Goal: Task Accomplishment & Management: Use online tool/utility

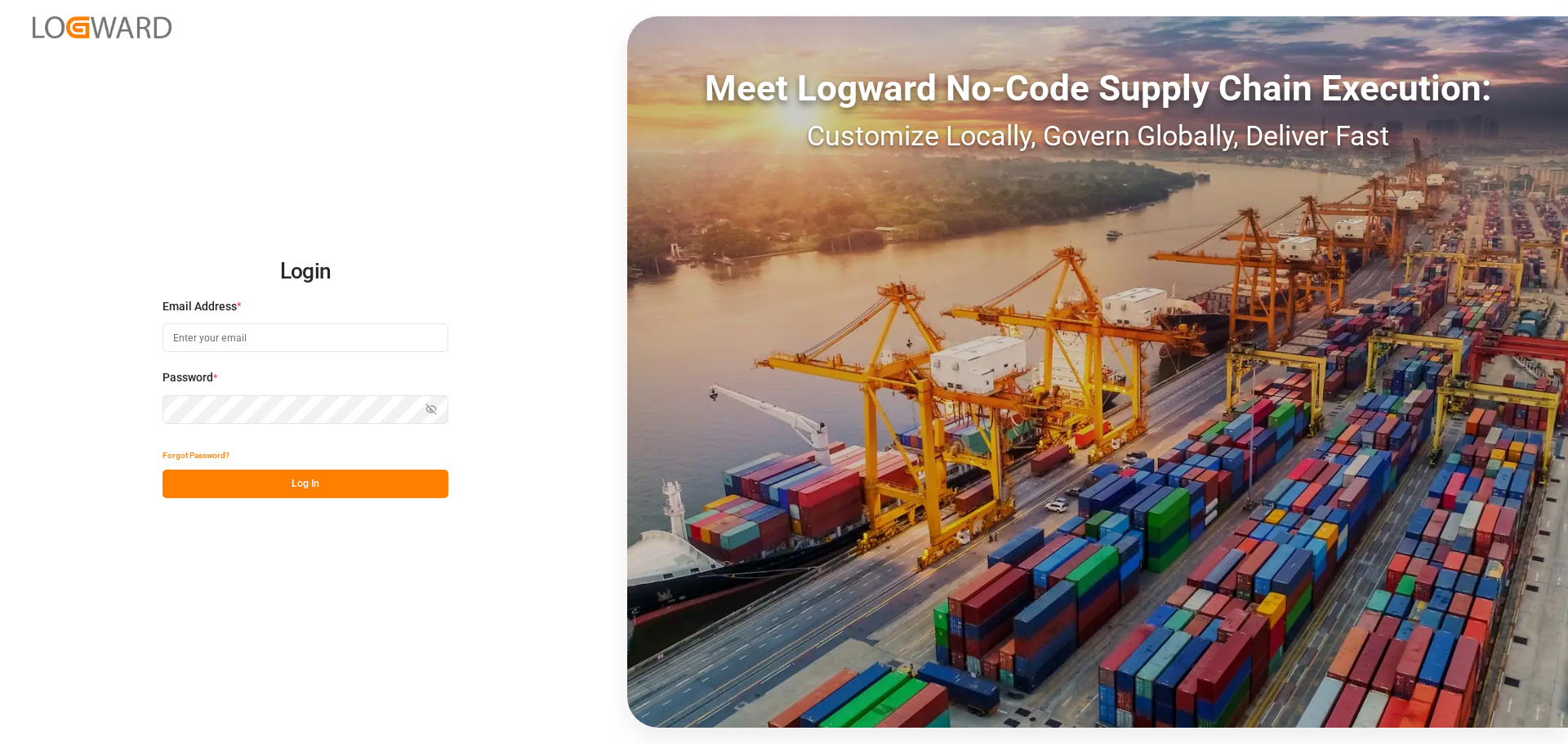
click at [279, 335] on input at bounding box center [306, 337] width 286 height 28
type input "[PERSON_NAME][EMAIL_ADDRESS][PERSON_NAME][DOMAIN_NAME]"
click at [359, 491] on button "Log In" at bounding box center [306, 484] width 286 height 28
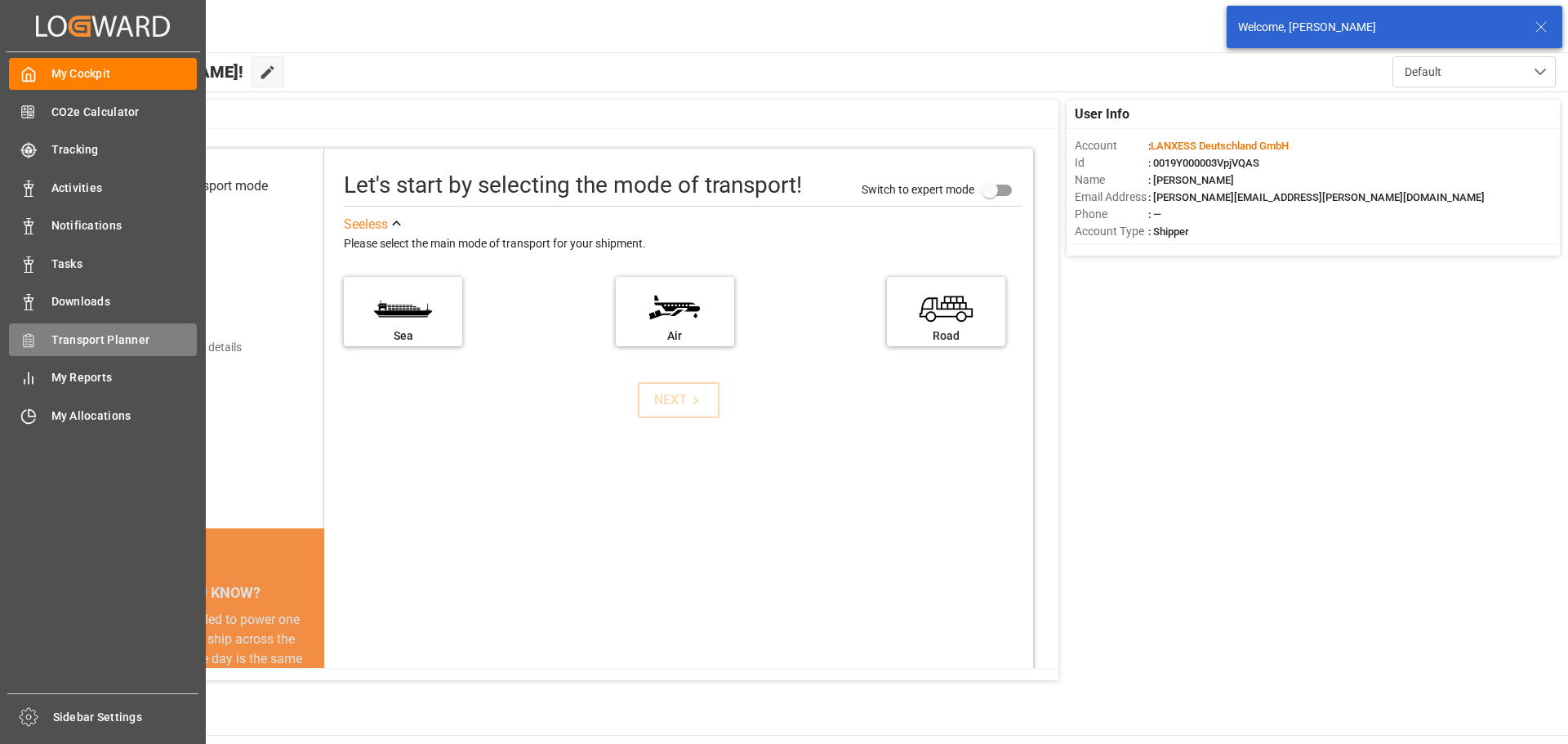
click at [70, 334] on span "Transport Planner" at bounding box center [125, 341] width 147 height 17
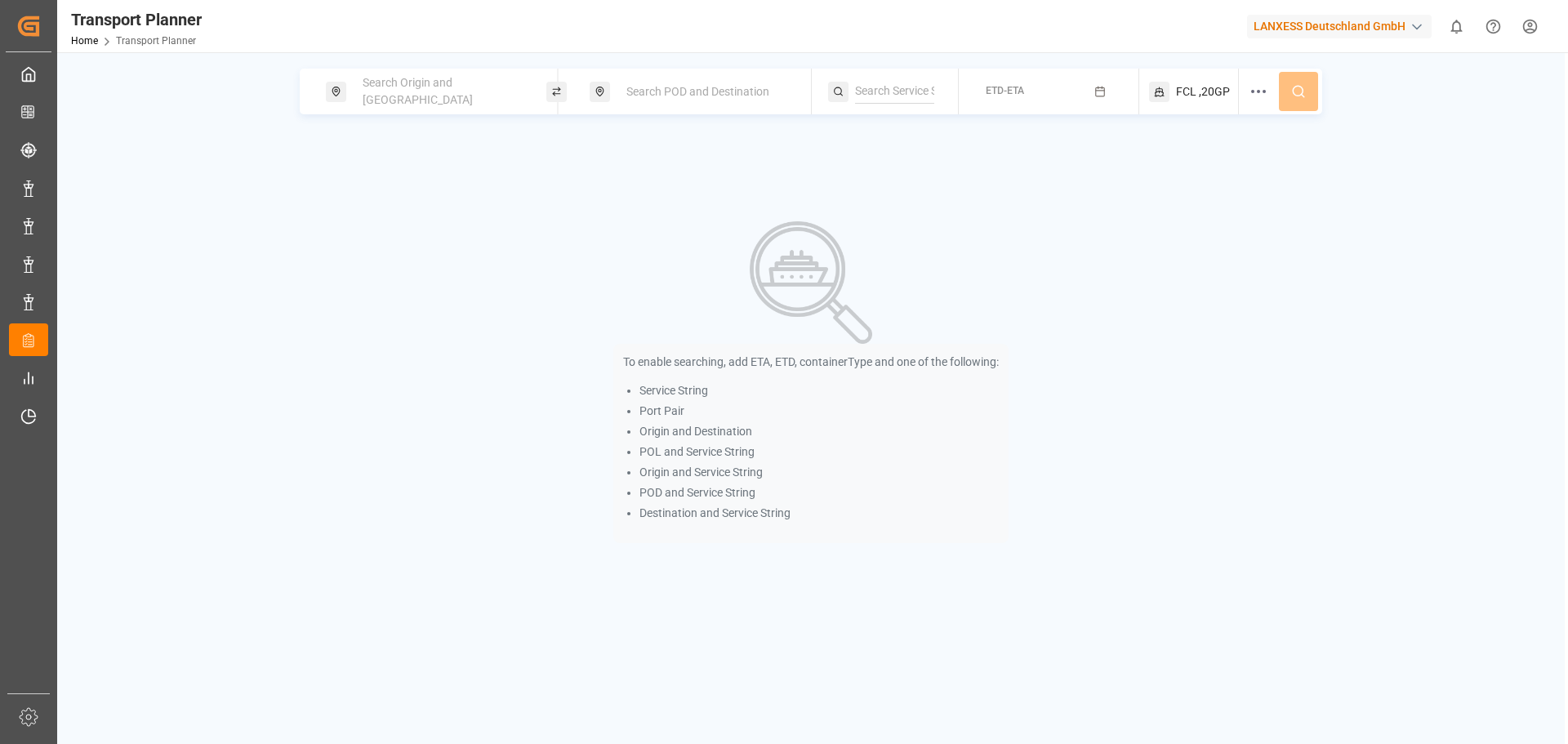
click at [667, 82] on div "Search POD and Destination" at bounding box center [704, 91] width 177 height 30
click at [663, 204] on div "[PERSON_NAME]" at bounding box center [705, 207] width 165 height 17
type input "[PERSON_NAME]"
click at [465, 92] on span "Search Origin and [GEOGRAPHIC_DATA]" at bounding box center [418, 91] width 110 height 30
click at [412, 209] on input at bounding box center [427, 222] width 164 height 24
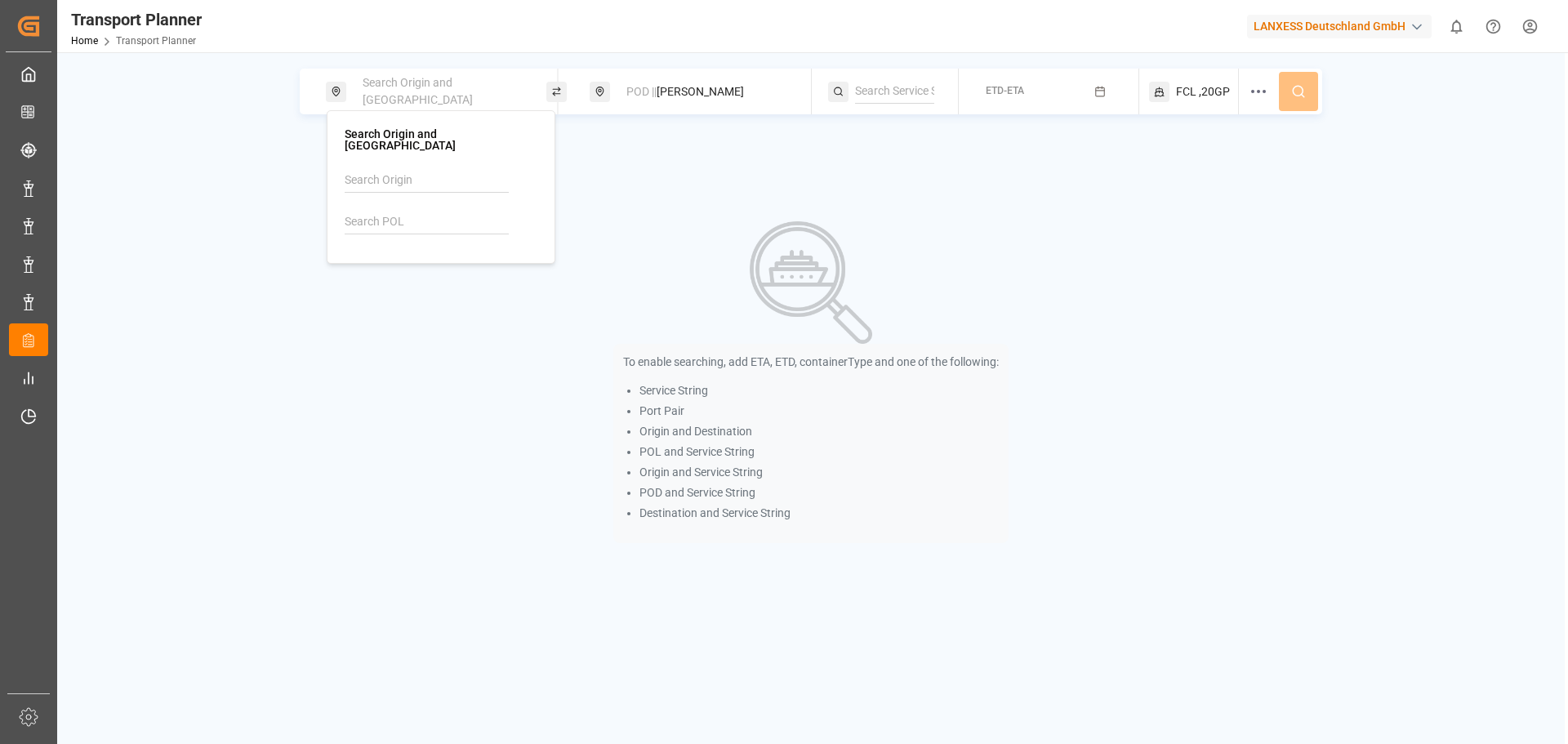
click at [415, 168] on input at bounding box center [427, 180] width 164 height 24
click at [420, 209] on div "BRV-HAM" at bounding box center [440, 218] width 165 height 17
drag, startPoint x: 428, startPoint y: 167, endPoint x: 333, endPoint y: 169, distance: 95.0
click at [333, 169] on div "Search Origin and POL BRV-HAM" at bounding box center [440, 187] width 228 height 153
click at [415, 209] on div "ANR-RTM" at bounding box center [440, 218] width 165 height 17
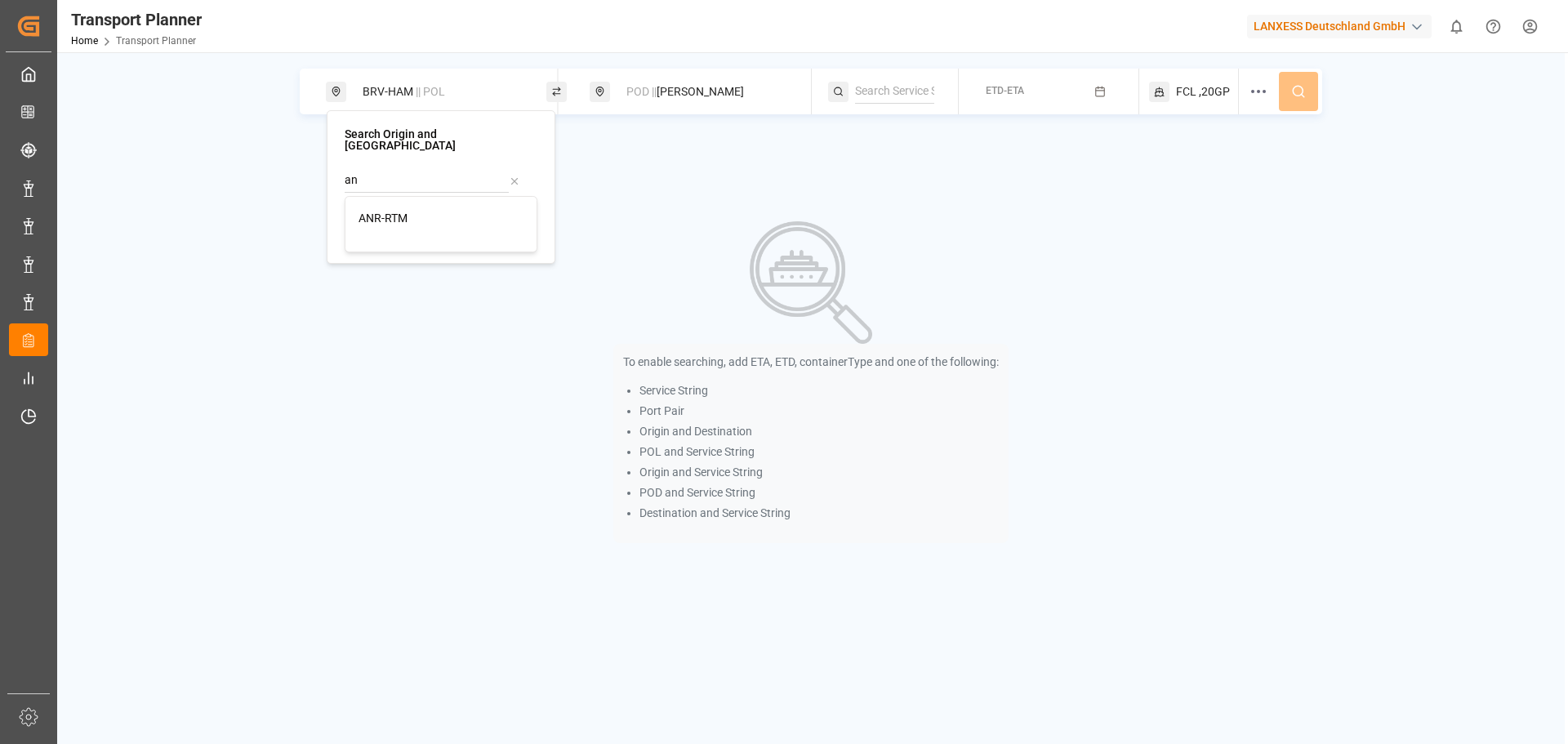
type input "ANR-RTM"
click at [1028, 98] on button "ETD-ETA" at bounding box center [1048, 91] width 160 height 32
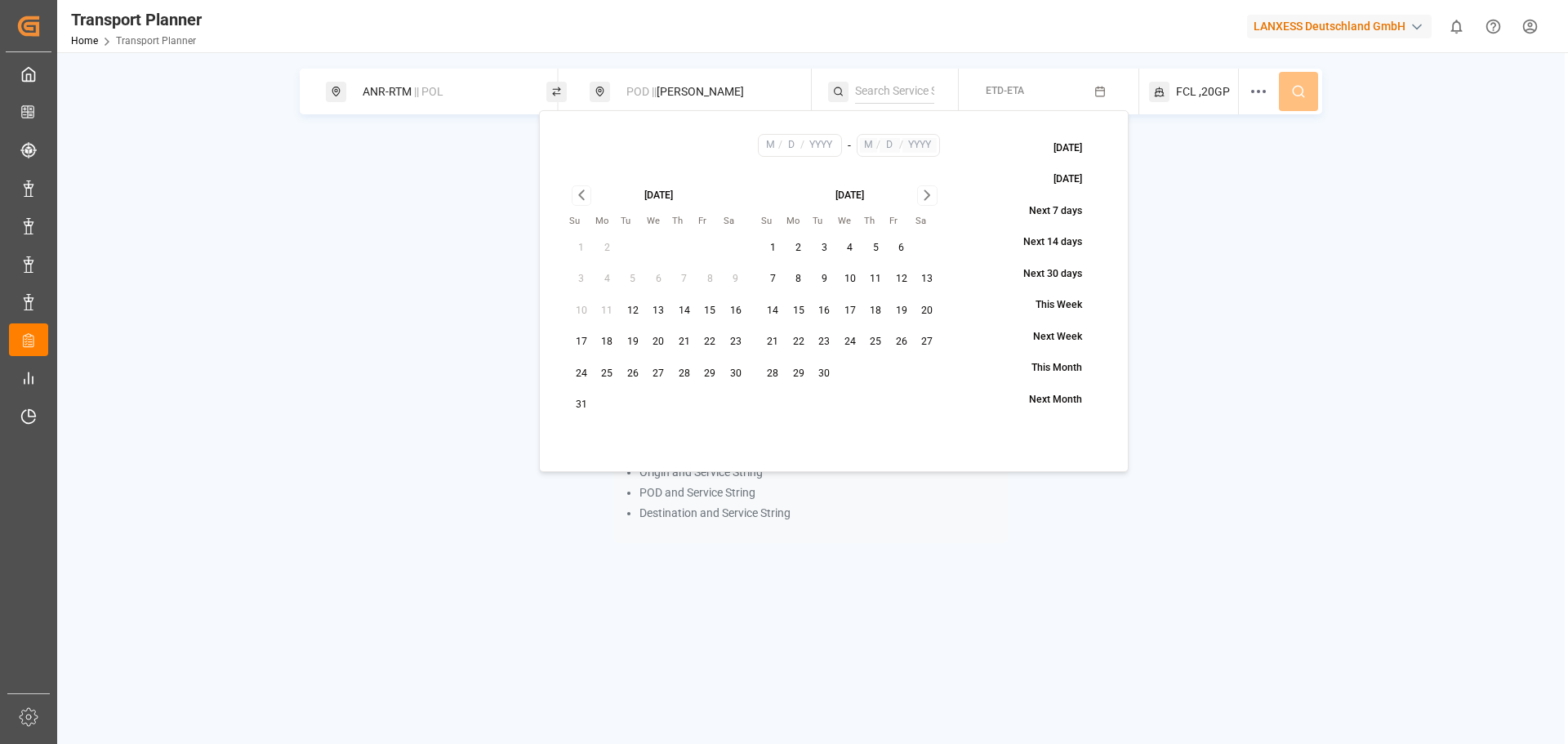
drag, startPoint x: 678, startPoint y: 307, endPoint x: 699, endPoint y: 307, distance: 21.0
click at [678, 307] on button "14" at bounding box center [684, 311] width 26 height 26
type input "8"
type input "14"
type input "2025"
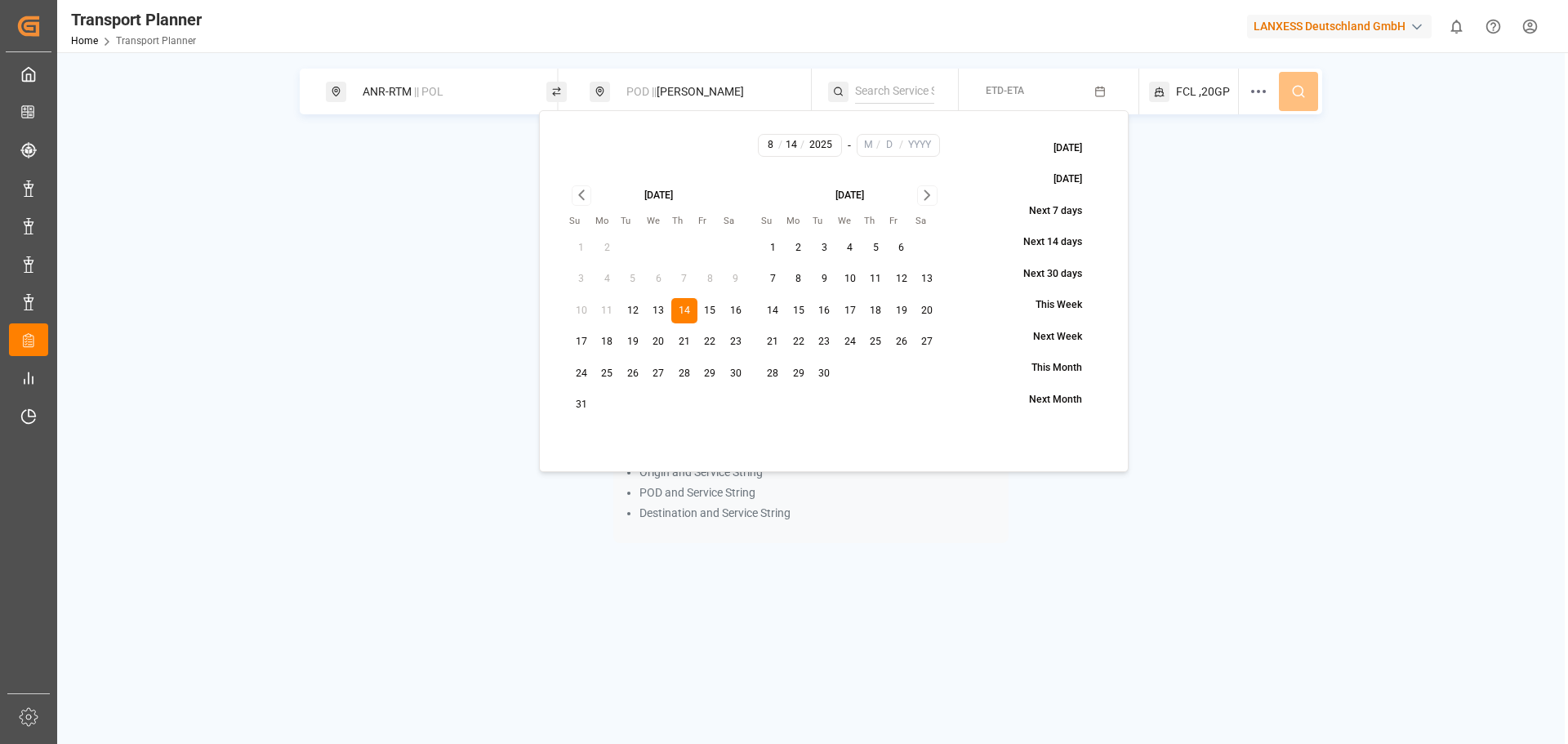
click at [931, 171] on div "[DATE] - / /" at bounding box center [754, 153] width 395 height 40
click at [928, 194] on icon "Go to next month" at bounding box center [927, 196] width 5 height 9
click at [772, 405] on button "30" at bounding box center [773, 405] width 26 height 26
type input "11"
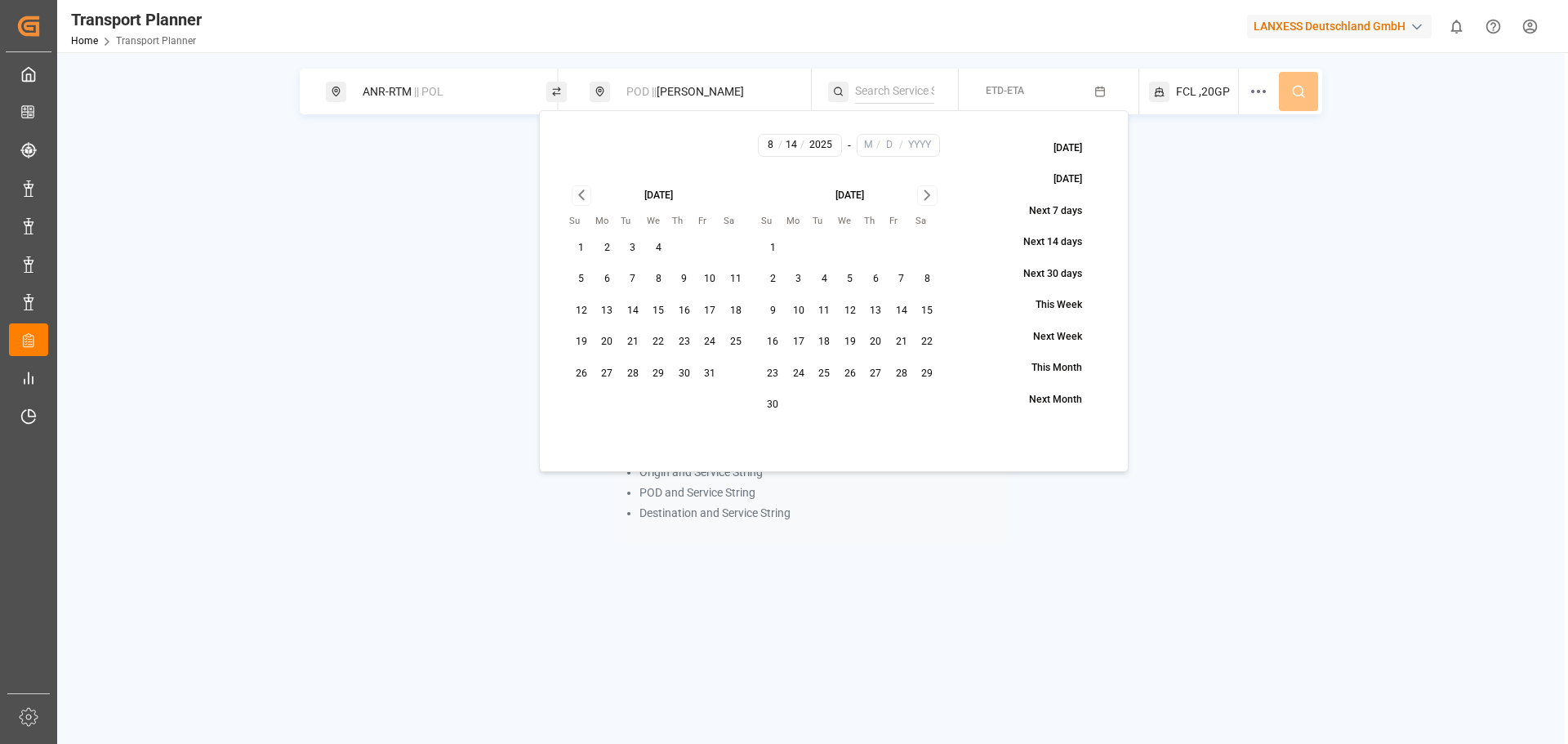
type input "30"
type input "2025"
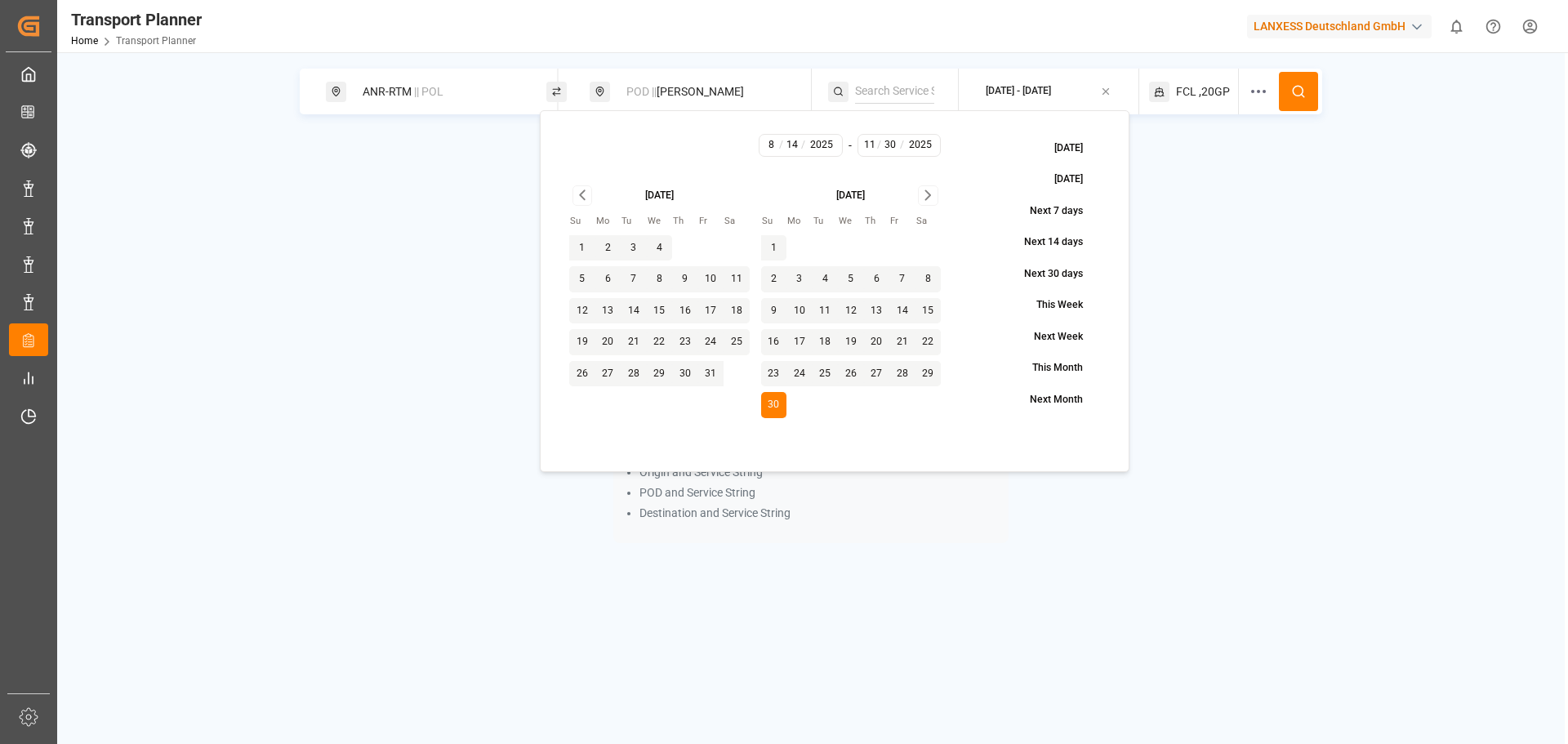
click at [1209, 103] on div "FCL ,20GP" at bounding box center [1194, 91] width 91 height 46
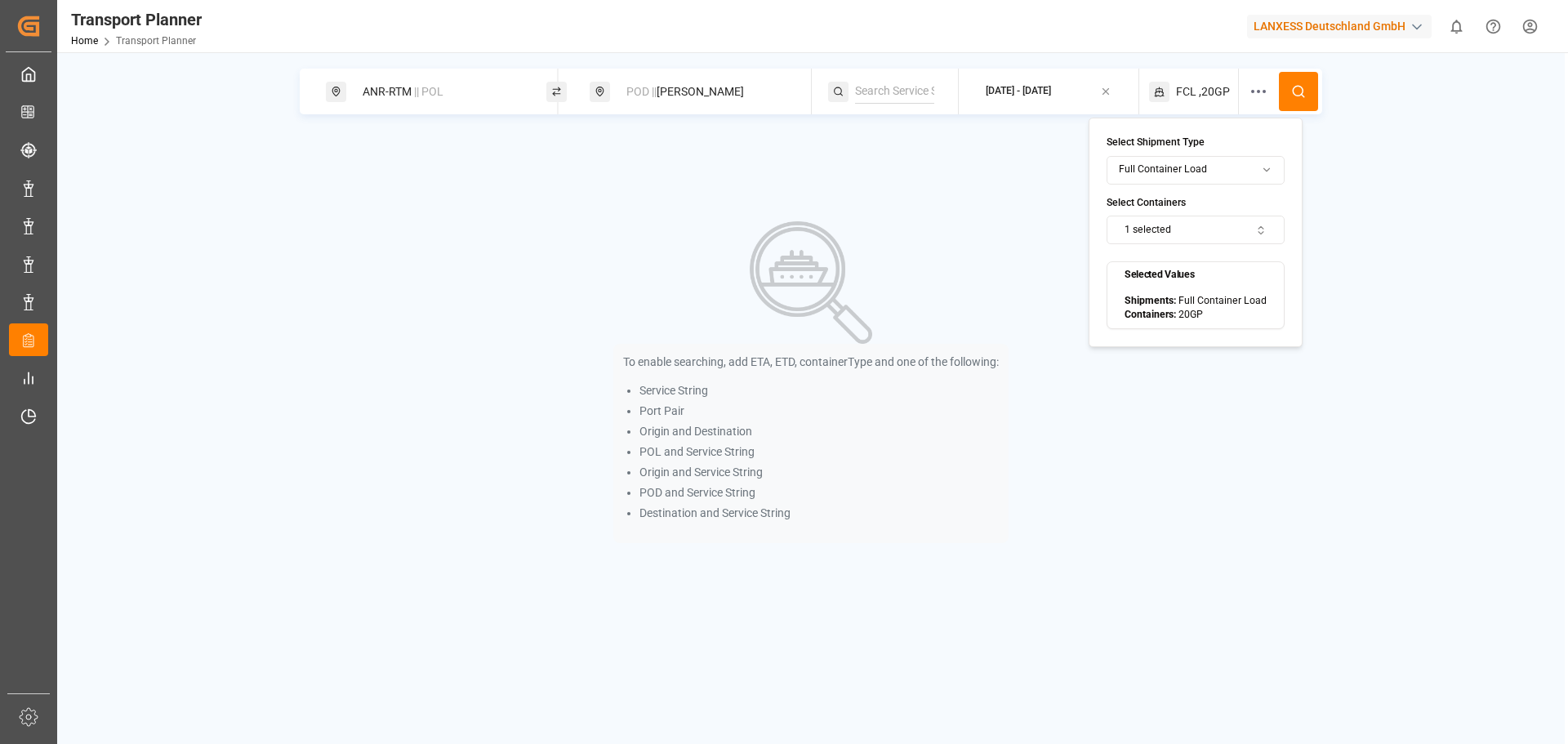
drag, startPoint x: 1302, startPoint y: 84, endPoint x: 1294, endPoint y: 90, distance: 10.0
click at [1297, 87] on icon at bounding box center [1298, 91] width 15 height 15
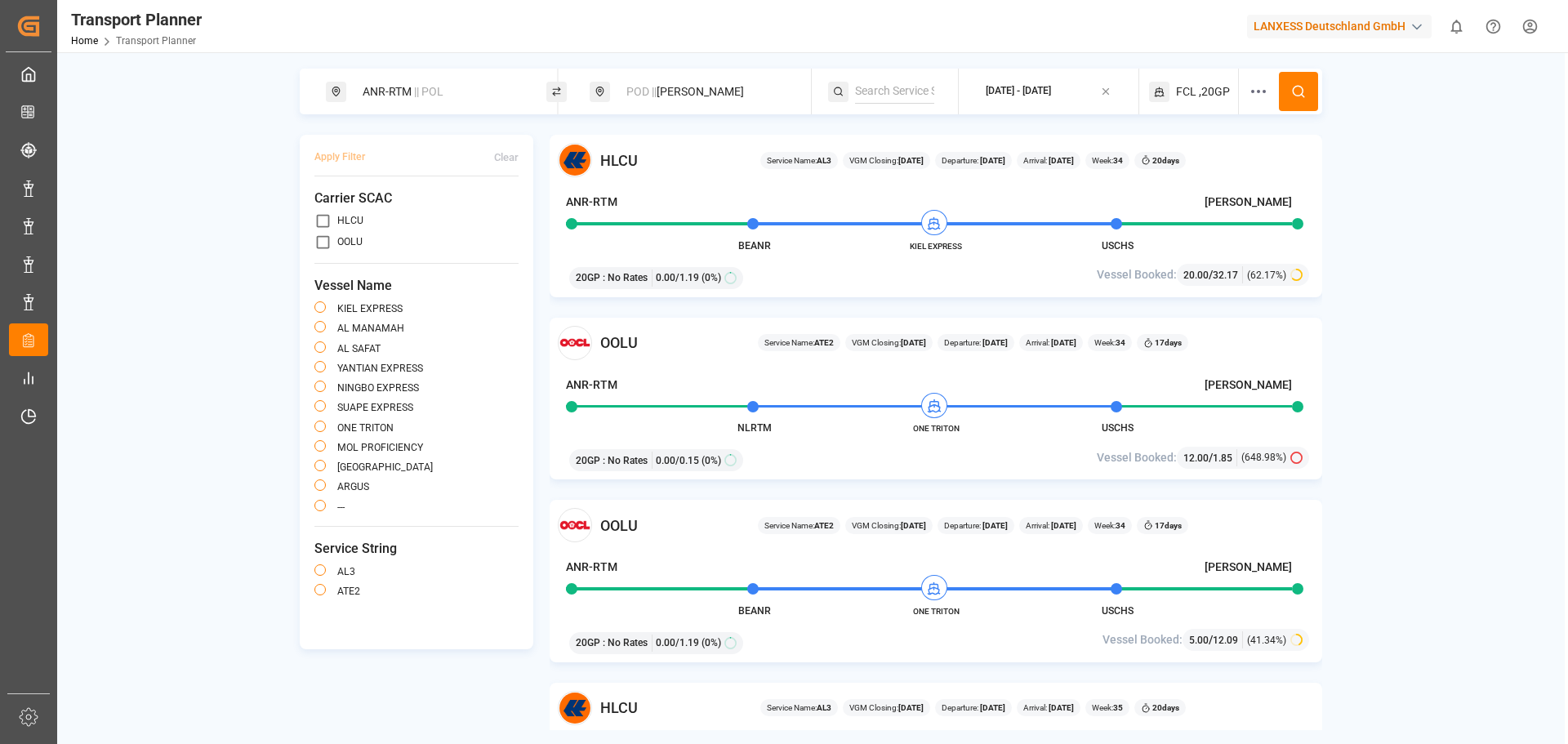
click at [1180, 99] on span "FCL" at bounding box center [1186, 92] width 21 height 17
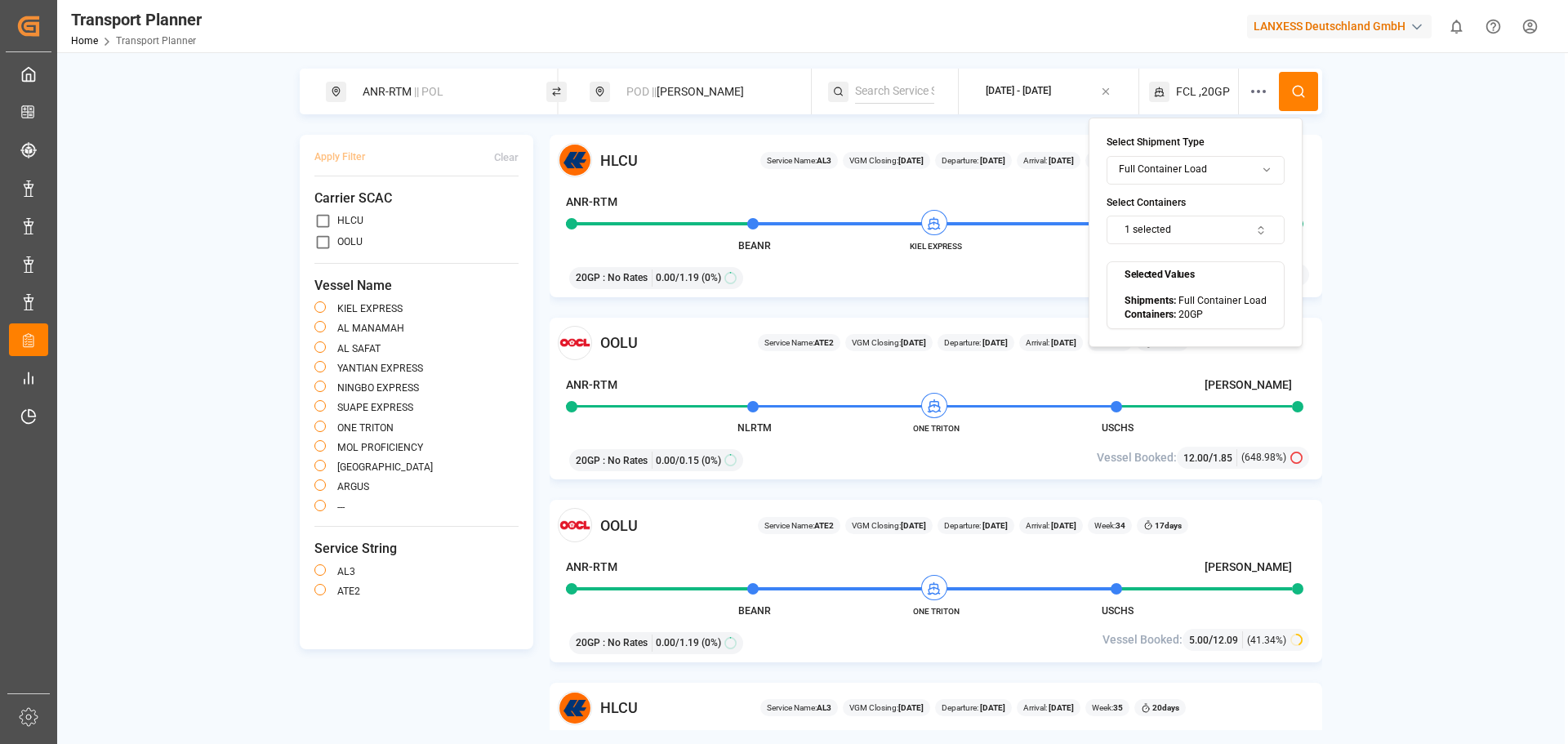
click at [1189, 233] on button "1 selected" at bounding box center [1196, 229] width 178 height 28
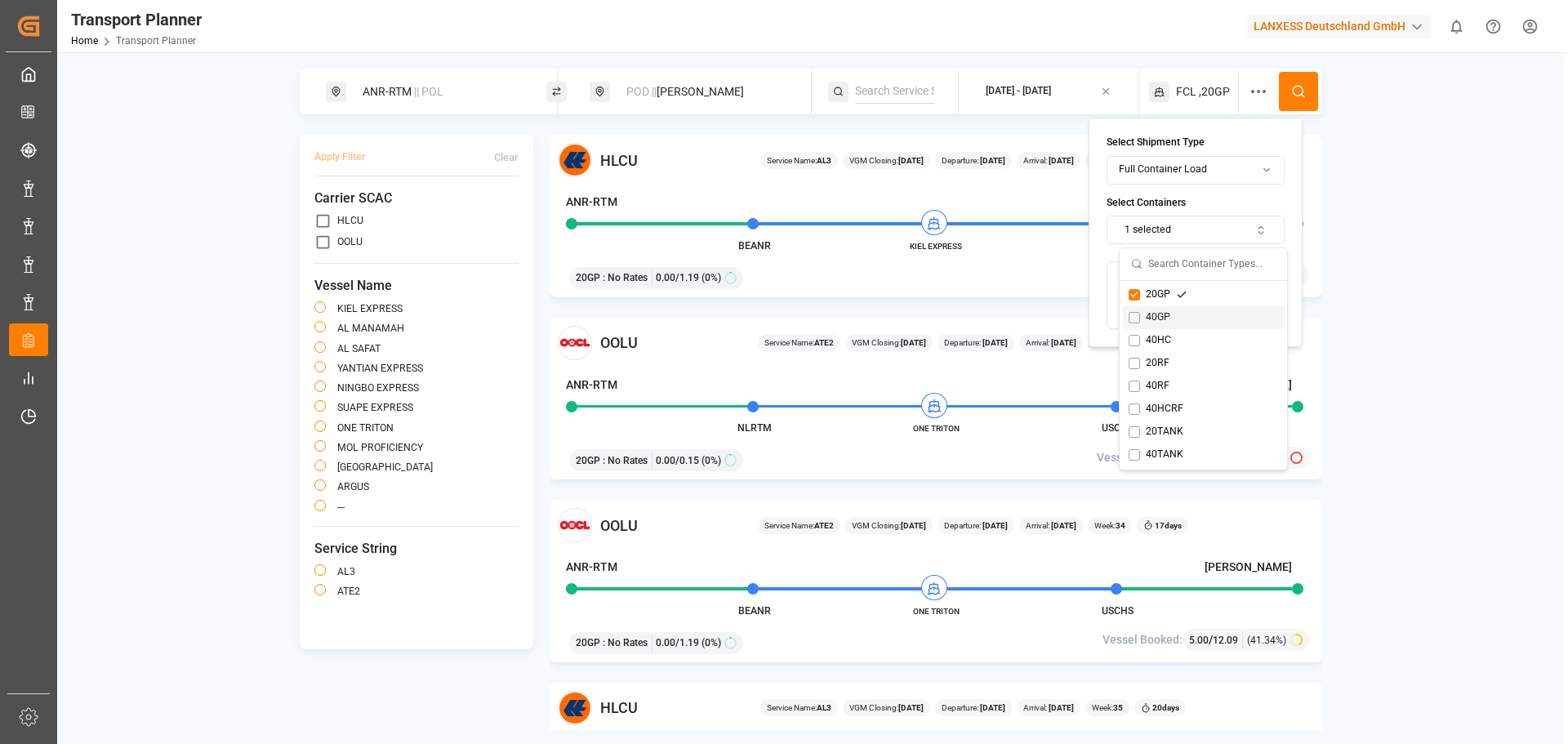
click at [1149, 322] on div "40GP" at bounding box center [1158, 317] width 59 height 15
click at [1138, 316] on button "Suggestions" at bounding box center [1134, 317] width 11 height 11
click at [1131, 299] on button "Suggestions" at bounding box center [1134, 294] width 11 height 11
drag, startPoint x: 1135, startPoint y: 336, endPoint x: 1202, endPoint y: 255, distance: 105.1
click at [1135, 337] on button "Suggestions" at bounding box center [1134, 340] width 11 height 11
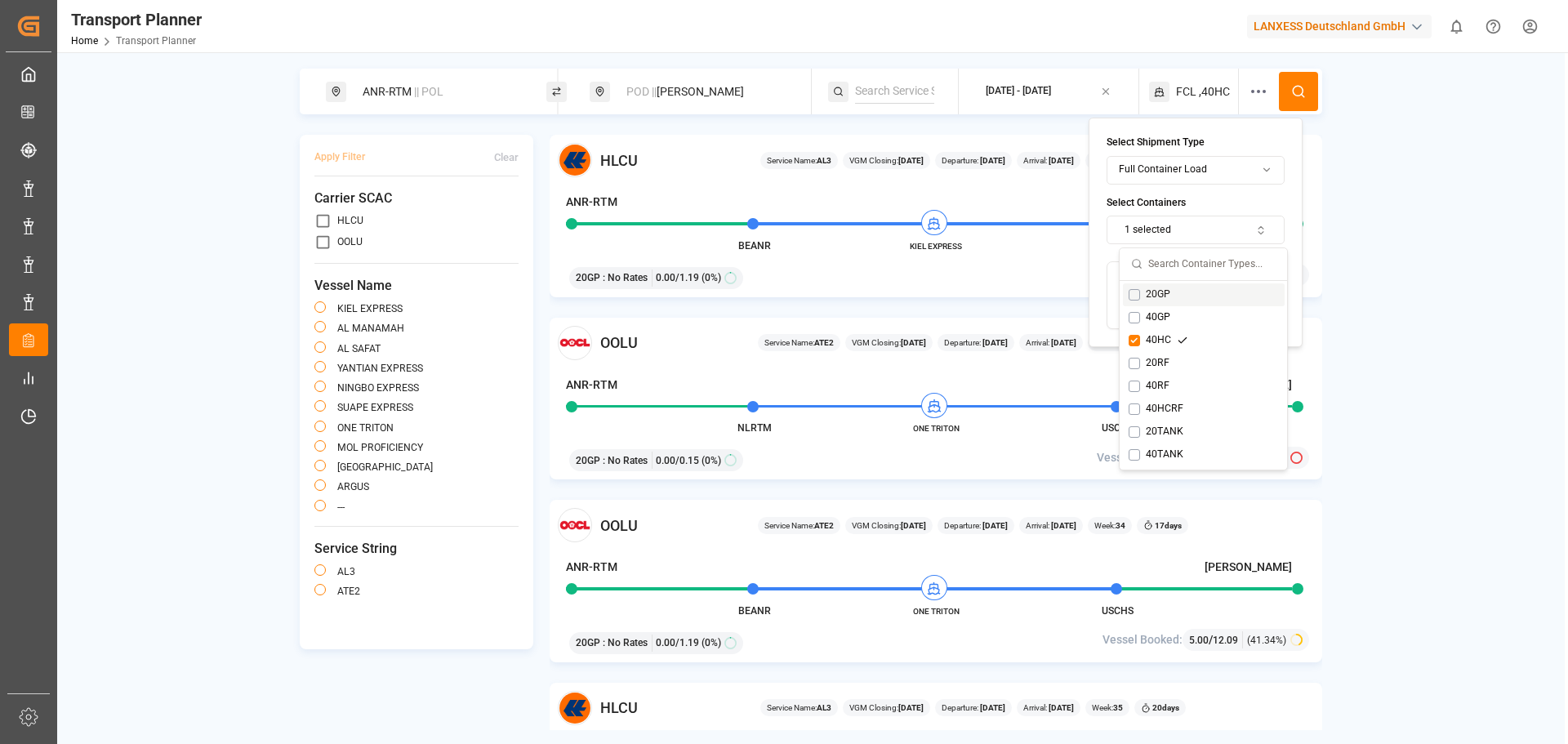
click at [1296, 95] on icon at bounding box center [1298, 91] width 15 height 15
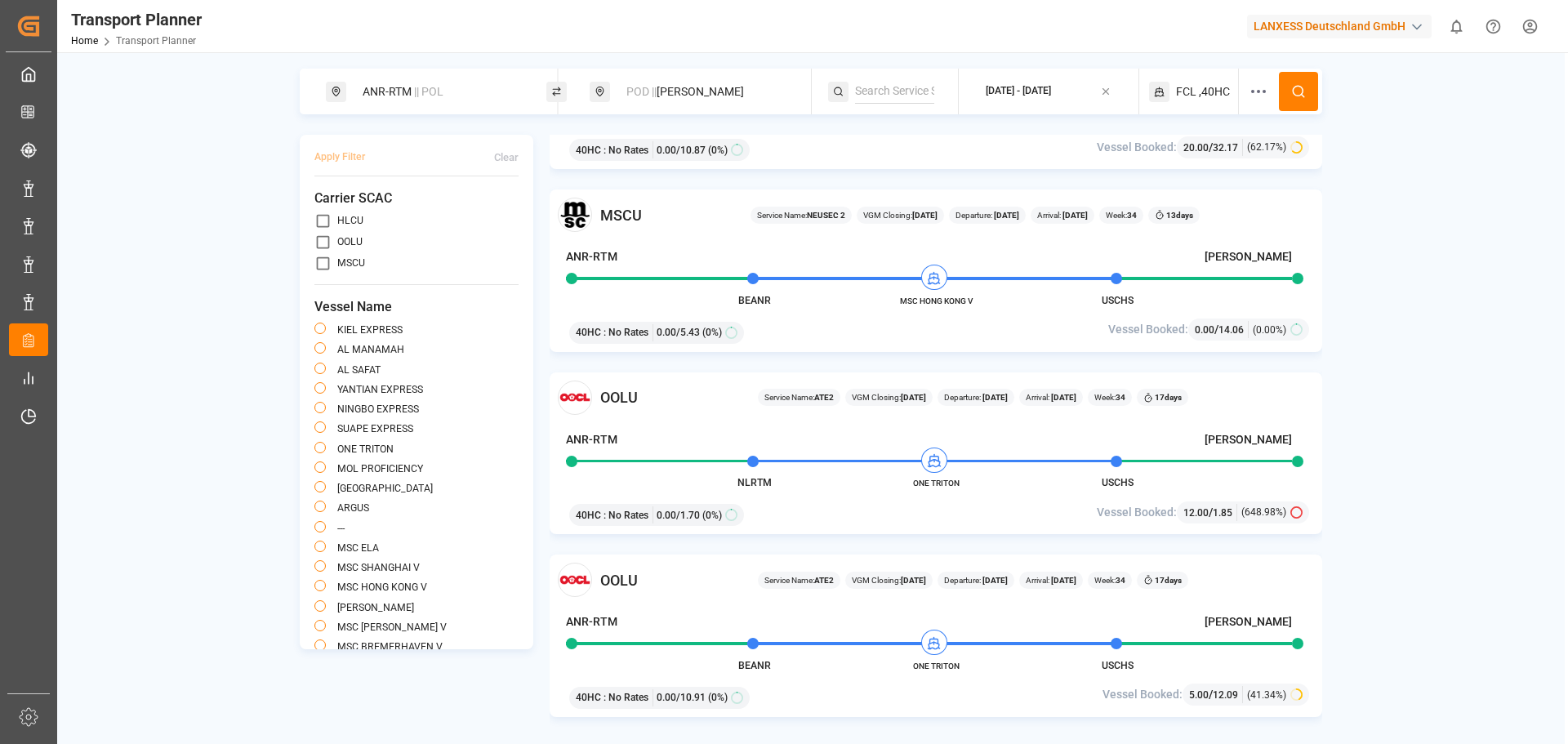
scroll to position [409, 0]
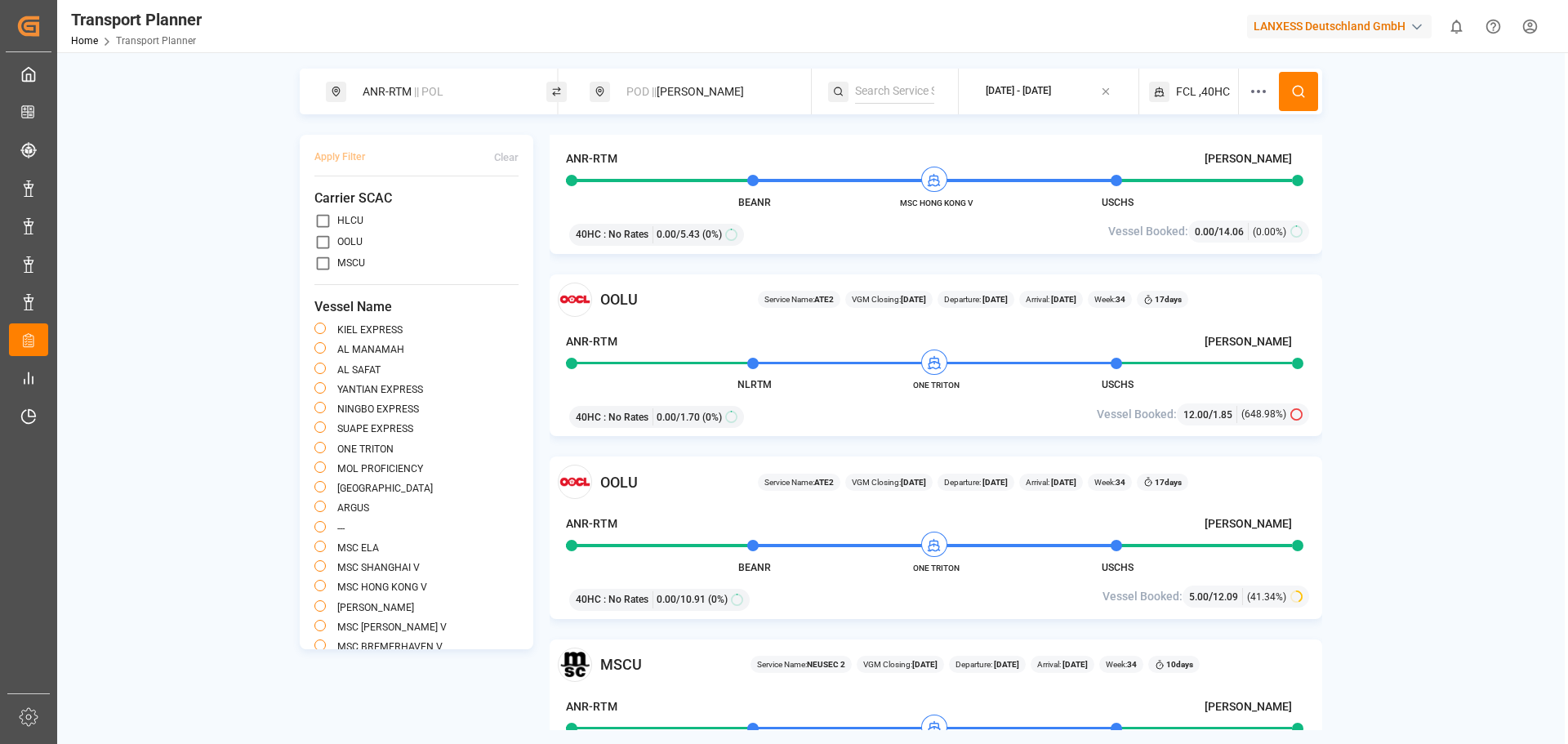
drag, startPoint x: 318, startPoint y: 262, endPoint x: 354, endPoint y: 270, distance: 36.9
click at [320, 262] on input "primary checkbox" at bounding box center [323, 264] width 17 height 17
checkbox input "true"
click at [1290, 92] on button at bounding box center [1297, 91] width 39 height 39
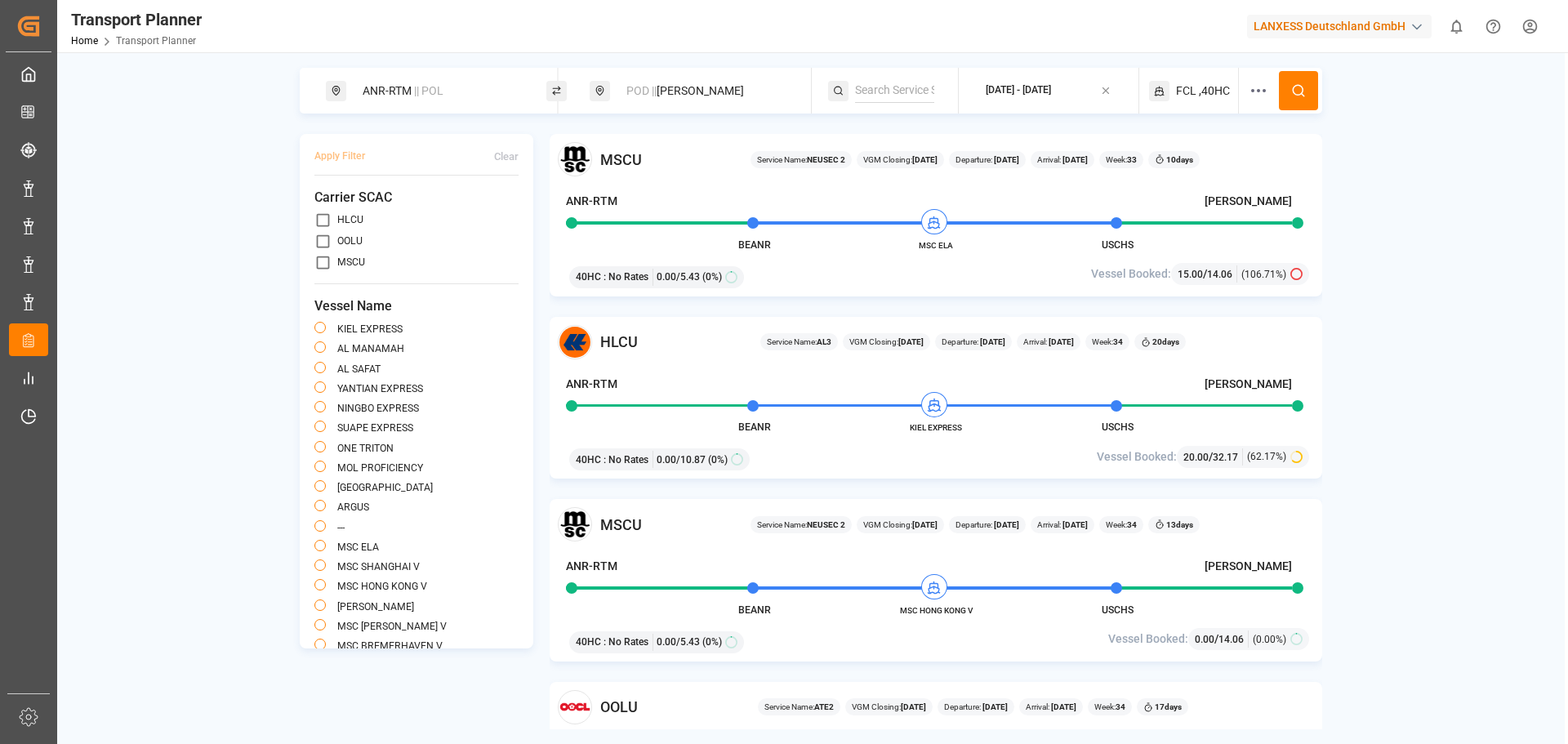
scroll to position [0, 0]
click at [319, 269] on input "primary checkbox" at bounding box center [323, 264] width 17 height 17
checkbox input "true"
click at [345, 163] on button "Apply Filter" at bounding box center [340, 157] width 51 height 28
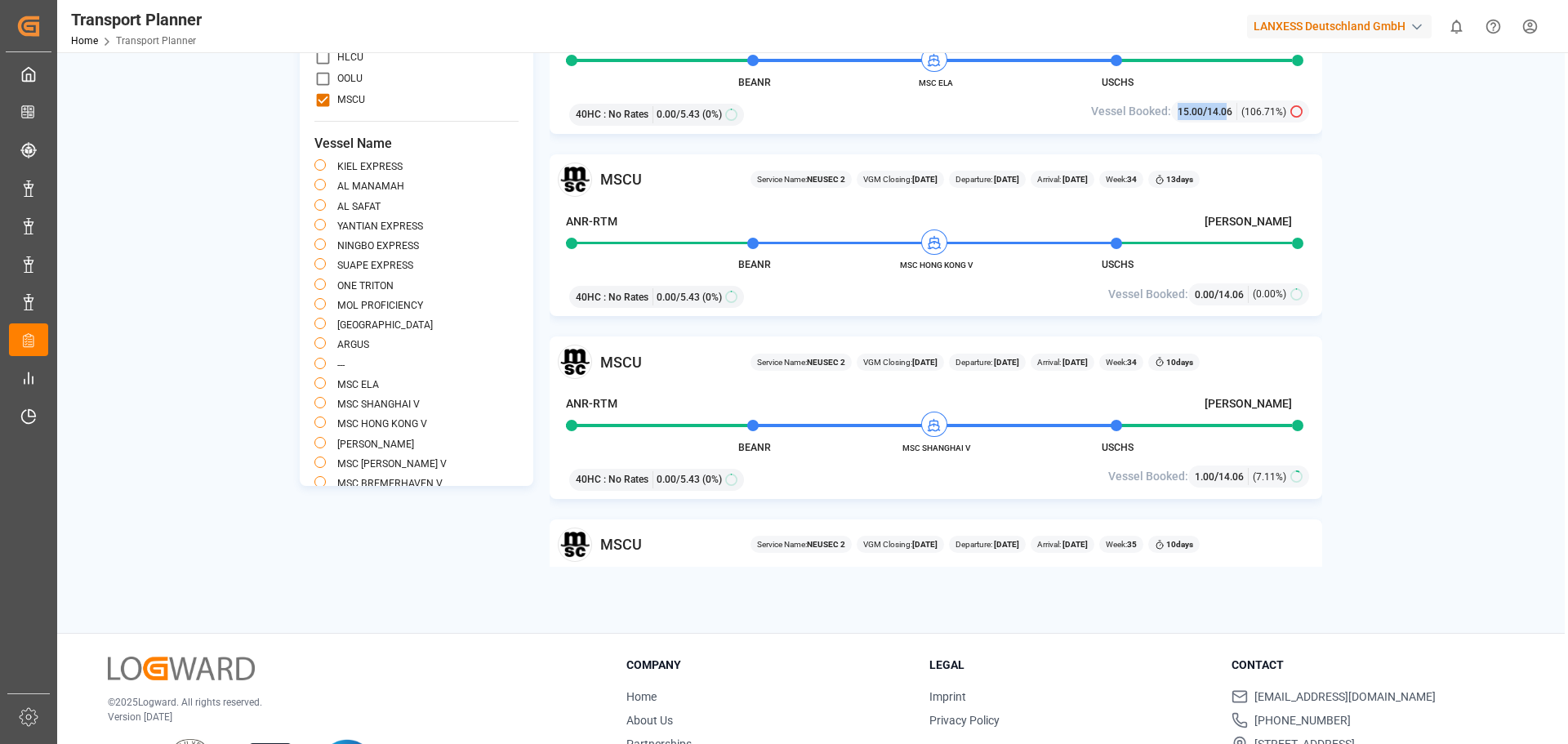
drag, startPoint x: 1180, startPoint y: 112, endPoint x: 1228, endPoint y: 118, distance: 48.4
click at [1228, 118] on div "15.00 / 14.06" at bounding box center [1207, 111] width 59 height 17
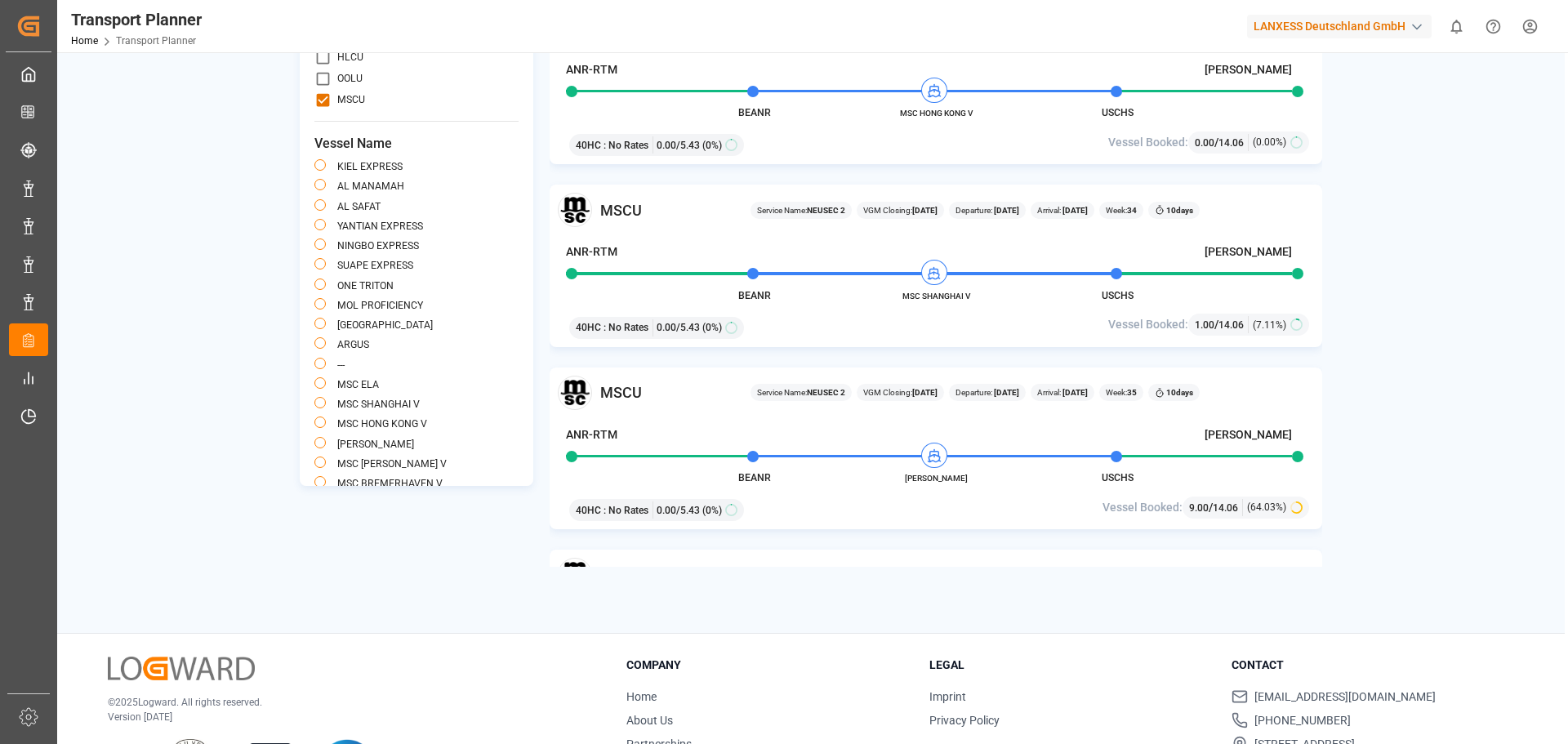
scroll to position [327, 0]
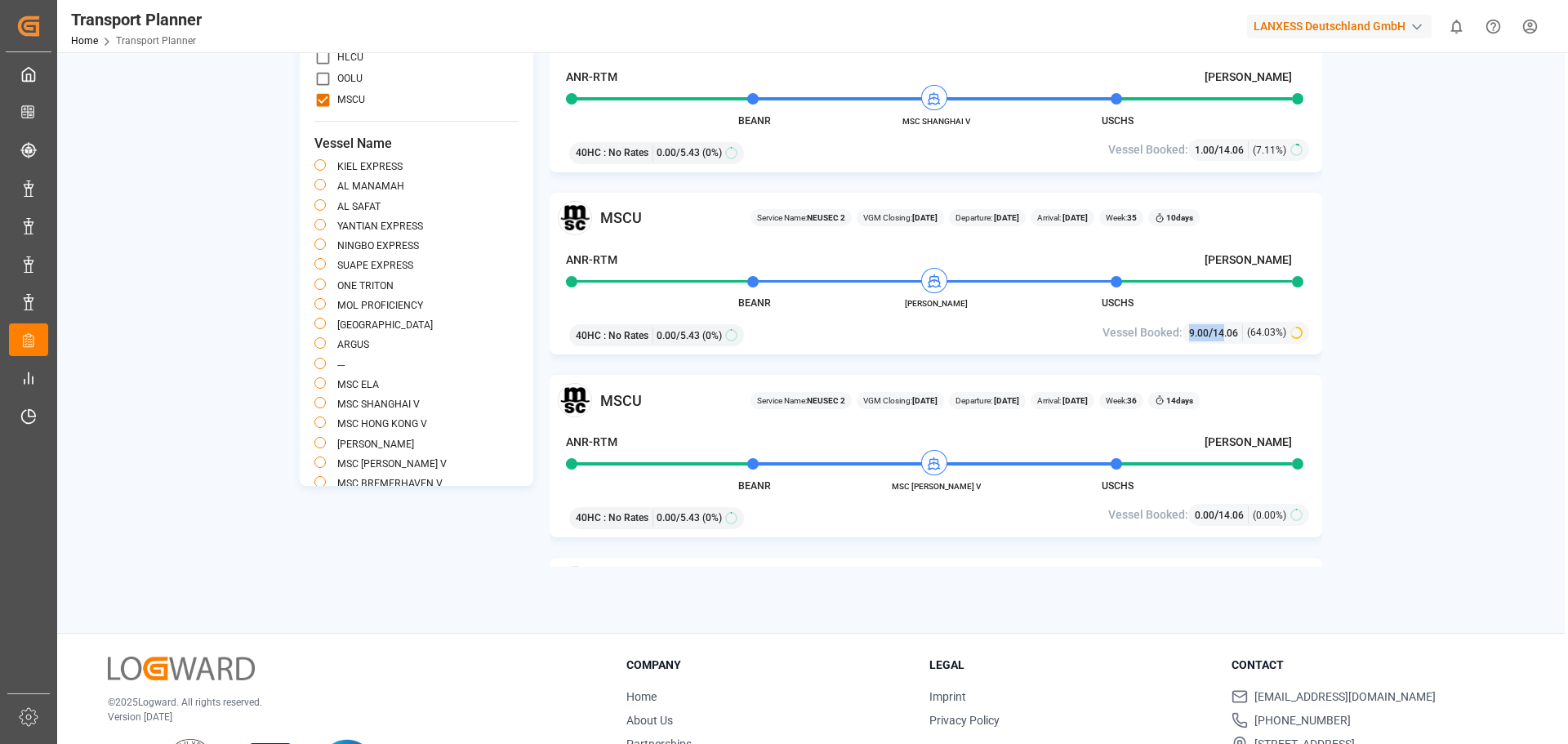
drag, startPoint x: 1188, startPoint y: 329, endPoint x: 1238, endPoint y: 334, distance: 50.2
click at [1237, 334] on div "9.00 / 14.06 (64.03%)" at bounding box center [1246, 333] width 127 height 22
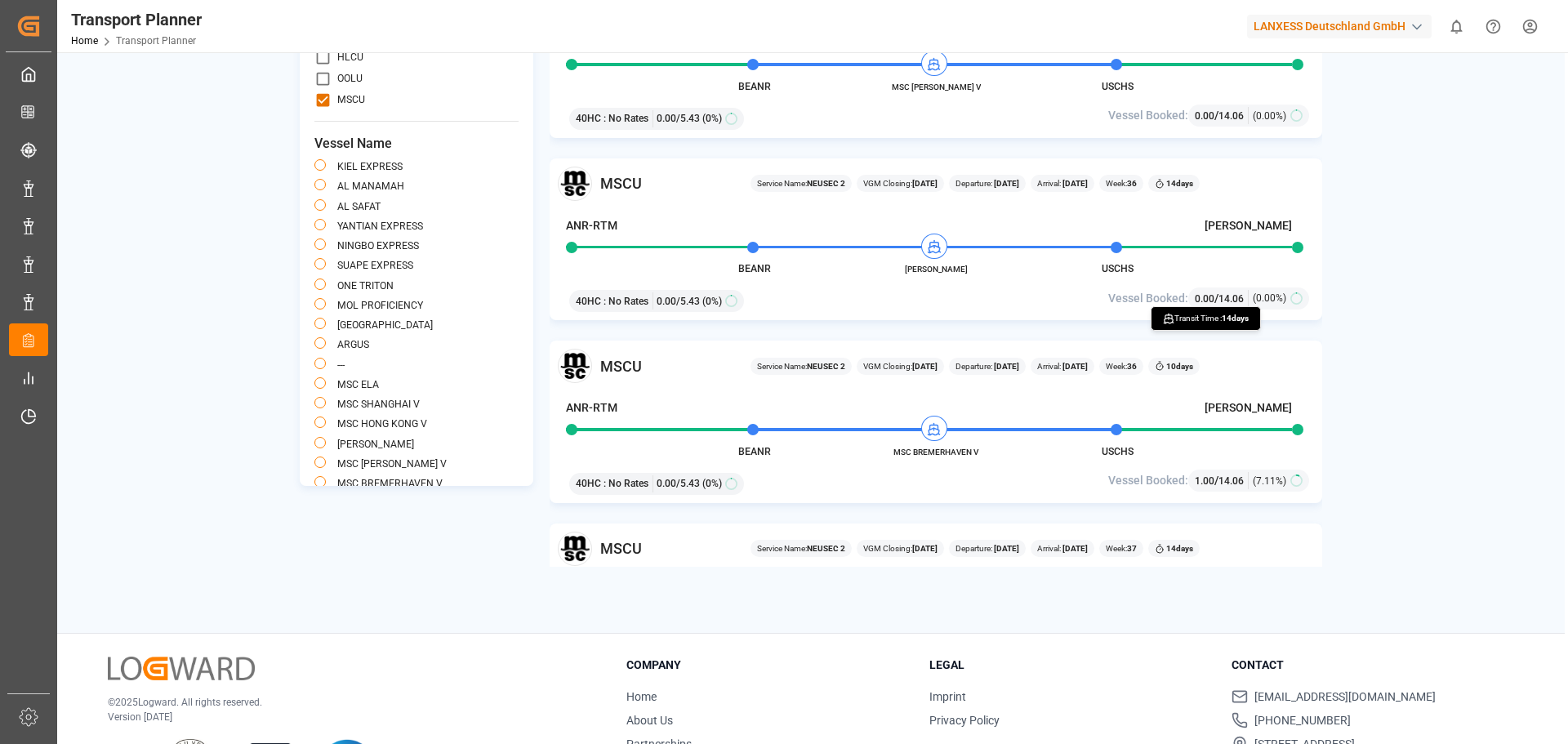
scroll to position [735, 0]
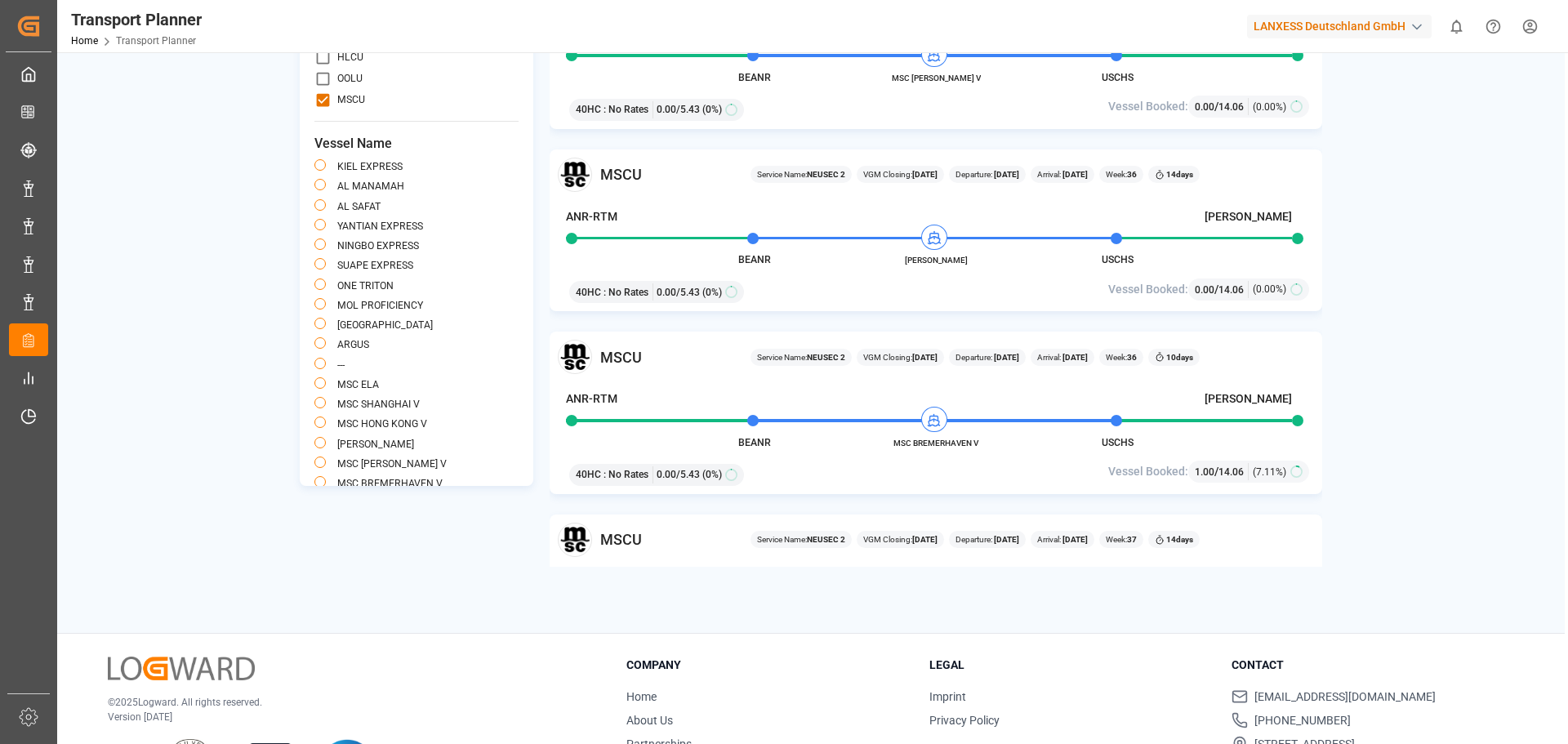
drag, startPoint x: 1197, startPoint y: 467, endPoint x: 1236, endPoint y: 470, distance: 39.1
click at [1231, 470] on div "1.00 / 14.06" at bounding box center [1221, 472] width 54 height 17
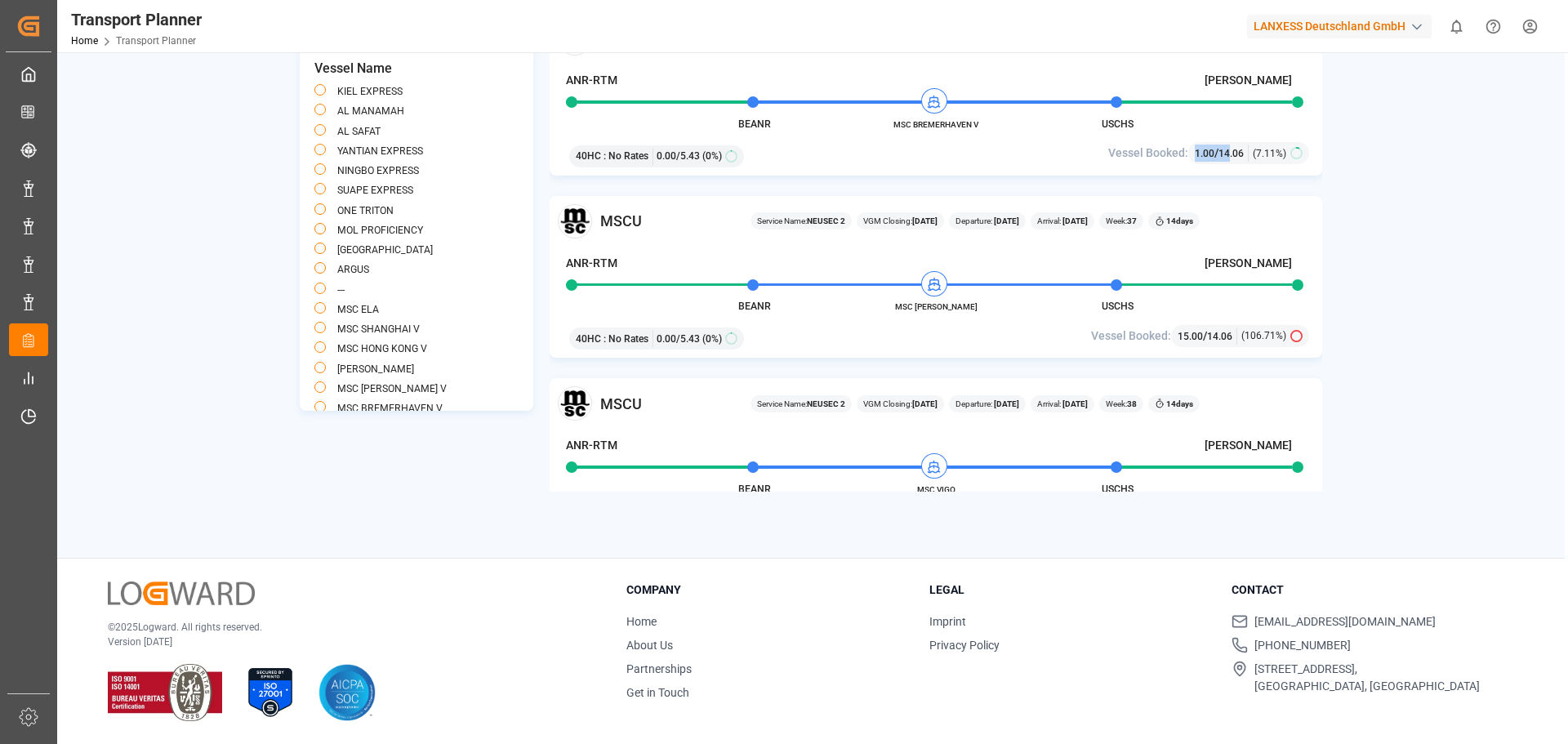
scroll to position [980, 0]
drag, startPoint x: 1182, startPoint y: 337, endPoint x: 1259, endPoint y: 353, distance: 78.6
click at [1231, 342] on div "15.00 / 14.06" at bounding box center [1207, 334] width 59 height 17
click at [1293, 358] on div "MSCU Service Name: NEUSEC 2 VGM Closing: [DATE] Departure: [DATE] Arrival: [DAT…" at bounding box center [936, 194] width 772 height 596
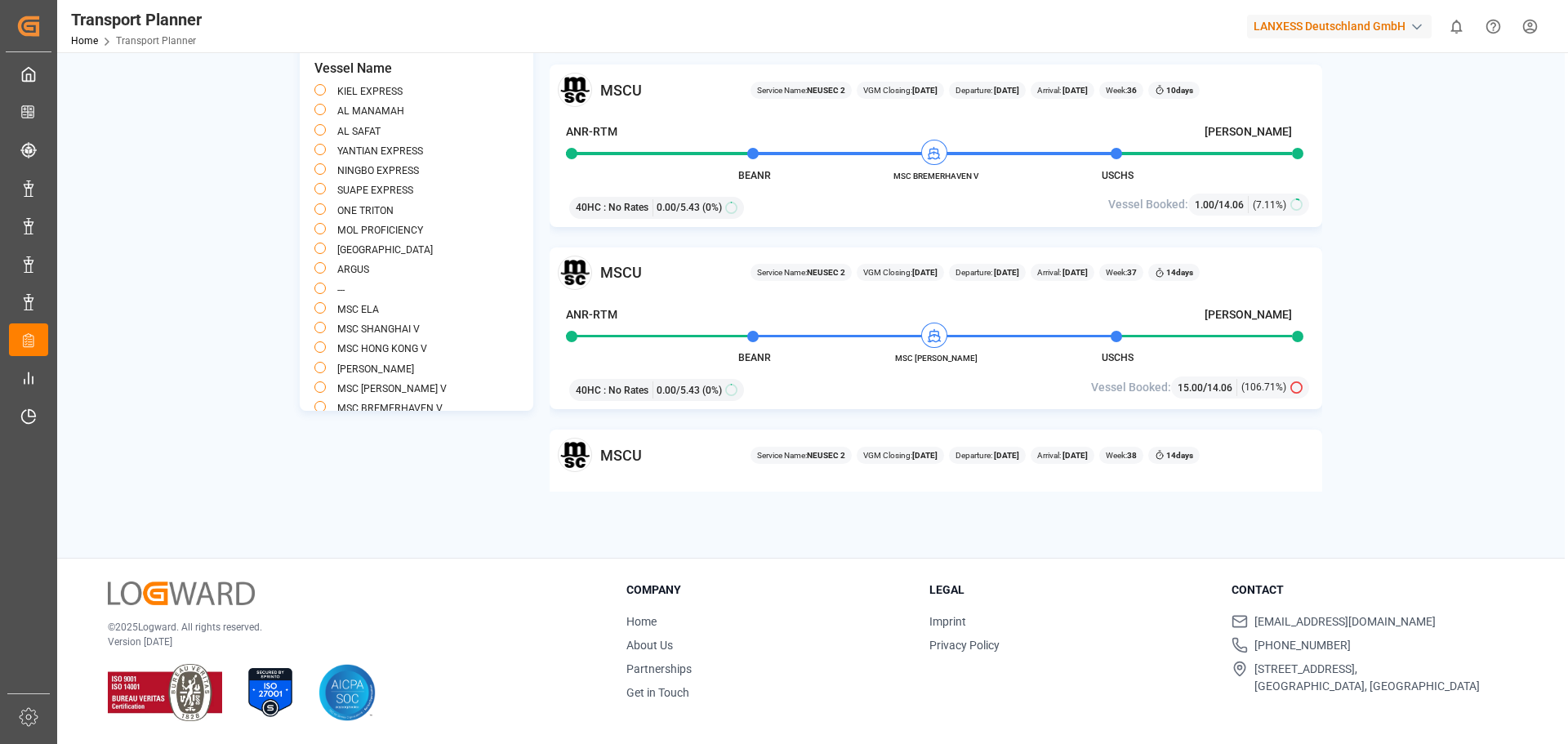
scroll to position [898, 0]
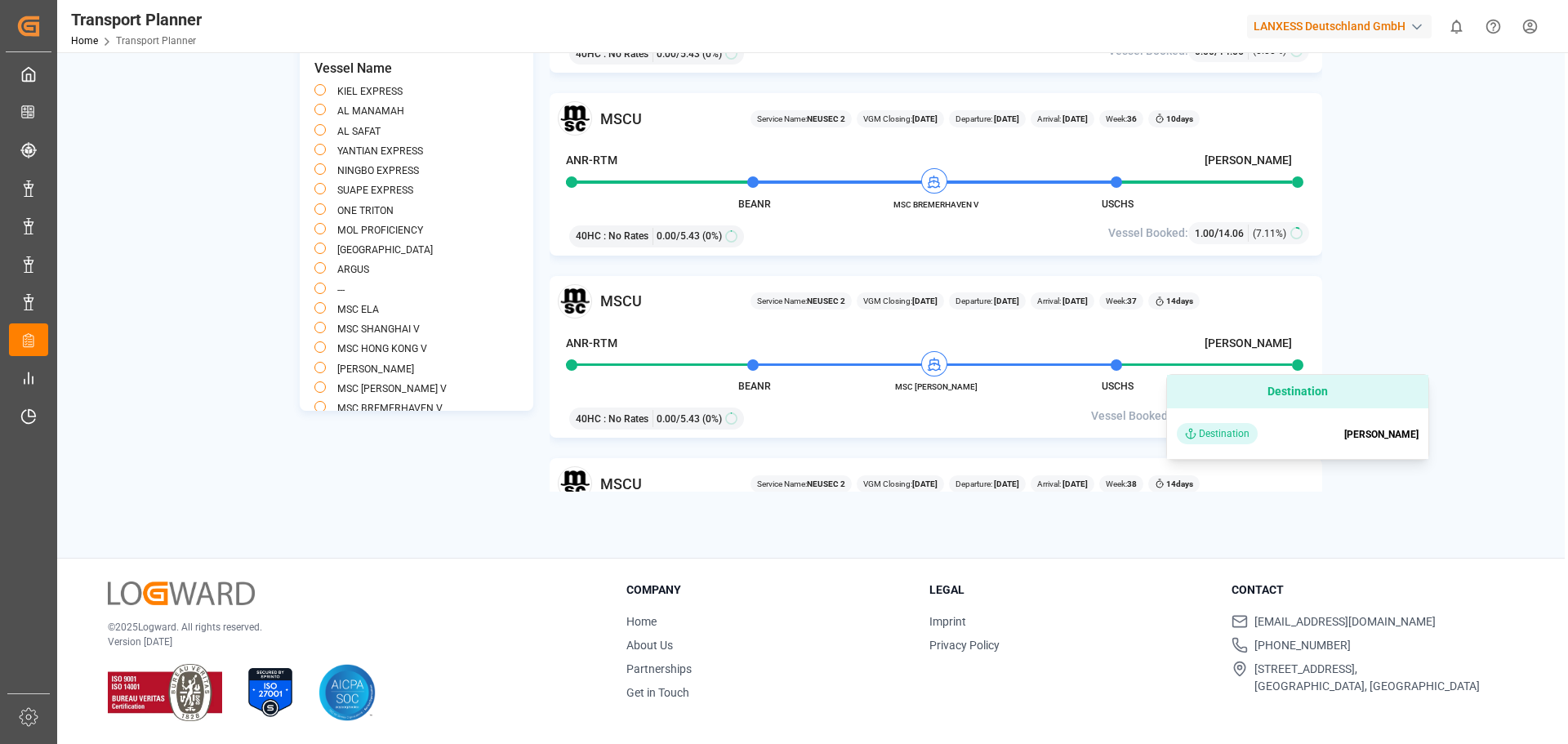
click at [1340, 519] on div "ANR-RTM || POL POD || [PERSON_NAME] [DATE] - [DATE] FCL ,40HC Apply Filter Clea…" at bounding box center [810, 185] width 1508 height 744
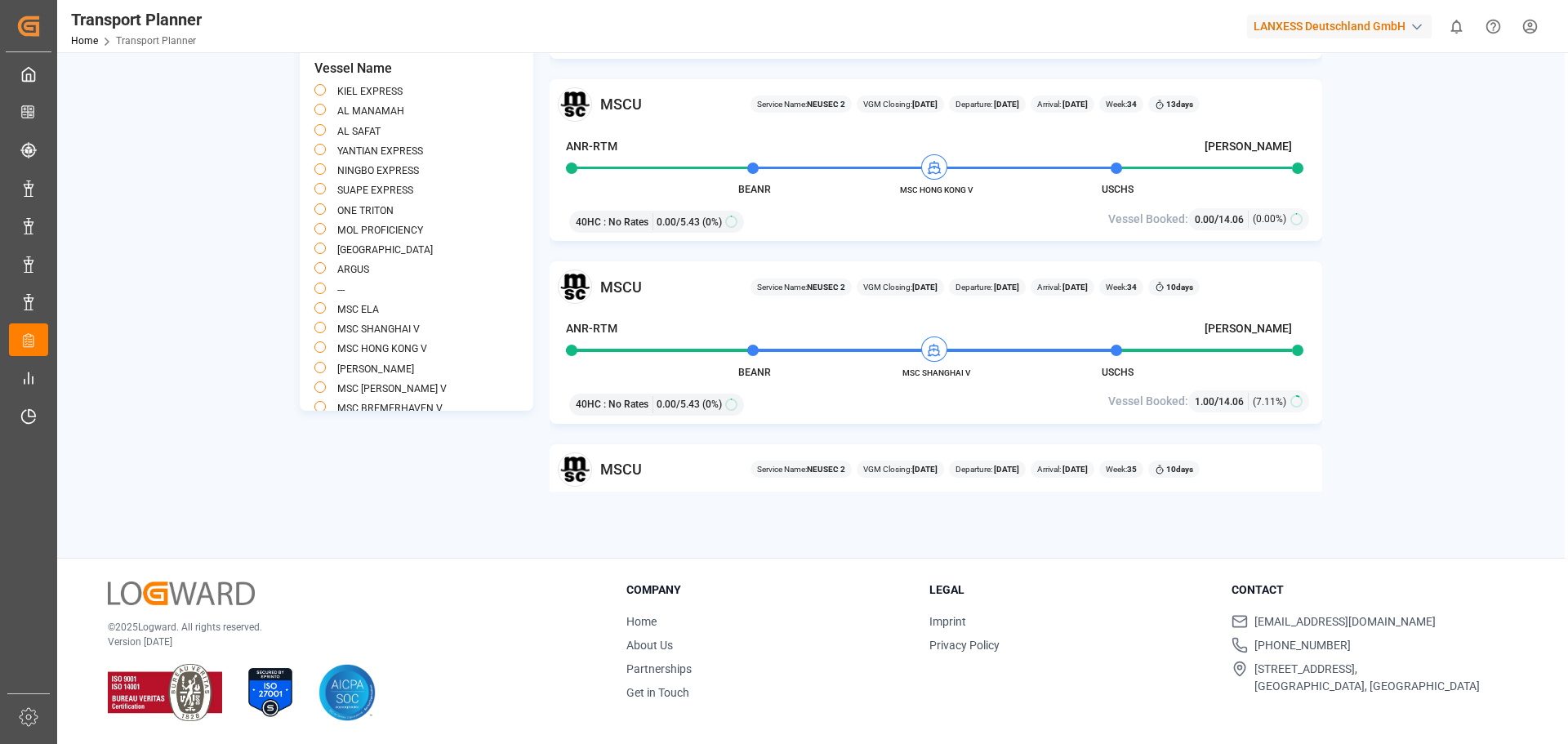
scroll to position [0, 0]
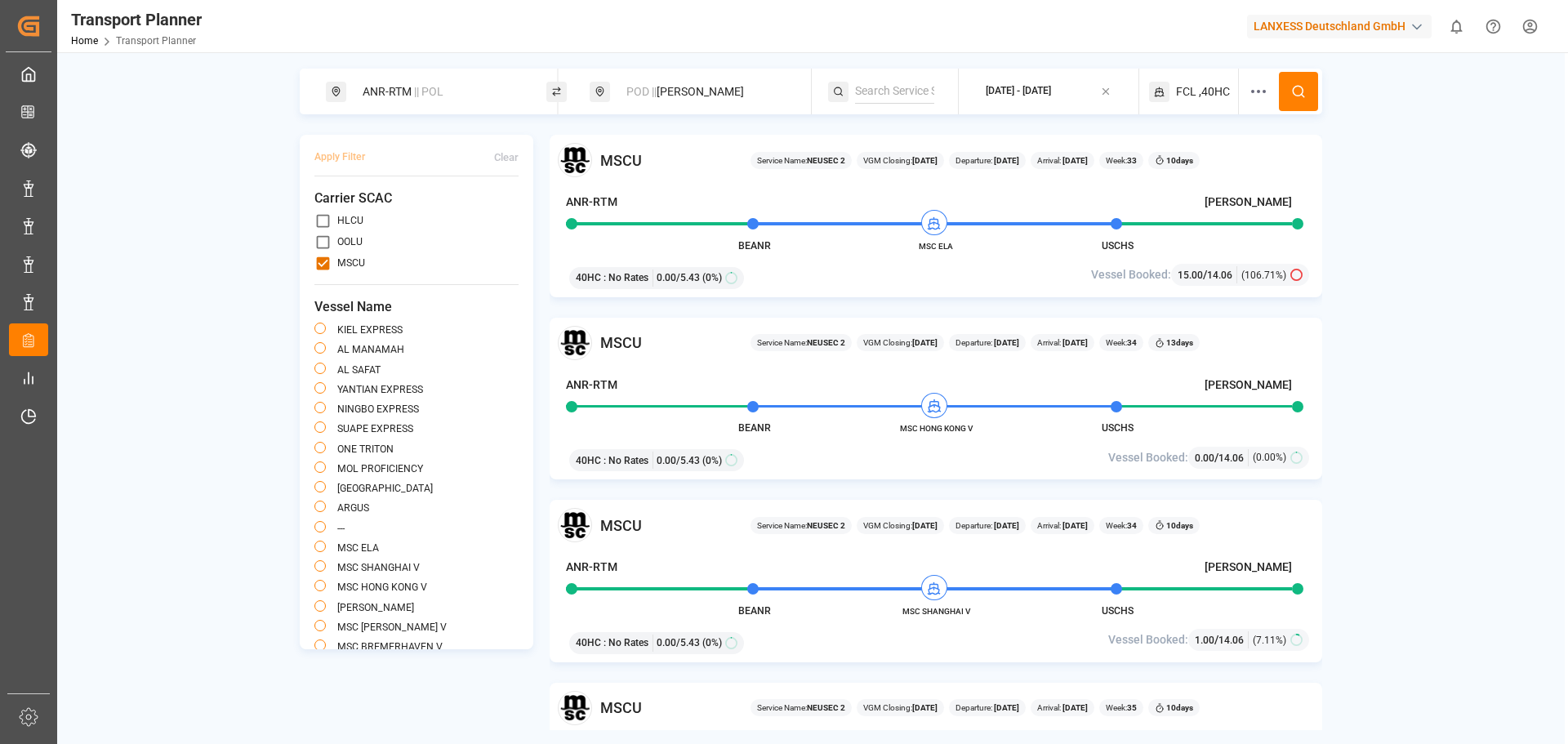
click at [715, 87] on div "POD || [PERSON_NAME]" at bounding box center [704, 91] width 177 height 30
drag, startPoint x: 775, startPoint y: 166, endPoint x: 760, endPoint y: 170, distance: 15.5
click at [775, 165] on icon at bounding box center [778, 169] width 11 height 11
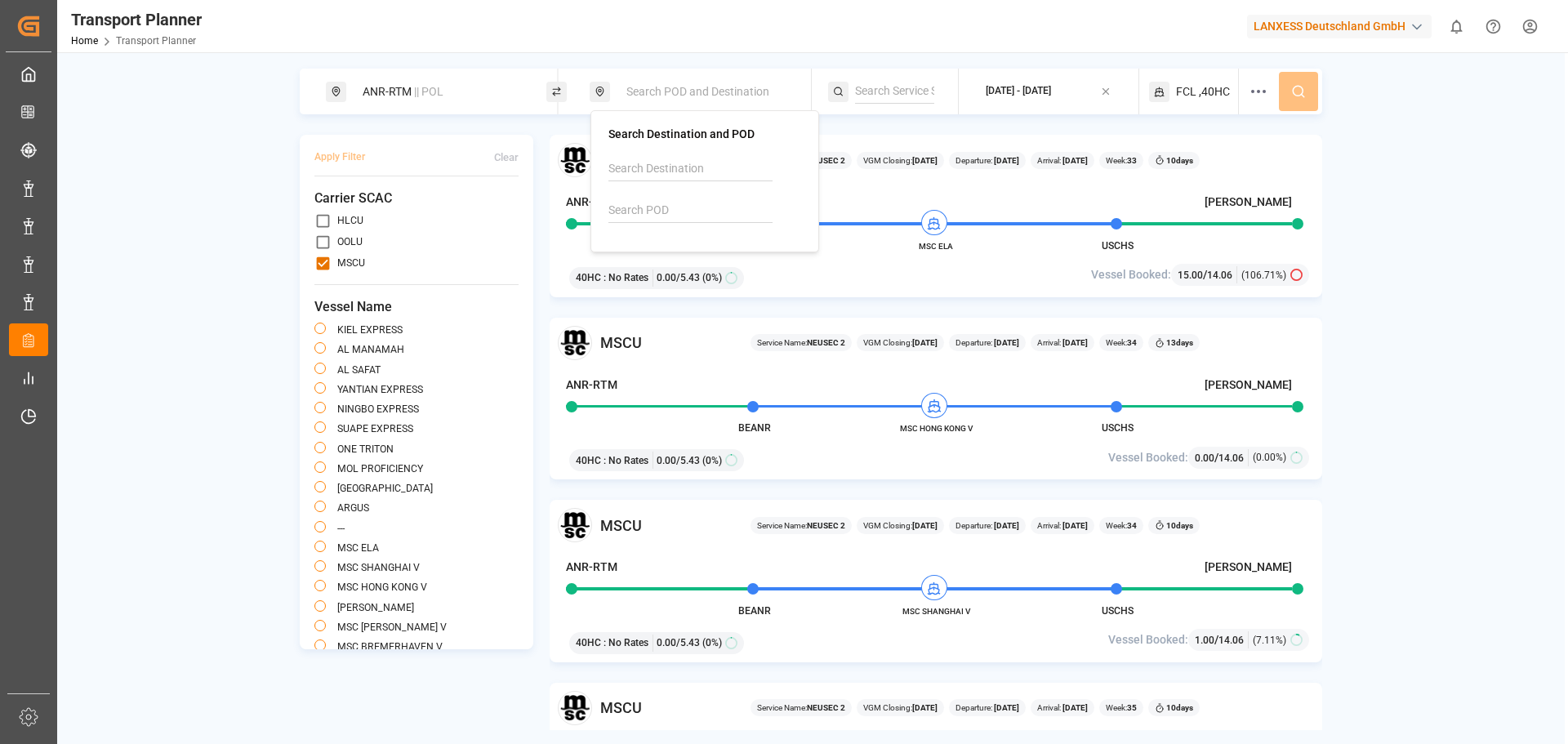
click at [652, 200] on input at bounding box center [690, 210] width 164 height 24
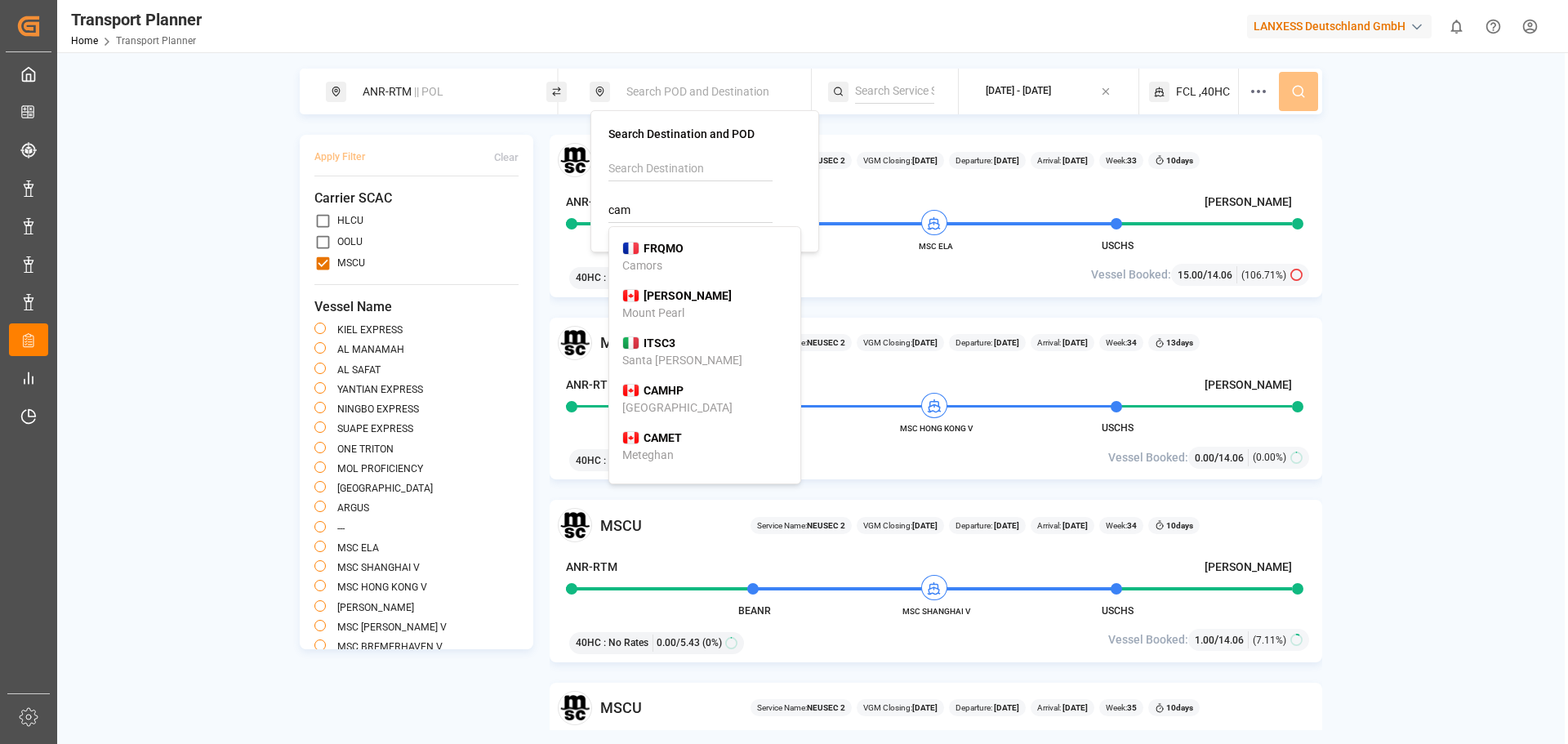
type input "cam"
click at [693, 19] on div "Transport Planner Home Transport Planner LANXESS Deutschland GmbH 0 Notificatio…" at bounding box center [807, 26] width 1522 height 53
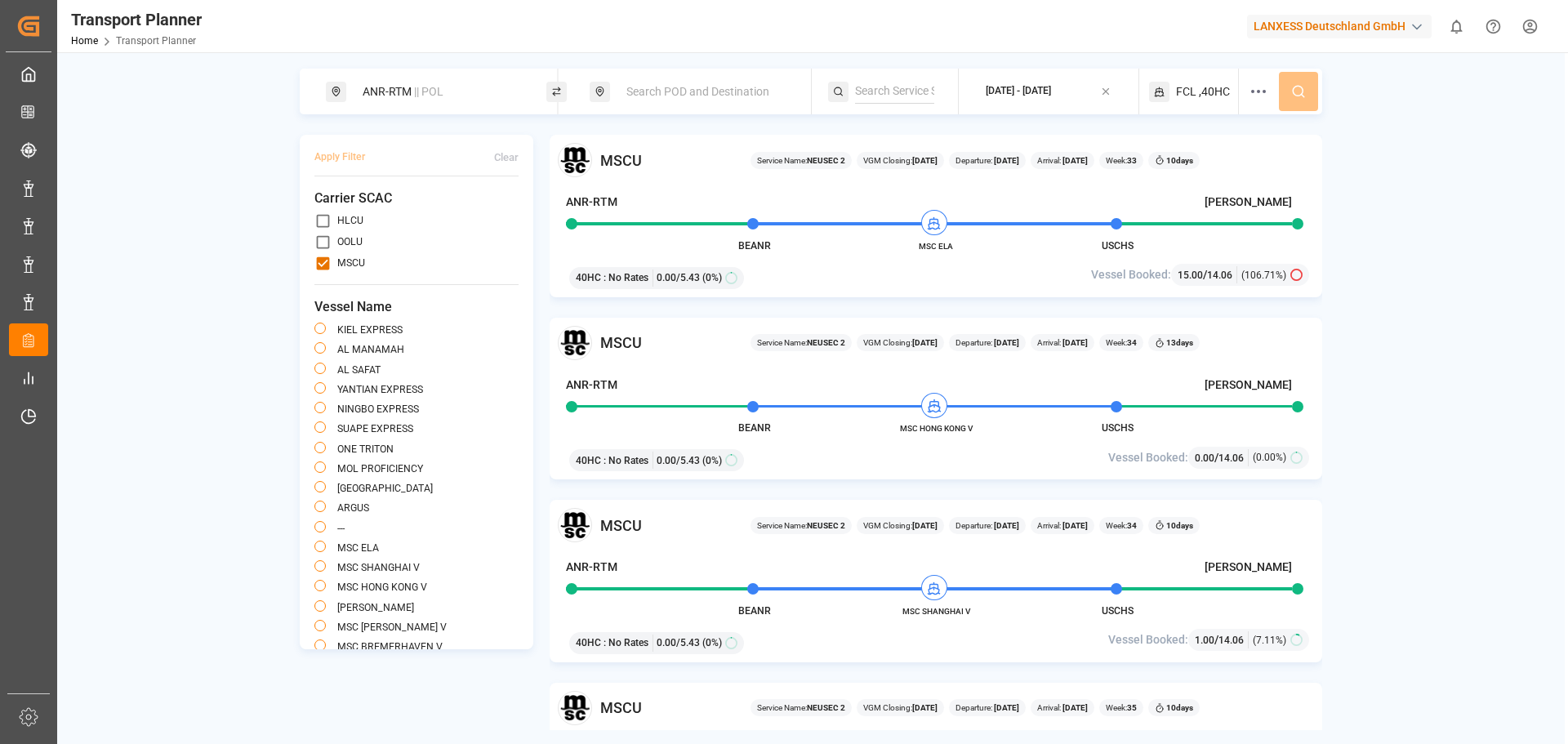
click at [459, 100] on div "ANR-RTM || POL" at bounding box center [440, 91] width 177 height 30
click at [413, 172] on input "ANR-RTM" at bounding box center [427, 180] width 164 height 24
click at [418, 183] on div "ANR-RTM" at bounding box center [441, 207] width 193 height 78
drag, startPoint x: 435, startPoint y: 171, endPoint x: 334, endPoint y: 178, distance: 101.2
click at [334, 178] on div "Search Origin and POL ANR-RTM" at bounding box center [440, 187] width 228 height 153
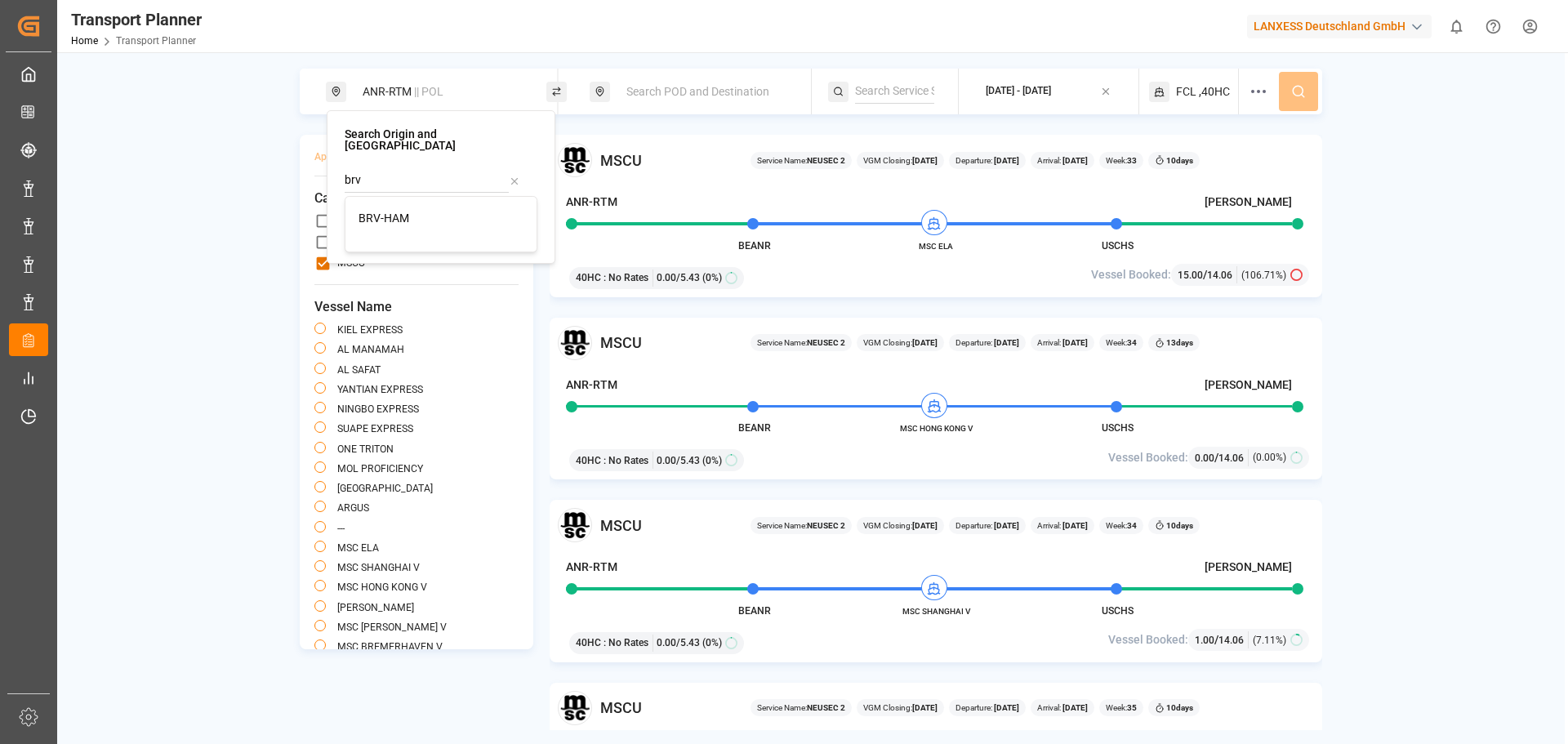
click at [438, 209] on div "BRV-HAM" at bounding box center [440, 218] width 165 height 17
drag, startPoint x: 452, startPoint y: 162, endPoint x: 340, endPoint y: 151, distance: 112.5
click at [340, 151] on div "Search Origin and POL BRV-HAM" at bounding box center [440, 187] width 228 height 153
click at [428, 209] on div "[GEOGRAPHIC_DATA]" at bounding box center [440, 218] width 165 height 17
type input "[GEOGRAPHIC_DATA]"
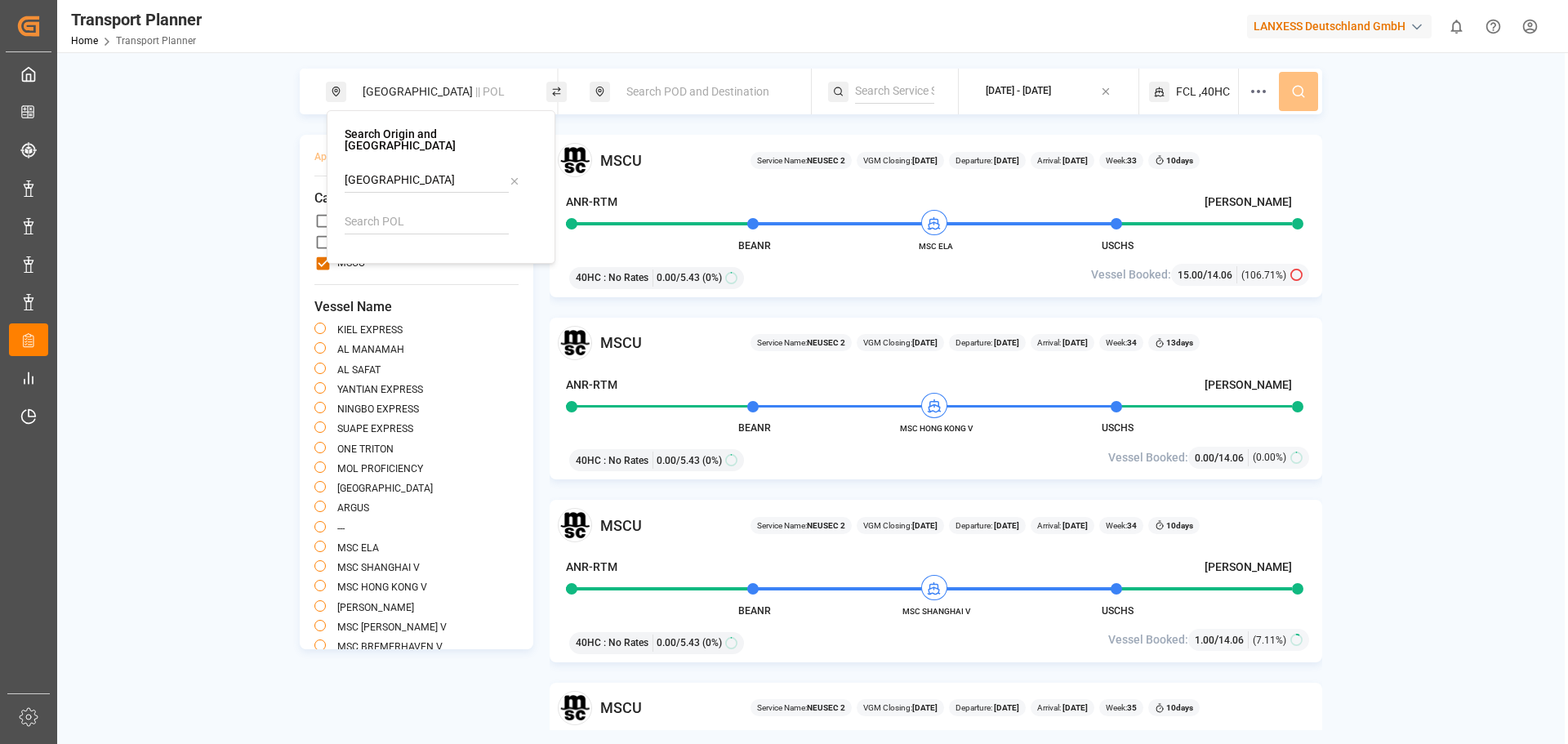
click at [1215, 93] on span ",40HC" at bounding box center [1215, 92] width 31 height 17
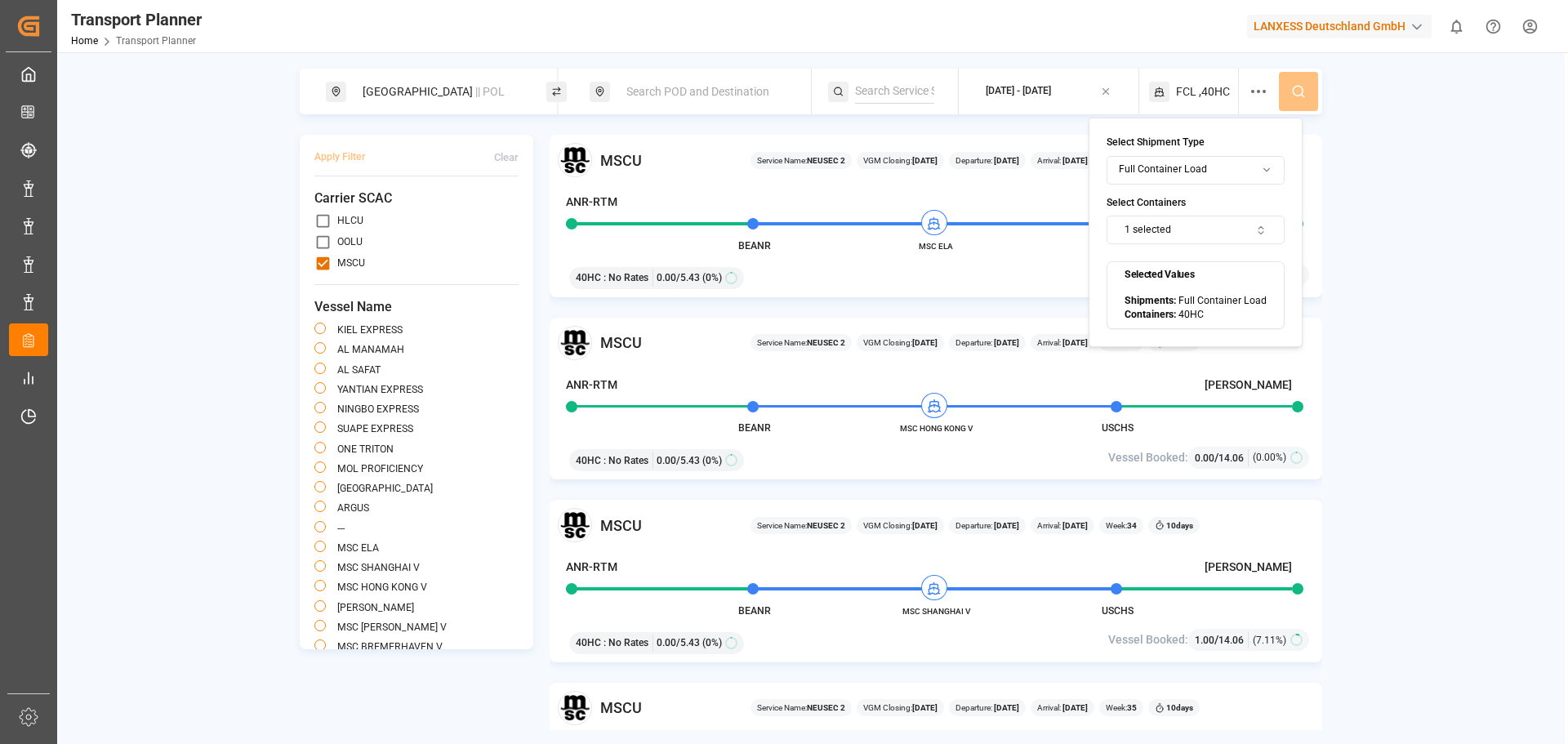
drag, startPoint x: 333, startPoint y: 259, endPoint x: 325, endPoint y: 260, distance: 8.1
click at [331, 261] on div "MSCU" at bounding box center [416, 264] width 204 height 17
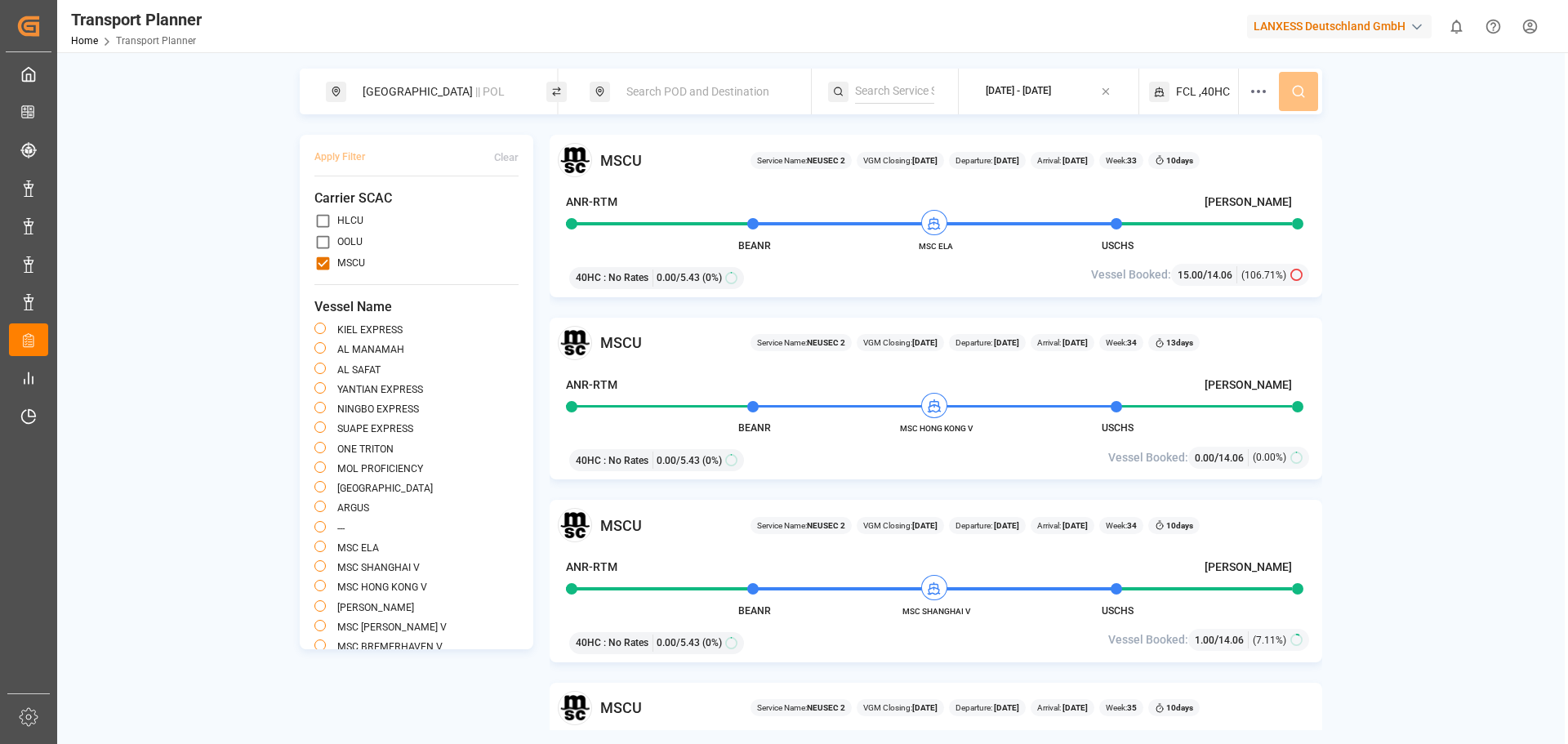
click at [319, 260] on input "primary checkbox" at bounding box center [323, 264] width 17 height 17
checkbox input "false"
click at [699, 96] on span "Search POD and Destination" at bounding box center [698, 91] width 143 height 13
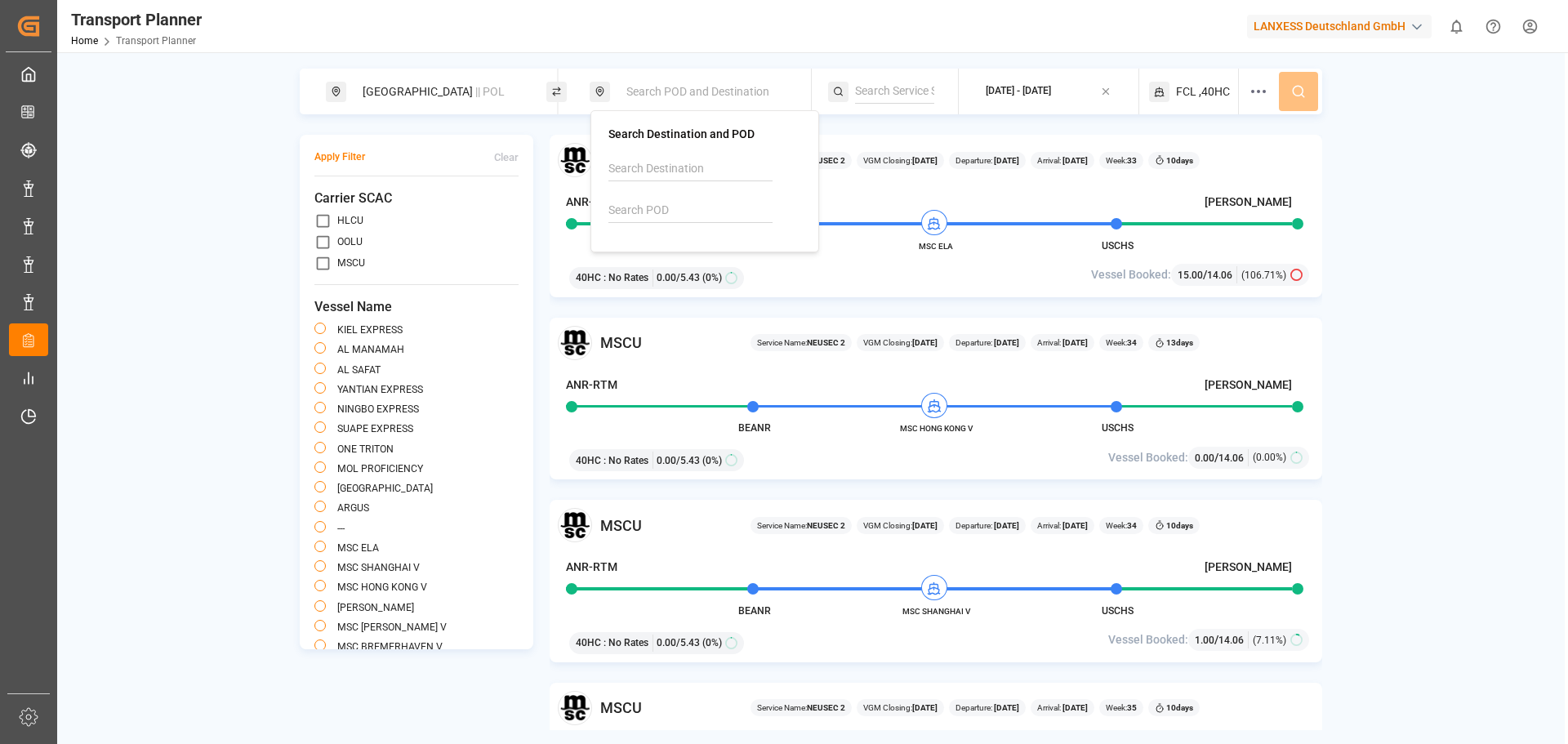
click at [683, 219] on input at bounding box center [690, 210] width 164 height 24
click at [690, 249] on div "INNSA [PERSON_NAME] ([PERSON_NAME])" at bounding box center [704, 266] width 165 height 52
type input "INNSA"
click at [1303, 100] on button at bounding box center [1297, 91] width 39 height 39
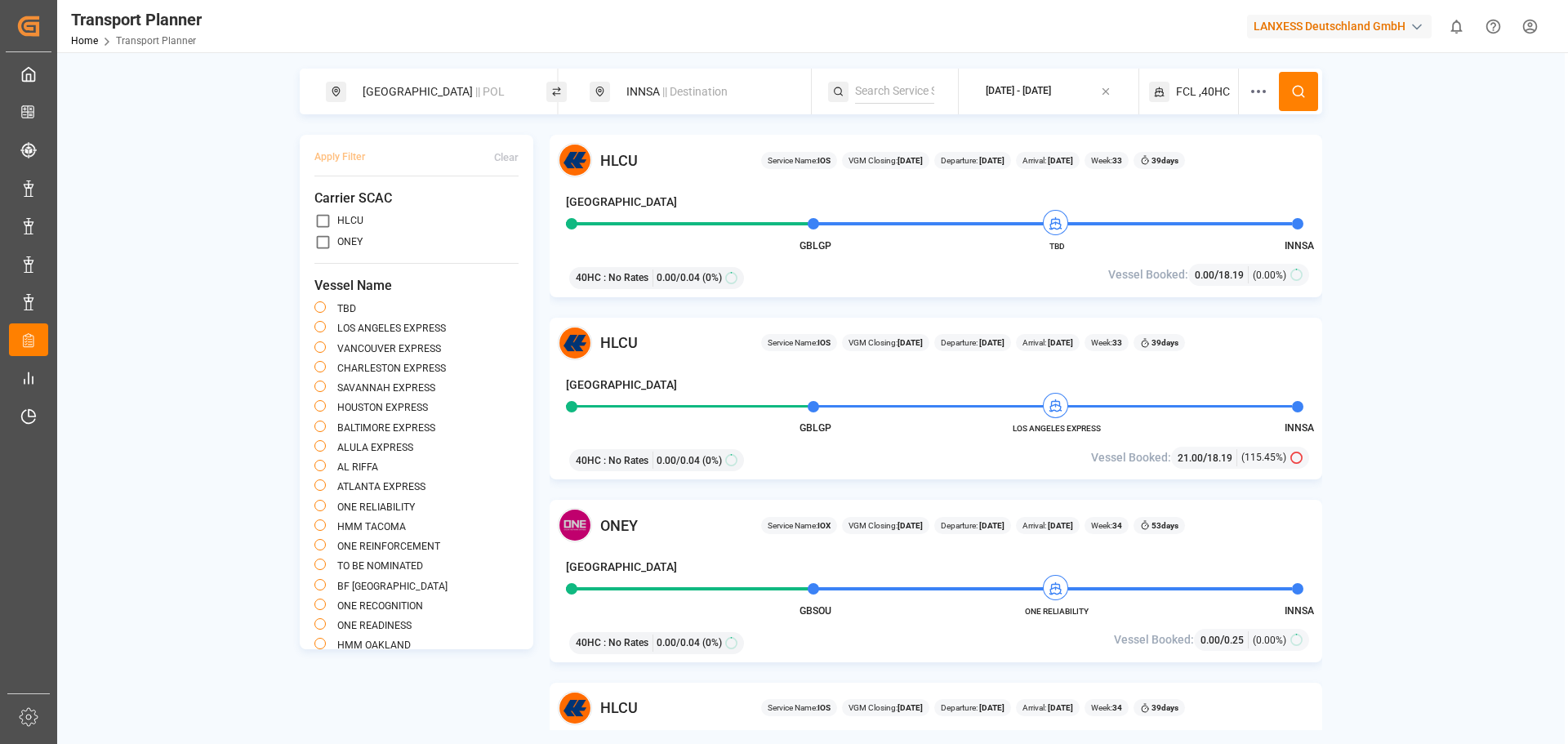
drag, startPoint x: 567, startPoint y: 222, endPoint x: 740, endPoint y: 223, distance: 173.0
click at [730, 223] on div at bounding box center [928, 224] width 726 height 3
click at [684, 100] on div "INNSA || Destination" at bounding box center [704, 91] width 177 height 30
drag, startPoint x: 731, startPoint y: 208, endPoint x: 563, endPoint y: 209, distance: 168.0
click at [558, 209] on body "Created by potrace 1.15, written by [PERSON_NAME] [DATE]-[DATE] Created by potr…" at bounding box center [784, 372] width 1568 height 744
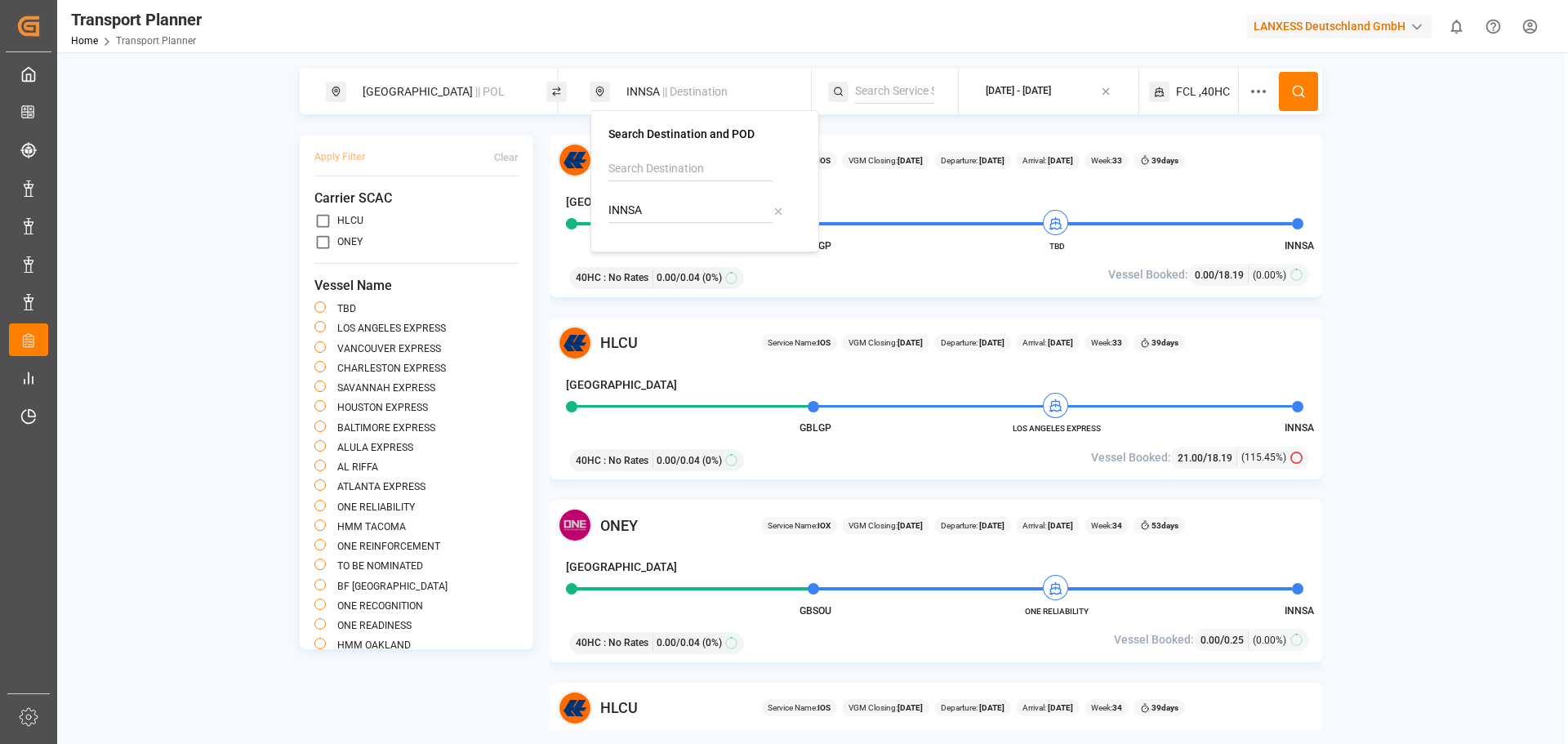
drag, startPoint x: 675, startPoint y: 211, endPoint x: 583, endPoint y: 200, distance: 92.7
click at [582, 202] on body "Created by potrace 1.15, written by [PERSON_NAME] [DATE]-[DATE] Created by potr…" at bounding box center [784, 372] width 1568 height 744
type input "I"
click at [643, 168] on input at bounding box center [690, 169] width 164 height 24
click at [663, 206] on div "[PERSON_NAME]" at bounding box center [704, 207] width 165 height 17
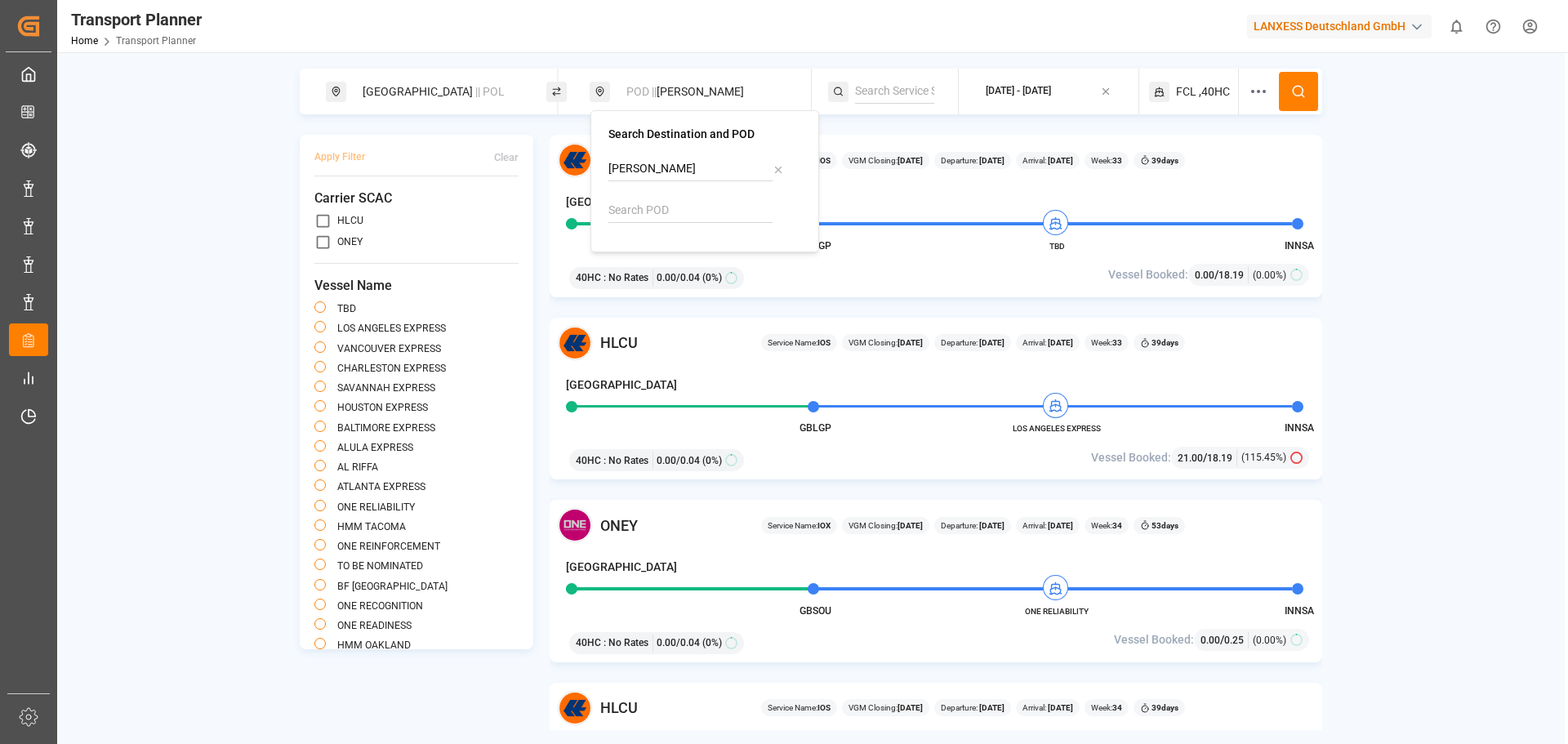
drag, startPoint x: 674, startPoint y: 172, endPoint x: 608, endPoint y: 167, distance: 66.2
click at [608, 167] on div "Search Destination and POD [GEOGRAPHIC_DATA]" at bounding box center [704, 181] width 228 height 142
click at [704, 209] on div "[GEOGRAPHIC_DATA]" at bounding box center [704, 207] width 165 height 17
type input "[GEOGRAPHIC_DATA]"
click at [1282, 80] on button at bounding box center [1297, 91] width 39 height 39
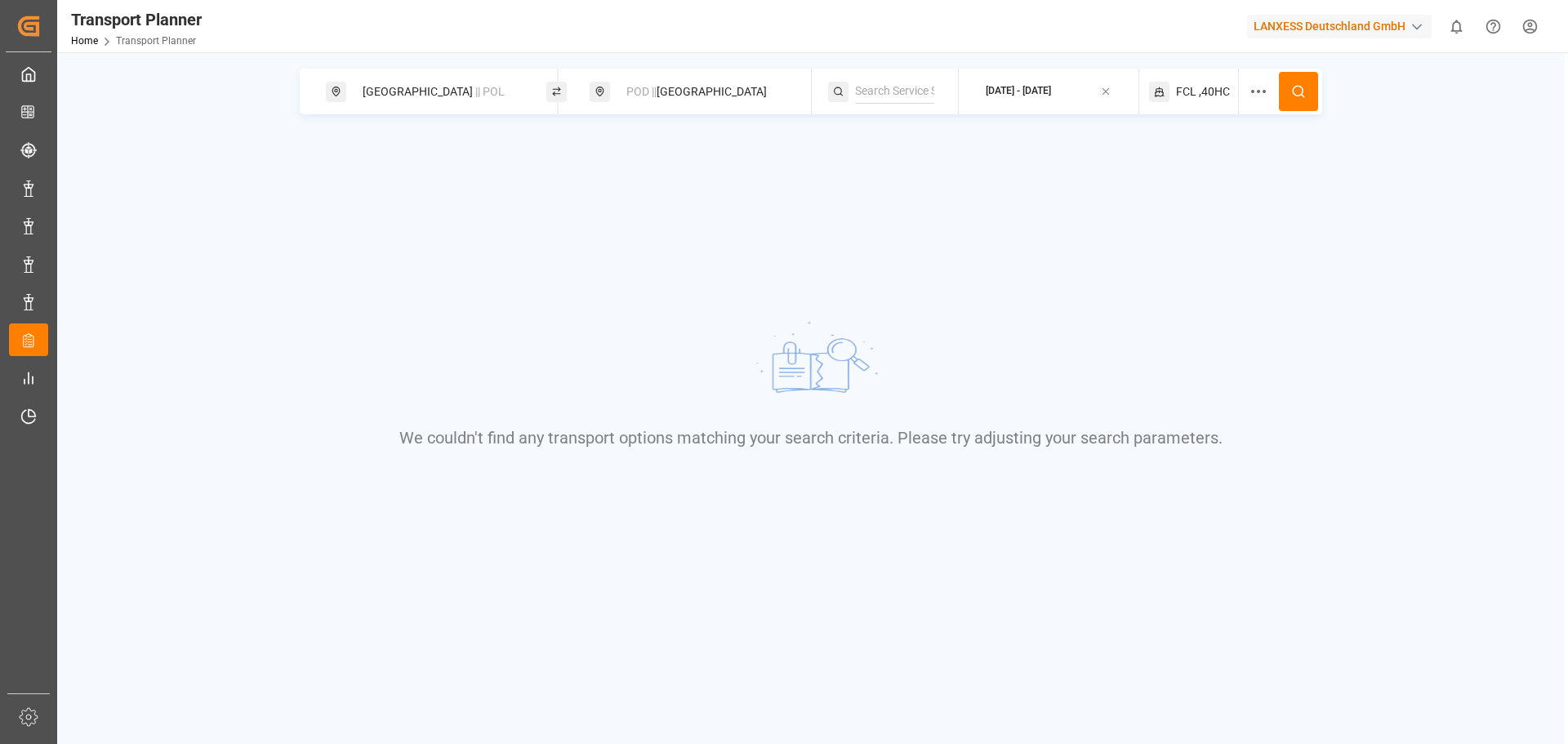
click at [394, 91] on div "[GEOGRAPHIC_DATA] || POL" at bounding box center [440, 91] width 177 height 30
drag, startPoint x: 414, startPoint y: 202, endPoint x: 413, endPoint y: 185, distance: 17.0
click at [411, 209] on input at bounding box center [427, 222] width 164 height 24
drag, startPoint x: 434, startPoint y: 172, endPoint x: 336, endPoint y: 159, distance: 98.9
click at [336, 159] on div "Search Origin and POL [GEOGRAPHIC_DATA]" at bounding box center [440, 187] width 228 height 153
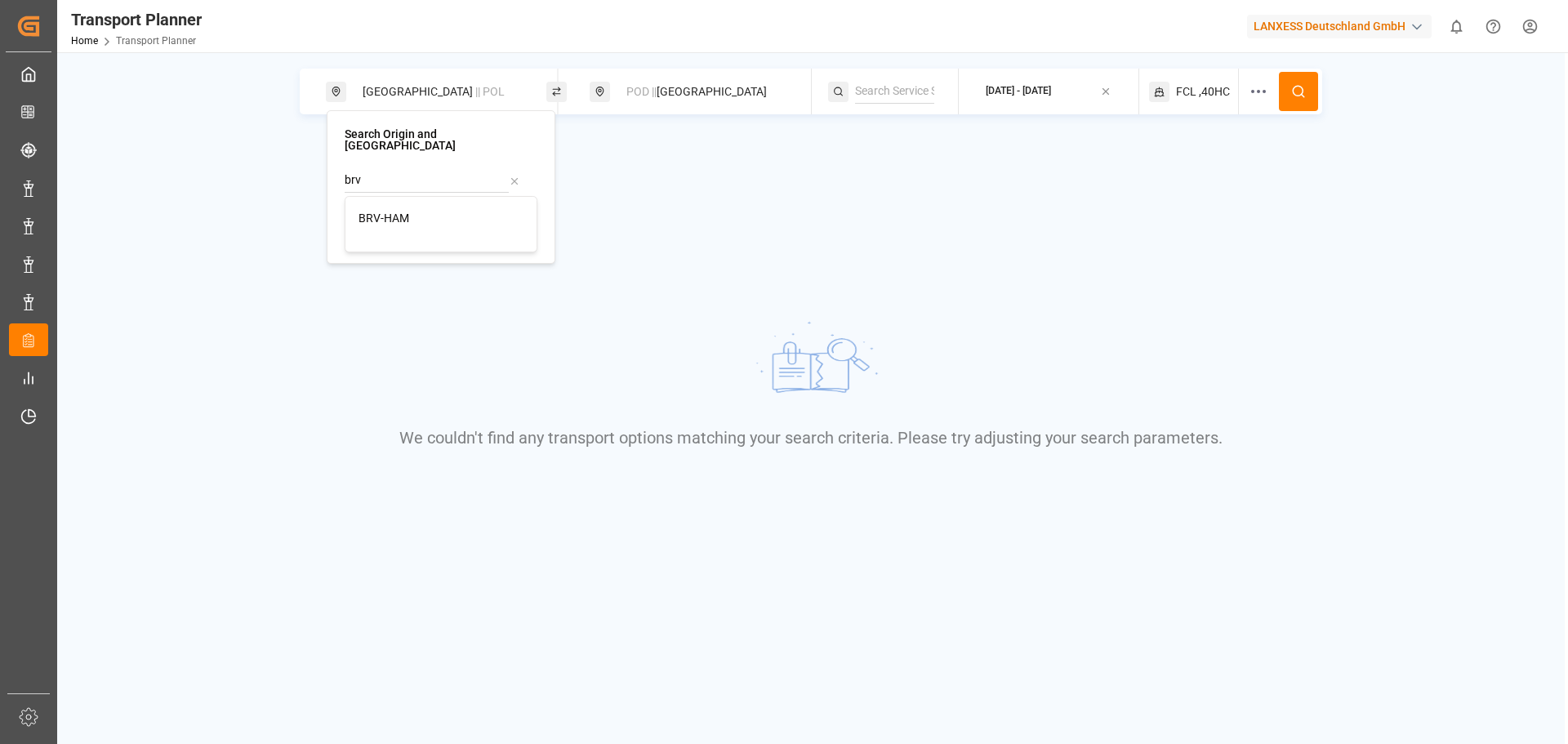
click at [373, 209] on div "BRV-HAM" at bounding box center [440, 218] width 165 height 17
type input "BRV-HAM"
click at [1287, 97] on button at bounding box center [1297, 91] width 39 height 39
click at [1226, 84] on span ",40HC" at bounding box center [1215, 92] width 31 height 17
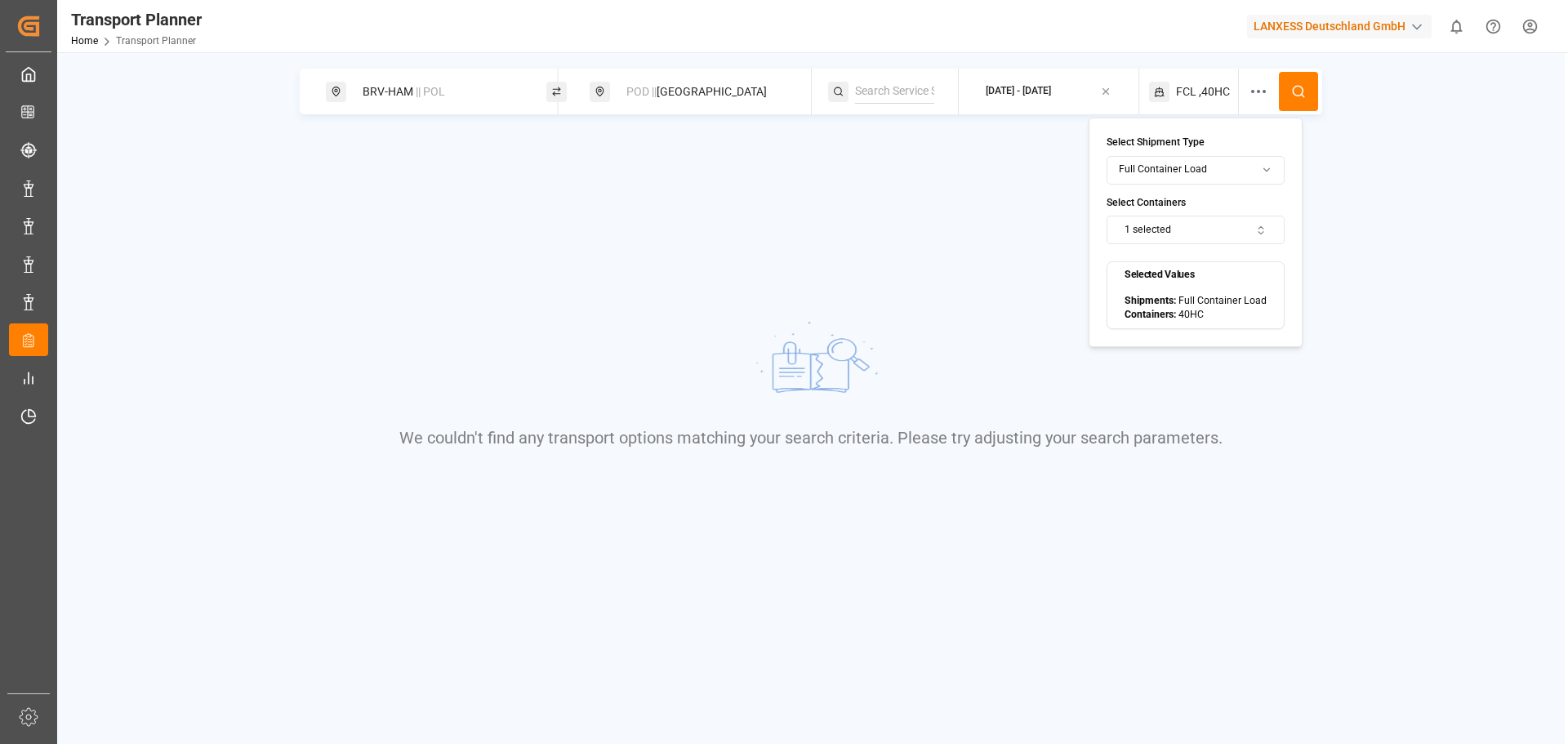
click at [1138, 222] on button "1 selected" at bounding box center [1196, 229] width 178 height 28
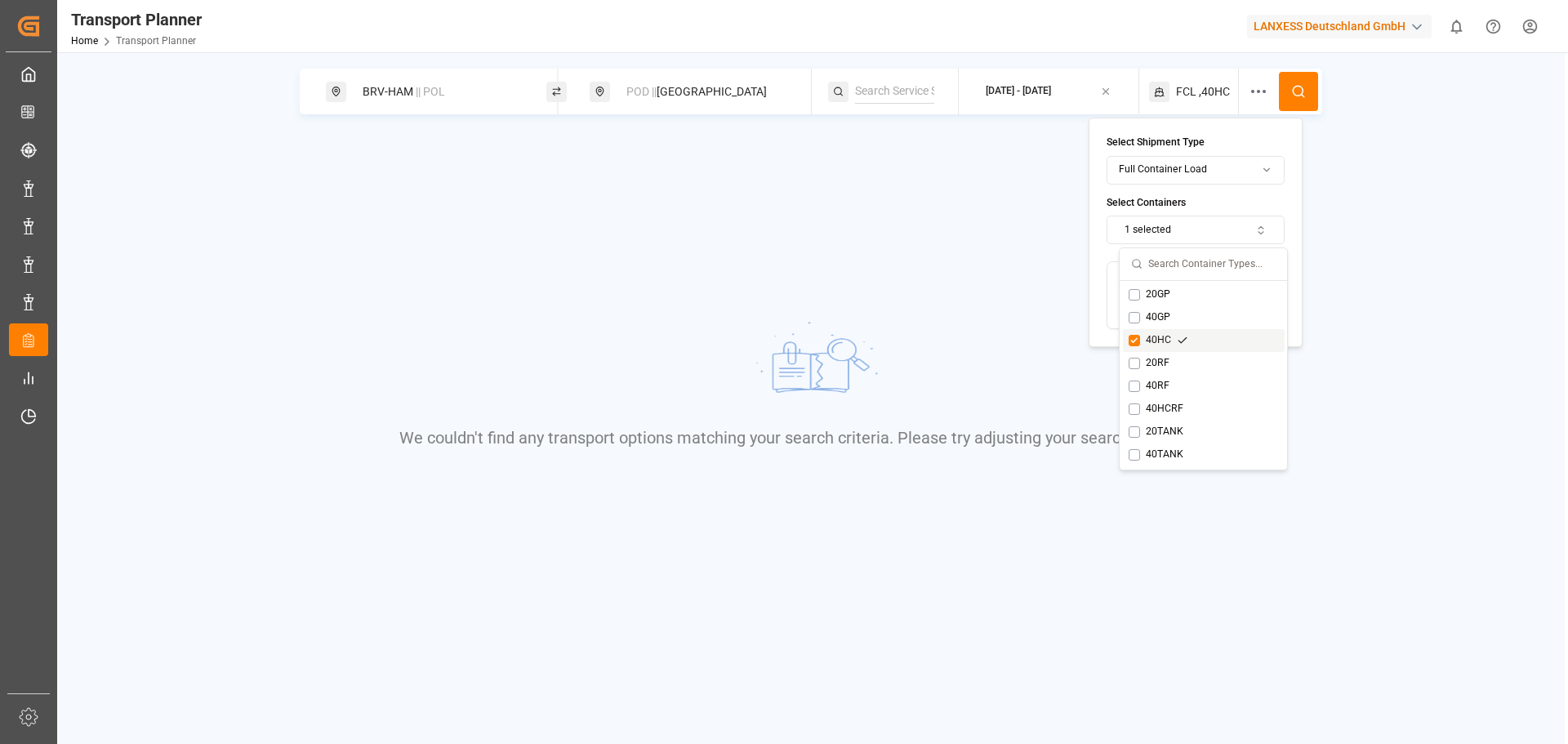
click at [1132, 333] on div "40HC" at bounding box center [1203, 341] width 162 height 23
click at [1134, 296] on button "Suggestions" at bounding box center [1134, 294] width 11 height 11
drag, startPoint x: 1292, startPoint y: 97, endPoint x: 1285, endPoint y: 102, distance: 8.6
click at [1291, 99] on button at bounding box center [1297, 91] width 39 height 39
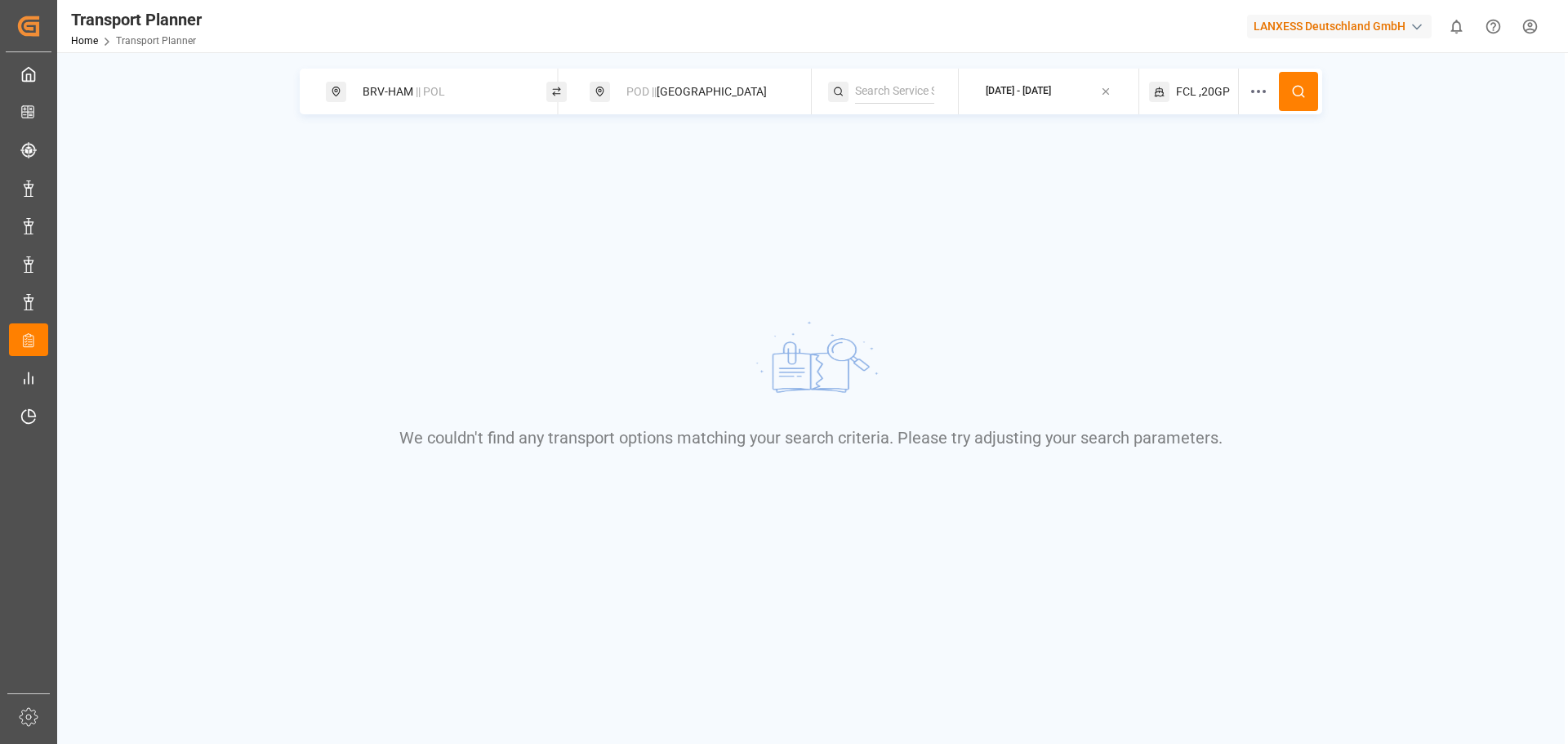
drag, startPoint x: 677, startPoint y: 89, endPoint x: 684, endPoint y: 104, distance: 16.6
click at [678, 89] on div "POD || [GEOGRAPHIC_DATA]" at bounding box center [704, 91] width 177 height 30
click at [402, 129] on div "BRV-HAM || POL POD || [GEOGRAPHIC_DATA] [DATE] - [DATE] FCL ,20GP We couldn't f…" at bounding box center [810, 319] width 1508 height 500
click at [385, 80] on div "BRV-HAM || POL" at bounding box center [440, 91] width 177 height 30
click at [405, 209] on div "ANR-RTM" at bounding box center [440, 218] width 165 height 17
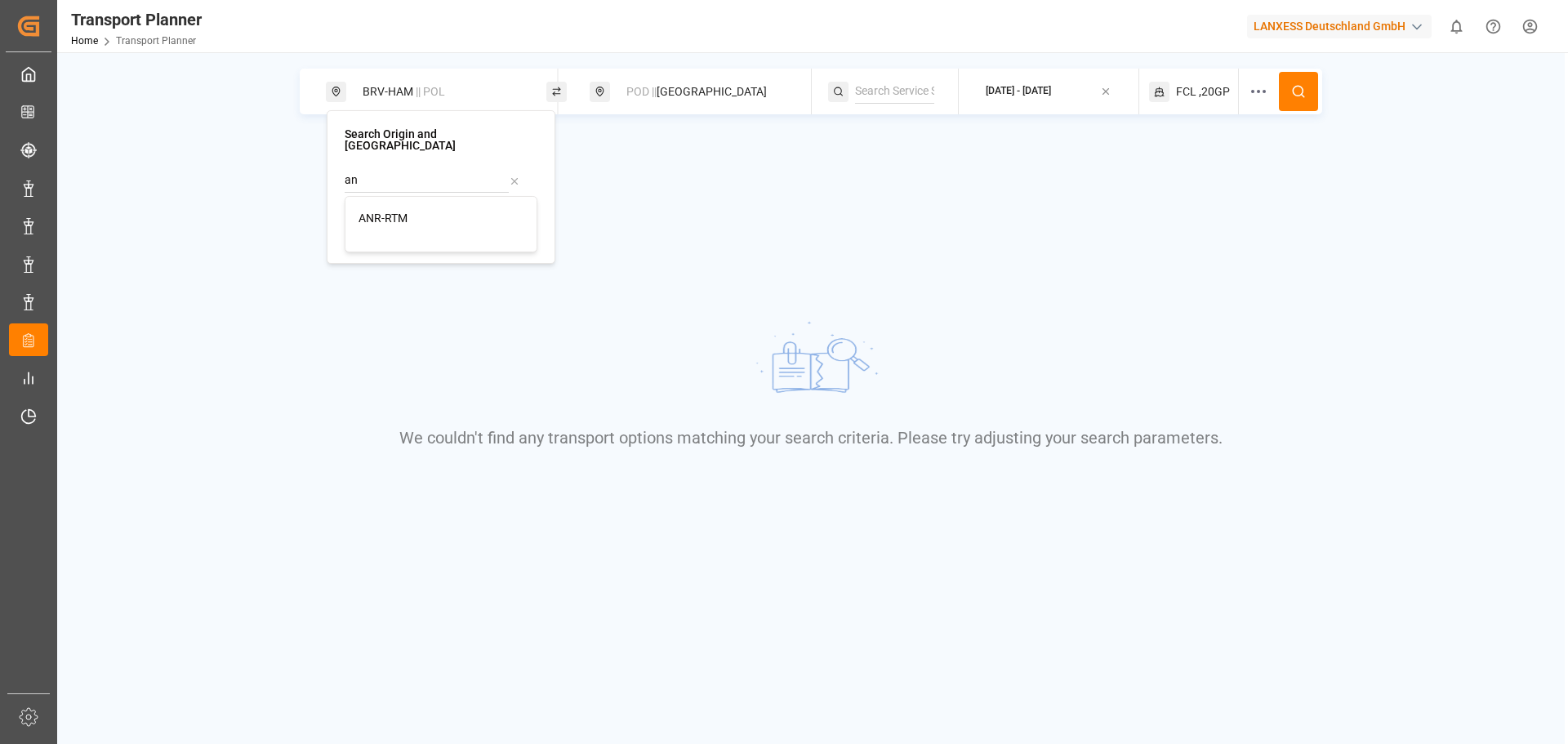
type input "ANR-RTM"
click at [1309, 87] on button at bounding box center [1297, 91] width 39 height 39
click at [406, 96] on div "ANR-RTM || POL" at bounding box center [440, 91] width 177 height 30
drag, startPoint x: 523, startPoint y: 172, endPoint x: 483, endPoint y: 178, distance: 40.4
click at [522, 172] on div "ANR-RTM" at bounding box center [441, 180] width 193 height 24
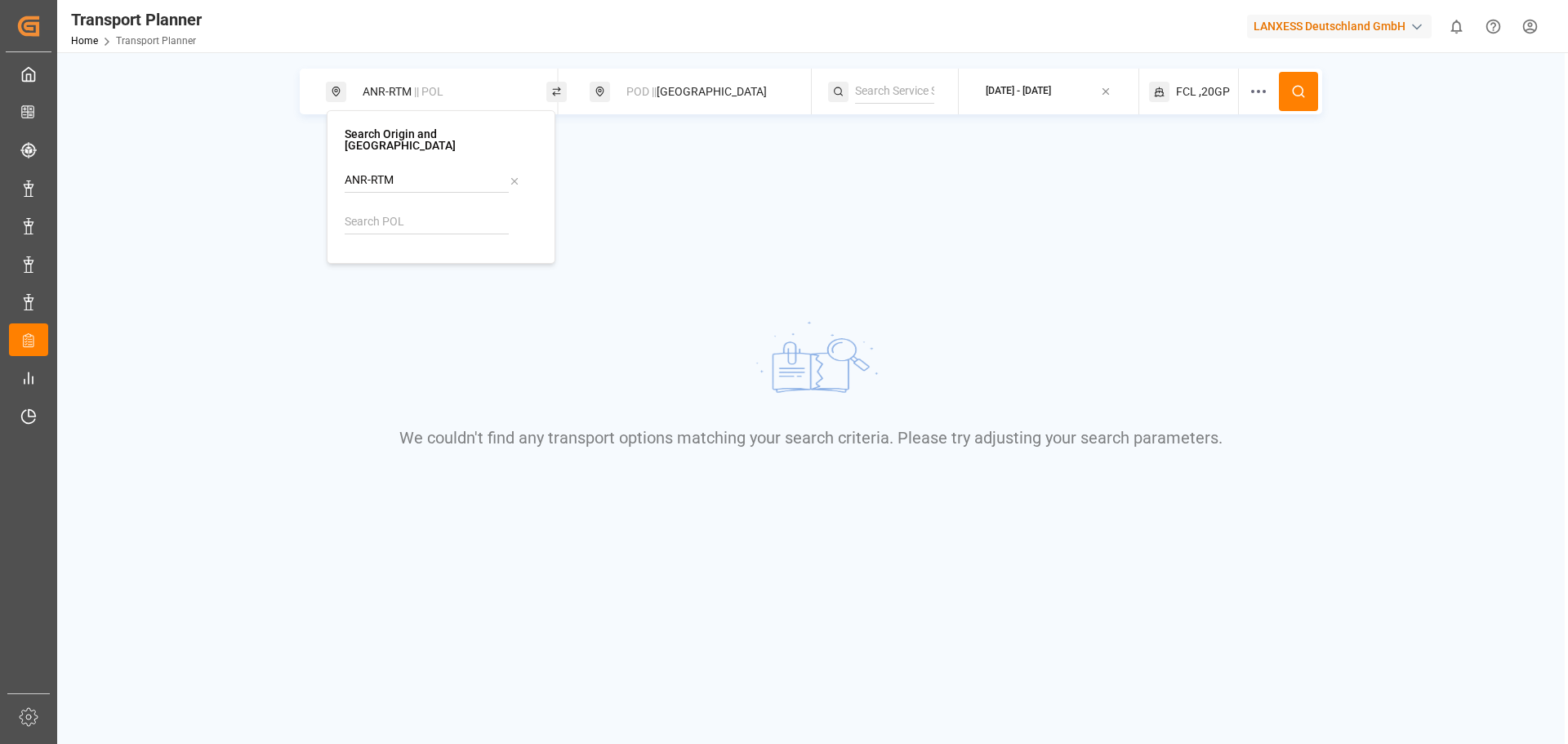
click at [513, 176] on icon at bounding box center [514, 181] width 11 height 11
click at [401, 209] on input at bounding box center [427, 222] width 164 height 24
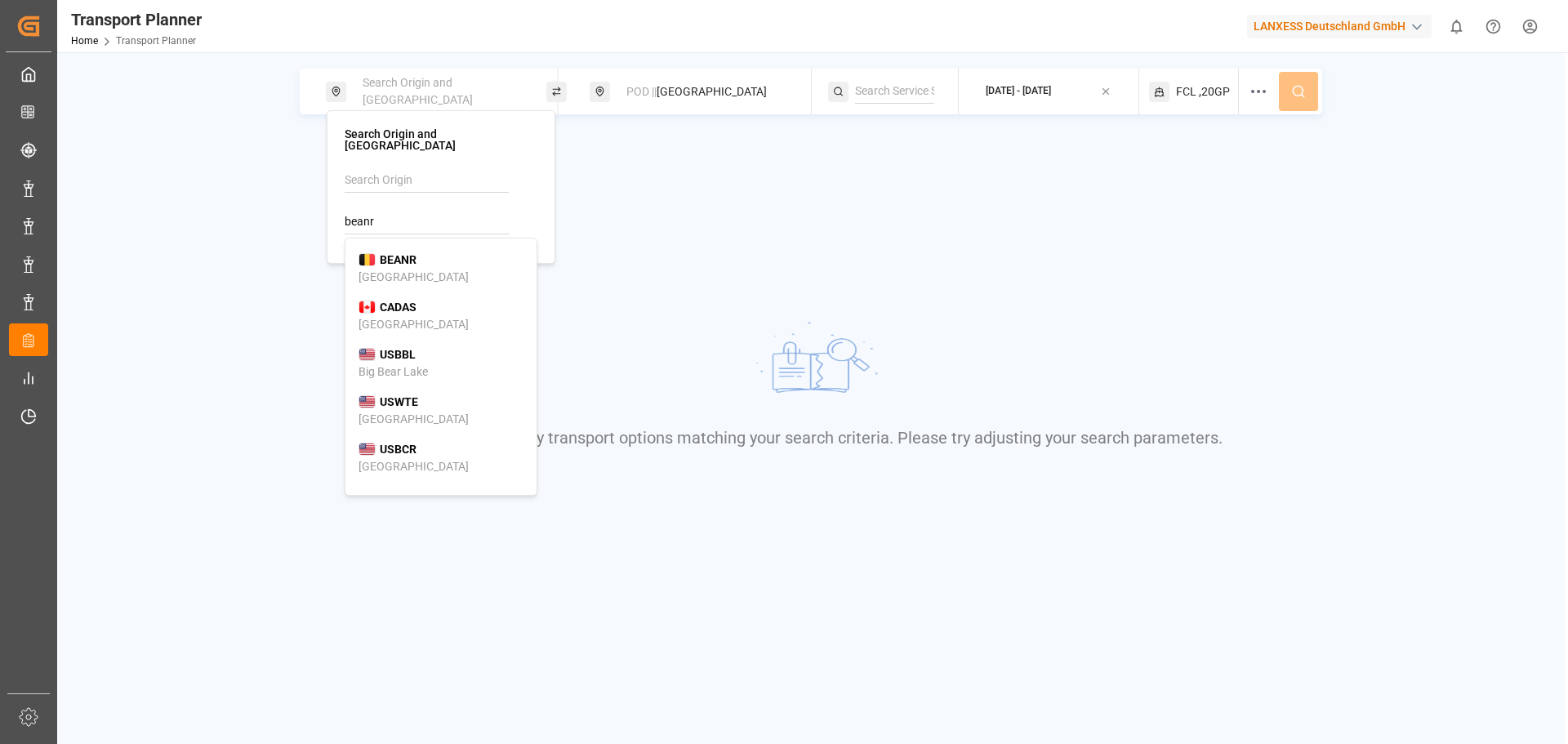
drag, startPoint x: 396, startPoint y: 234, endPoint x: 413, endPoint y: 237, distance: 17.3
click at [395, 245] on li "BEANR [GEOGRAPHIC_DATA]" at bounding box center [441, 268] width 191 height 47
click at [392, 253] on b "BEANR" at bounding box center [397, 259] width 37 height 13
type input "BEANR"
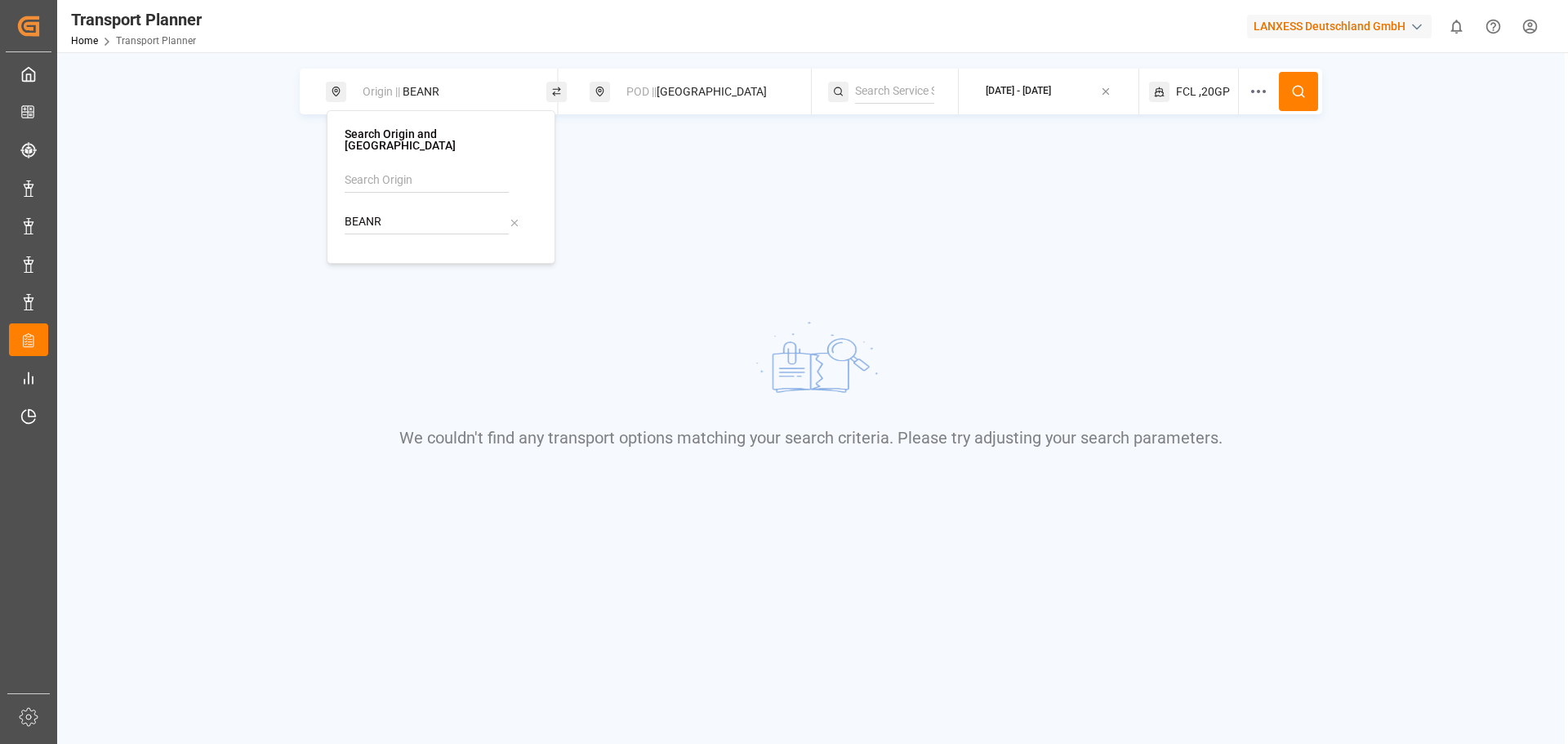
click at [1296, 99] on button at bounding box center [1297, 91] width 39 height 39
click at [694, 112] on div "POD || [GEOGRAPHIC_DATA]" at bounding box center [700, 91] width 221 height 46
click at [715, 102] on div "POD || [GEOGRAPHIC_DATA]" at bounding box center [704, 91] width 177 height 30
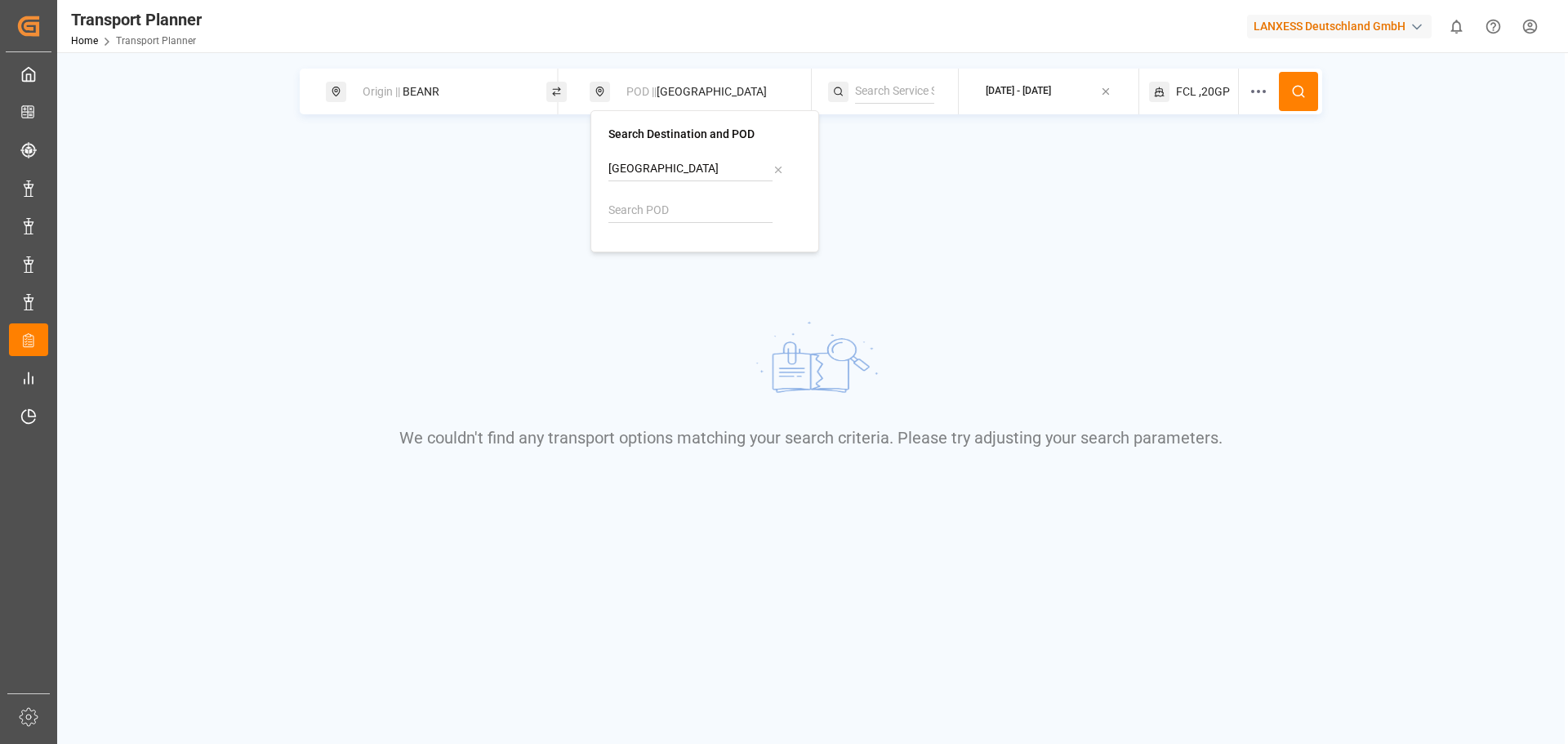
click at [703, 163] on input "[GEOGRAPHIC_DATA]" at bounding box center [690, 169] width 164 height 24
click at [665, 194] on div at bounding box center [705, 196] width 193 height 78
click at [644, 209] on input at bounding box center [690, 210] width 164 height 24
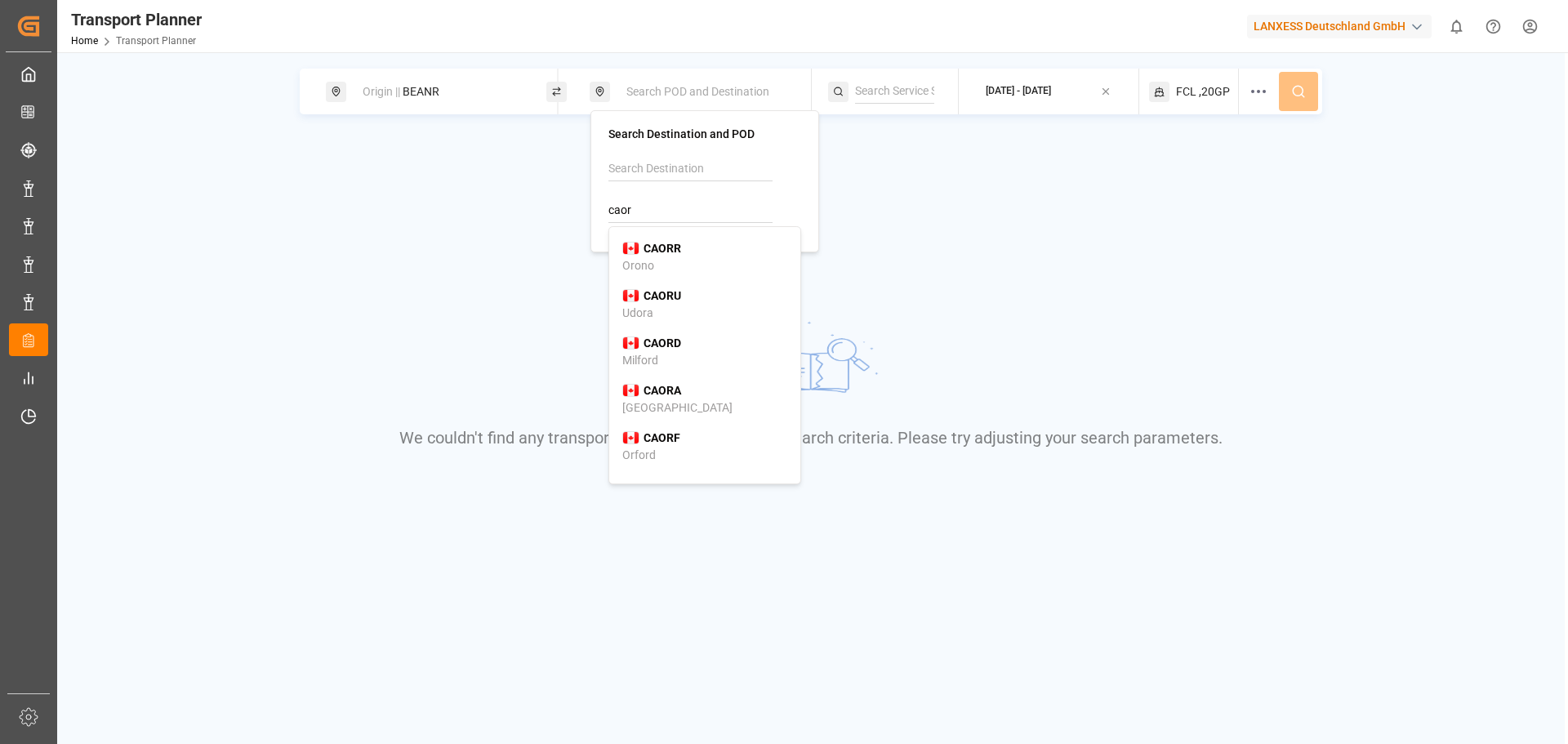
click at [684, 255] on div "[PERSON_NAME]" at bounding box center [704, 257] width 165 height 34
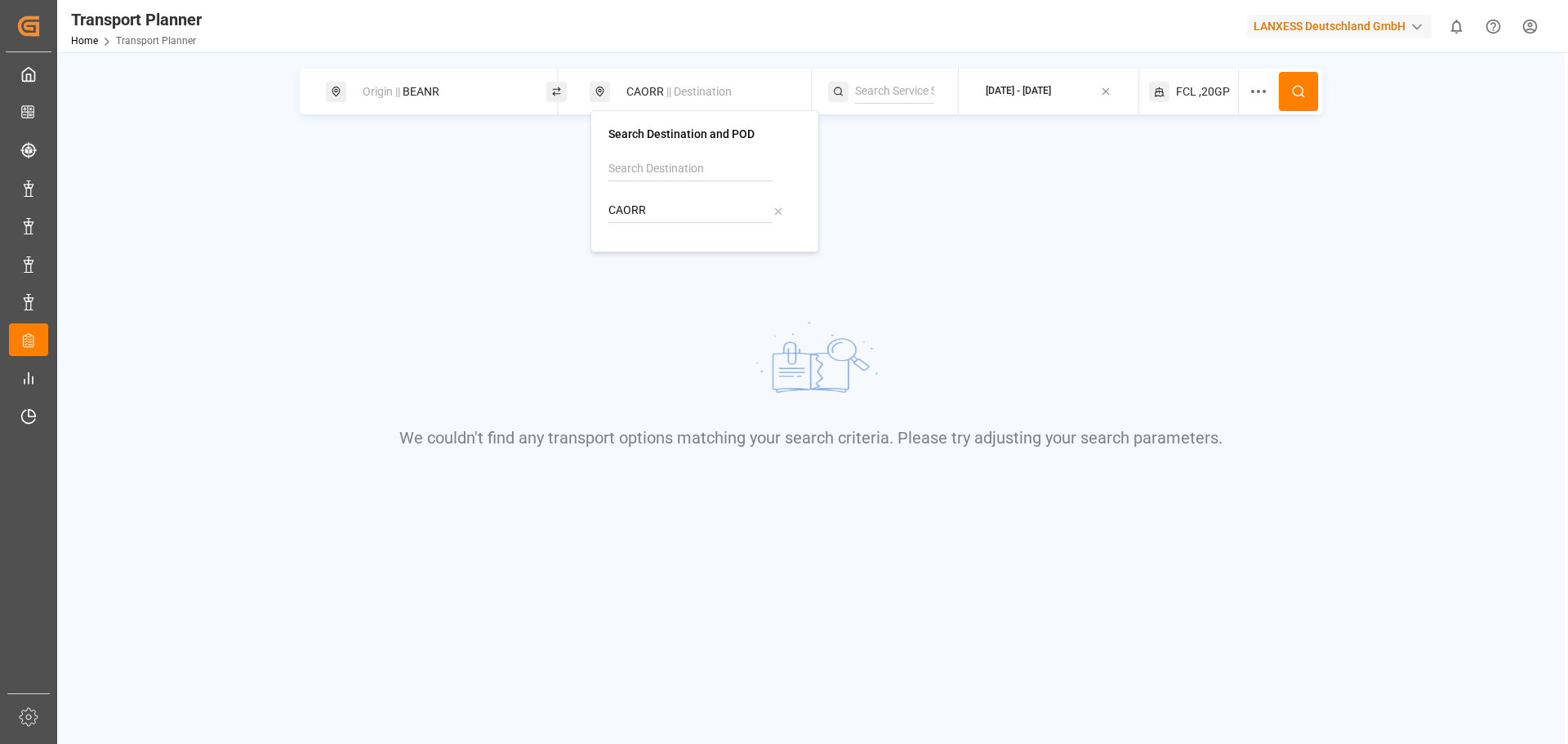
drag, startPoint x: 668, startPoint y: 208, endPoint x: 609, endPoint y: 205, distance: 59.1
click at [609, 205] on input "CAORR" at bounding box center [690, 210] width 164 height 24
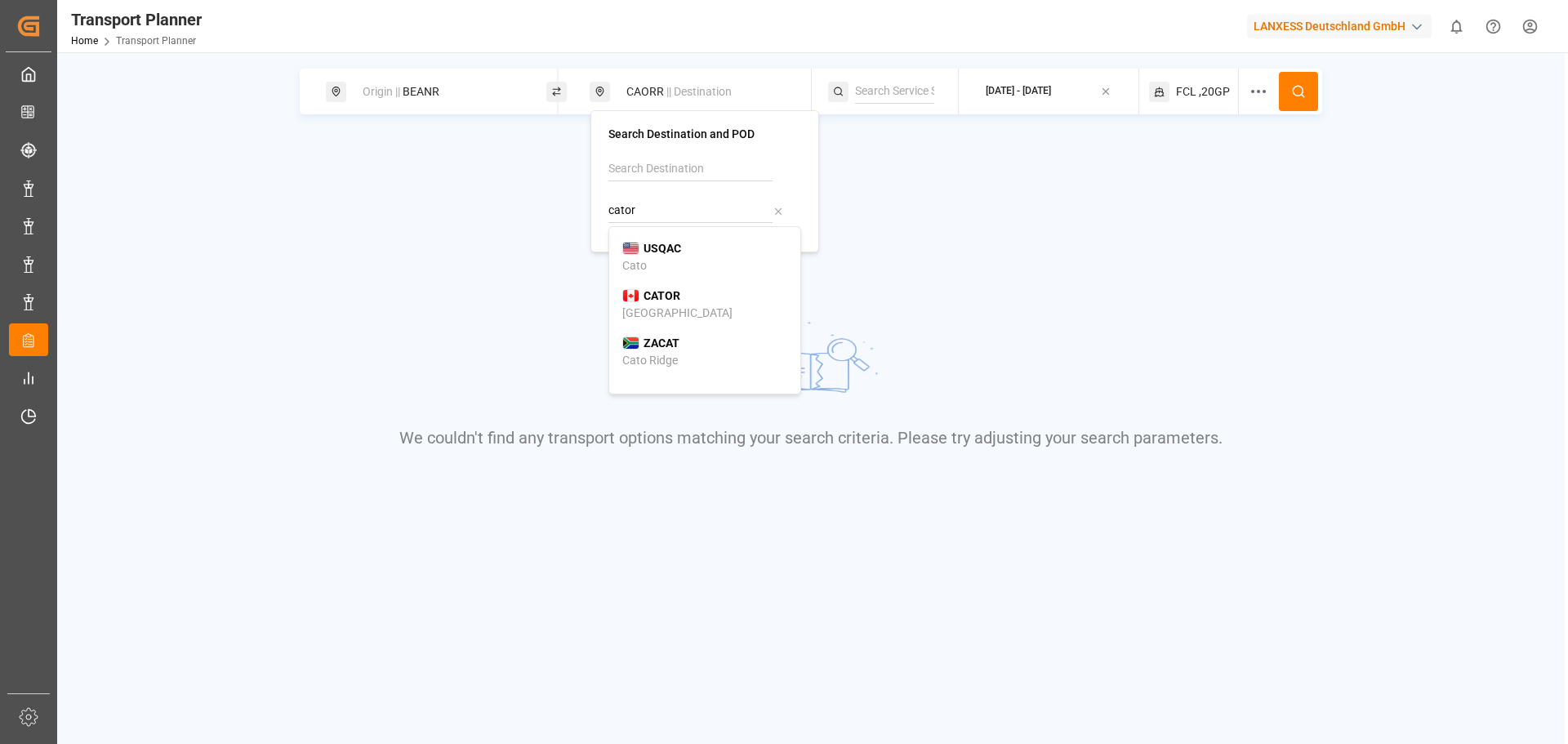
click at [672, 291] on b "CATOR" at bounding box center [661, 295] width 37 height 13
type input "CATOR"
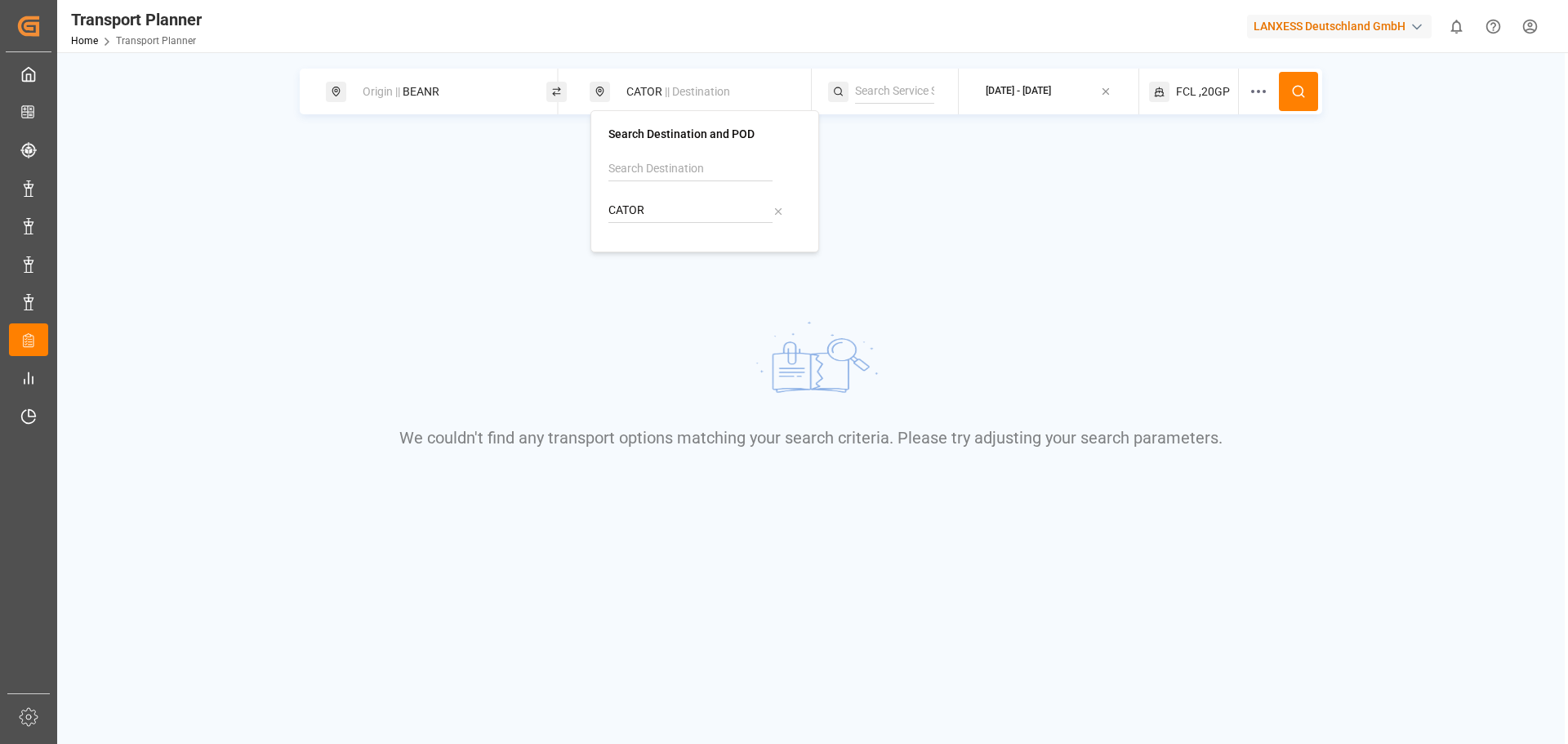
click at [1279, 83] on button at bounding box center [1297, 91] width 39 height 39
click at [667, 98] on span "|| Destination" at bounding box center [697, 91] width 66 height 13
drag, startPoint x: 715, startPoint y: 206, endPoint x: 565, endPoint y: 191, distance: 150.7
click at [565, 191] on body "Created by potrace 1.15, written by [PERSON_NAME] [DATE]-[DATE] Created by potr…" at bounding box center [784, 372] width 1568 height 744
drag, startPoint x: 1193, startPoint y: 86, endPoint x: 1171, endPoint y: 86, distance: 22.0
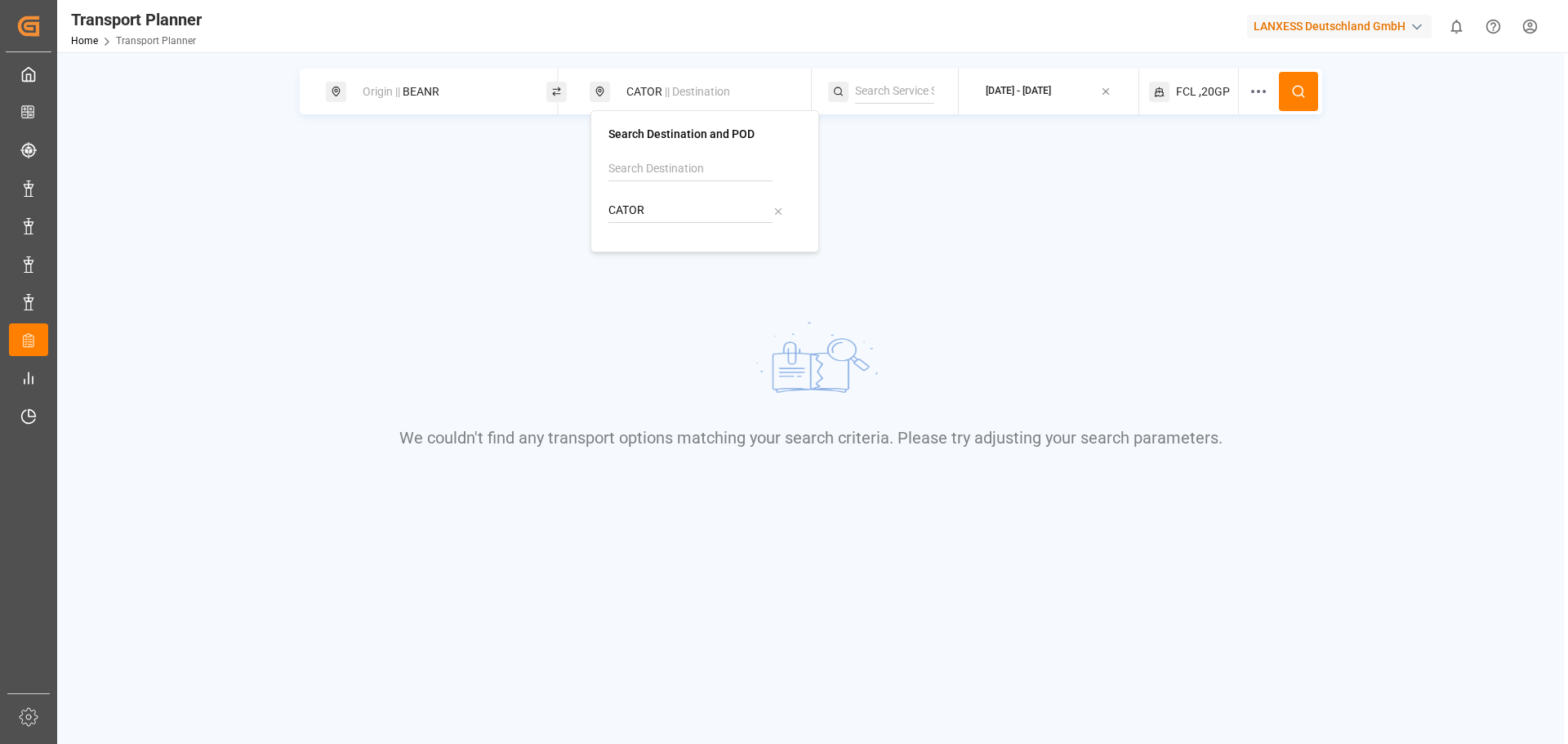
click at [1192, 86] on span "FCL" at bounding box center [1186, 92] width 21 height 17
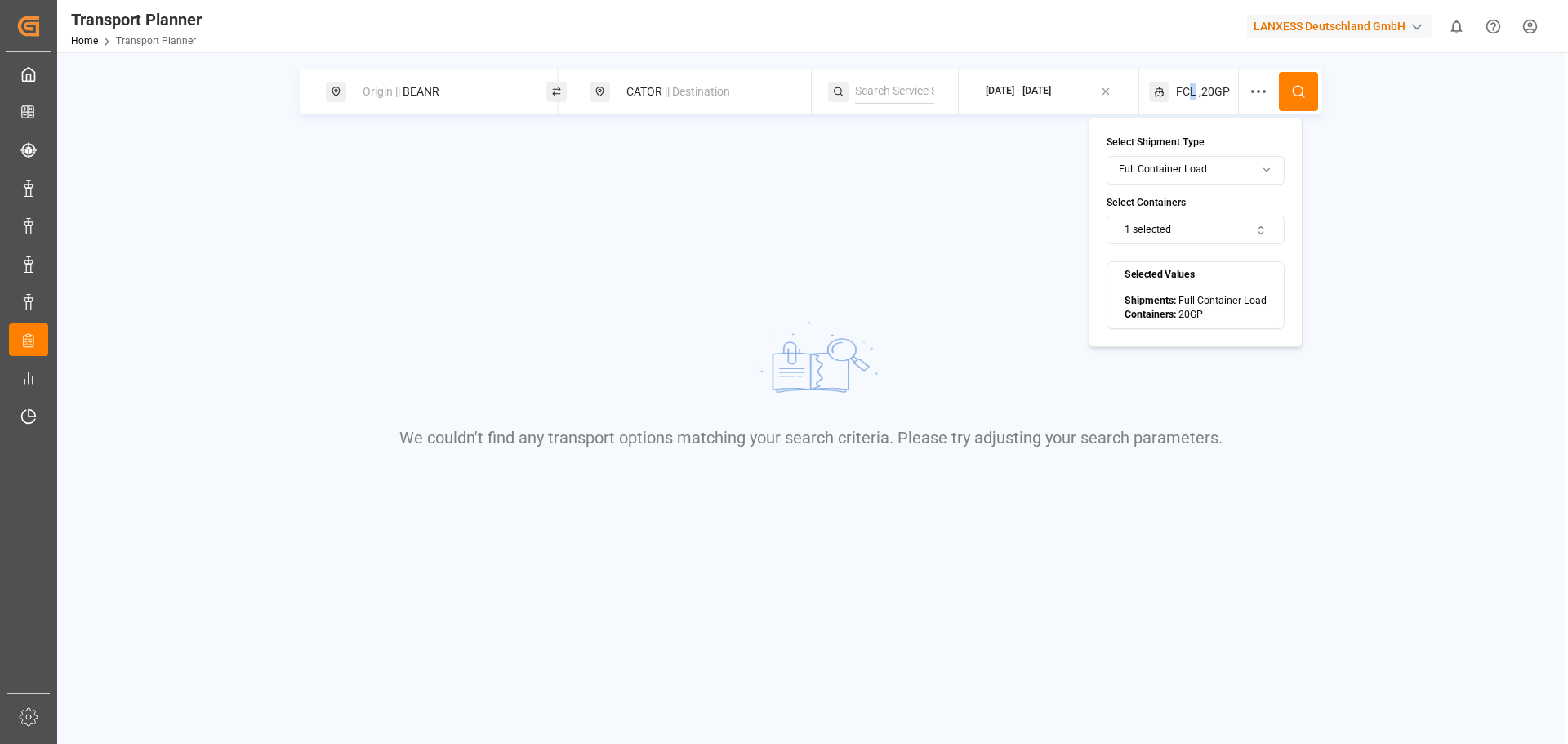
click at [1051, 87] on div "[DATE] - [DATE]" at bounding box center [1018, 91] width 66 height 15
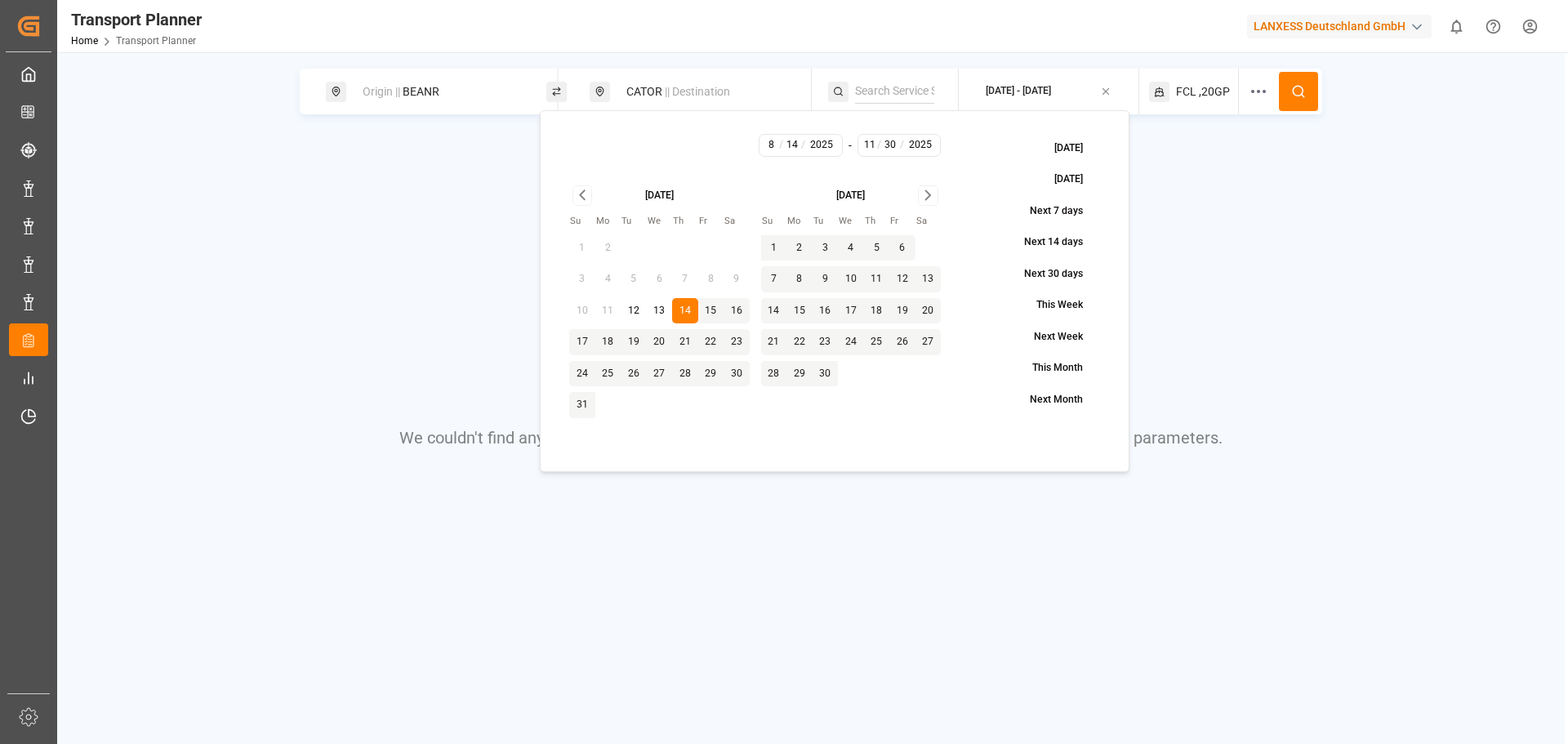
click at [413, 132] on div "Origin || BEANR CATOR || Destination [DATE] - [DATE] FCL ,20GP We couldn't find…" at bounding box center [810, 319] width 1508 height 500
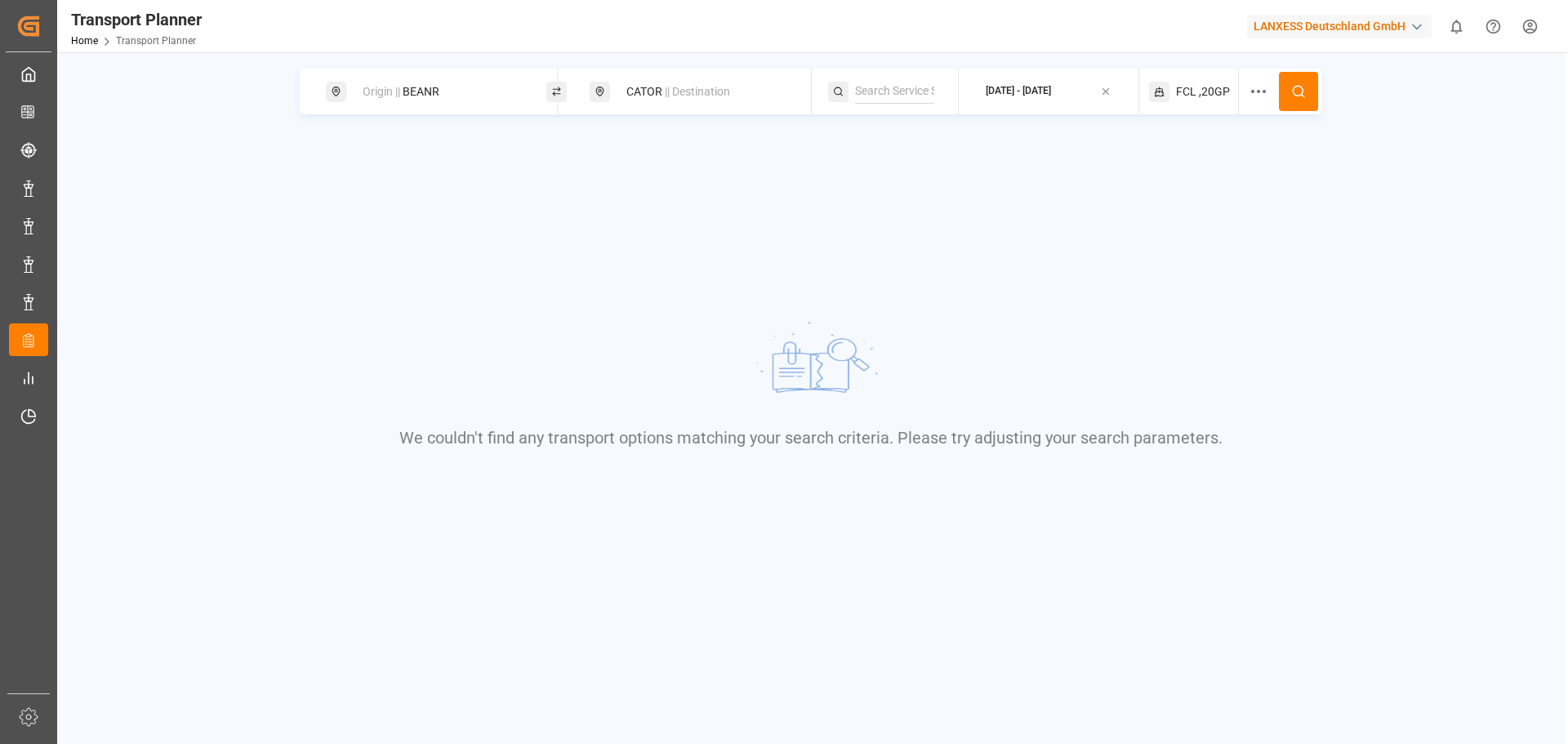
click at [1217, 85] on span ",20GP" at bounding box center [1215, 92] width 31 height 17
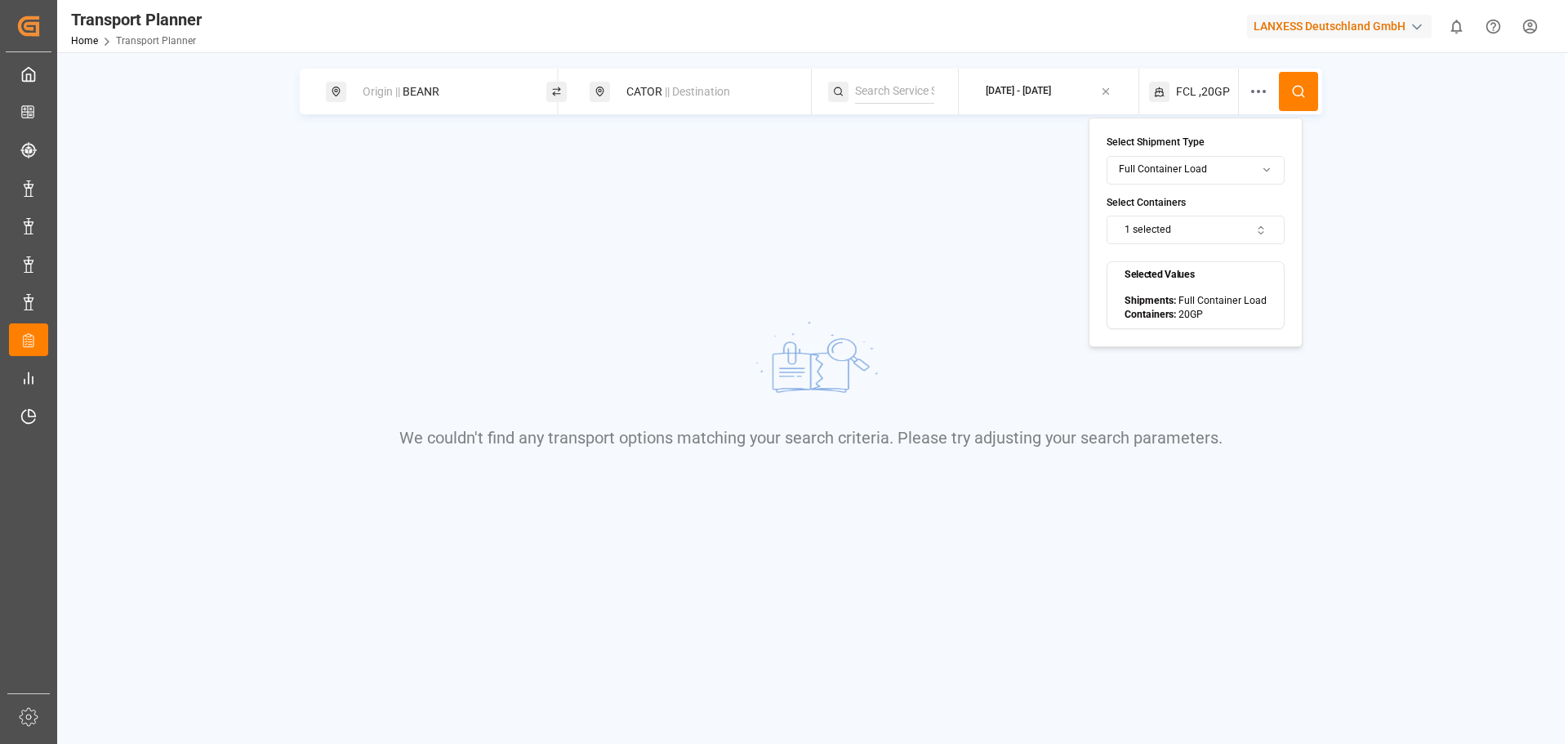
click at [1353, 220] on div "We couldn't find any transport options matching your search criteria. Please tr…" at bounding box center [811, 382] width 1206 height 372
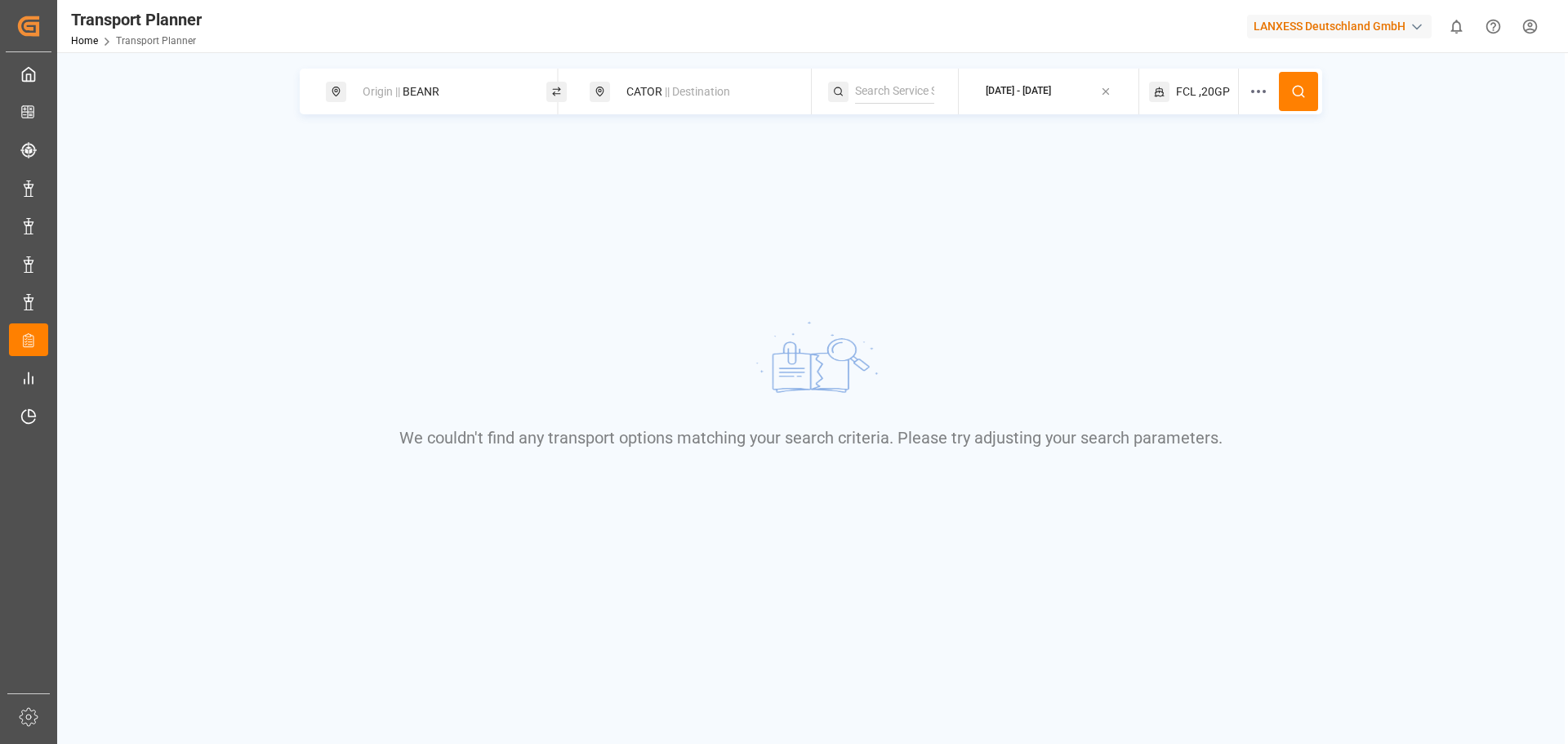
click at [940, 365] on div "We couldn't find any transport options matching your search criteria. Please tr…" at bounding box center [811, 382] width 1206 height 372
click at [643, 84] on div "CATOR || Destination" at bounding box center [704, 91] width 177 height 30
click at [529, 152] on div "Origin || BEANR CATOR || Destination [DATE] - [DATE] FCL ,20GP We couldn't find…" at bounding box center [810, 319] width 1508 height 500
click at [468, 86] on div "Origin || BEANR" at bounding box center [440, 91] width 177 height 30
click at [605, 186] on div "Origin || BEANR CATOR || Destination [DATE] - [DATE] FCL ,20GP We couldn't find…" at bounding box center [810, 319] width 1508 height 500
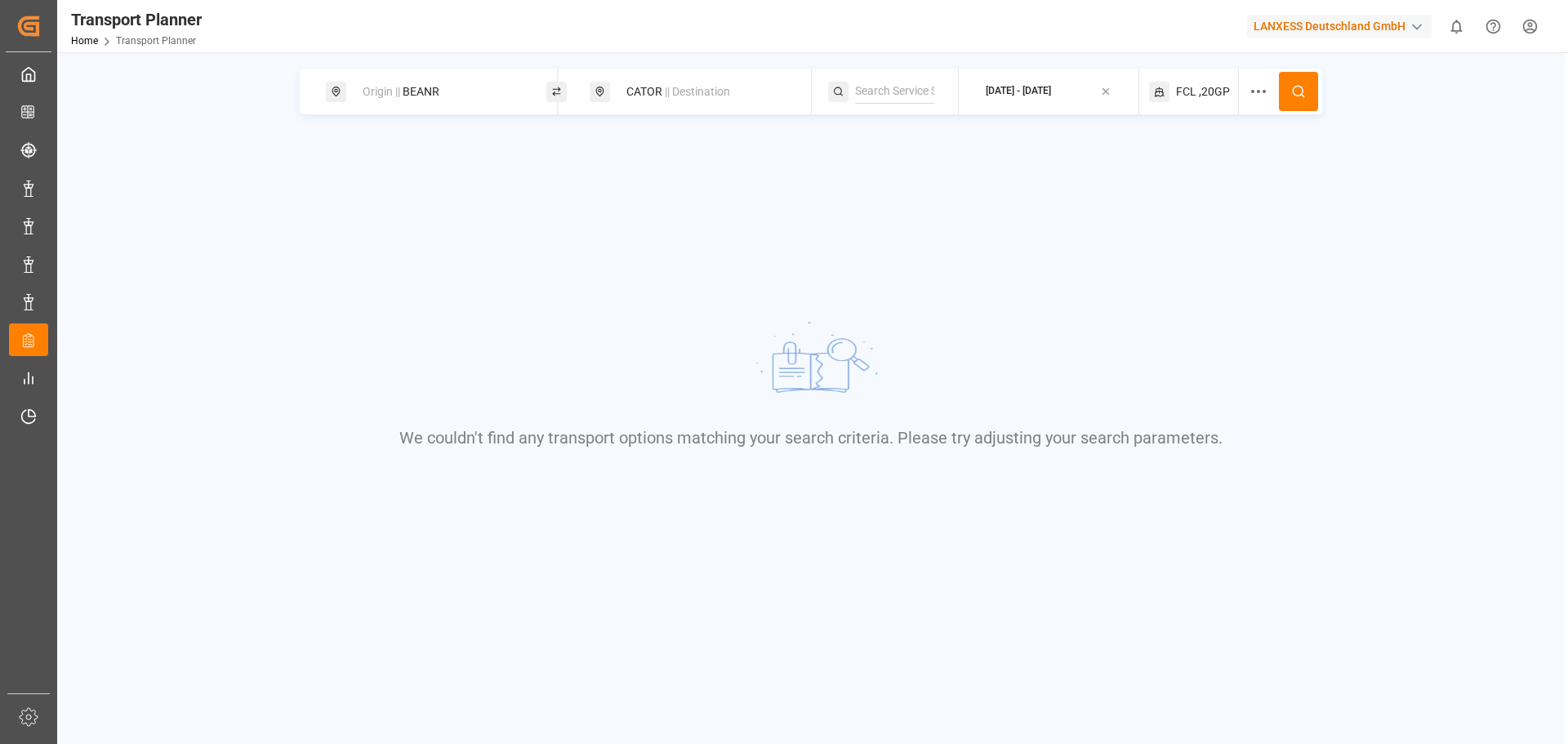
click at [1051, 93] on div "[DATE] - [DATE]" at bounding box center [1018, 91] width 66 height 15
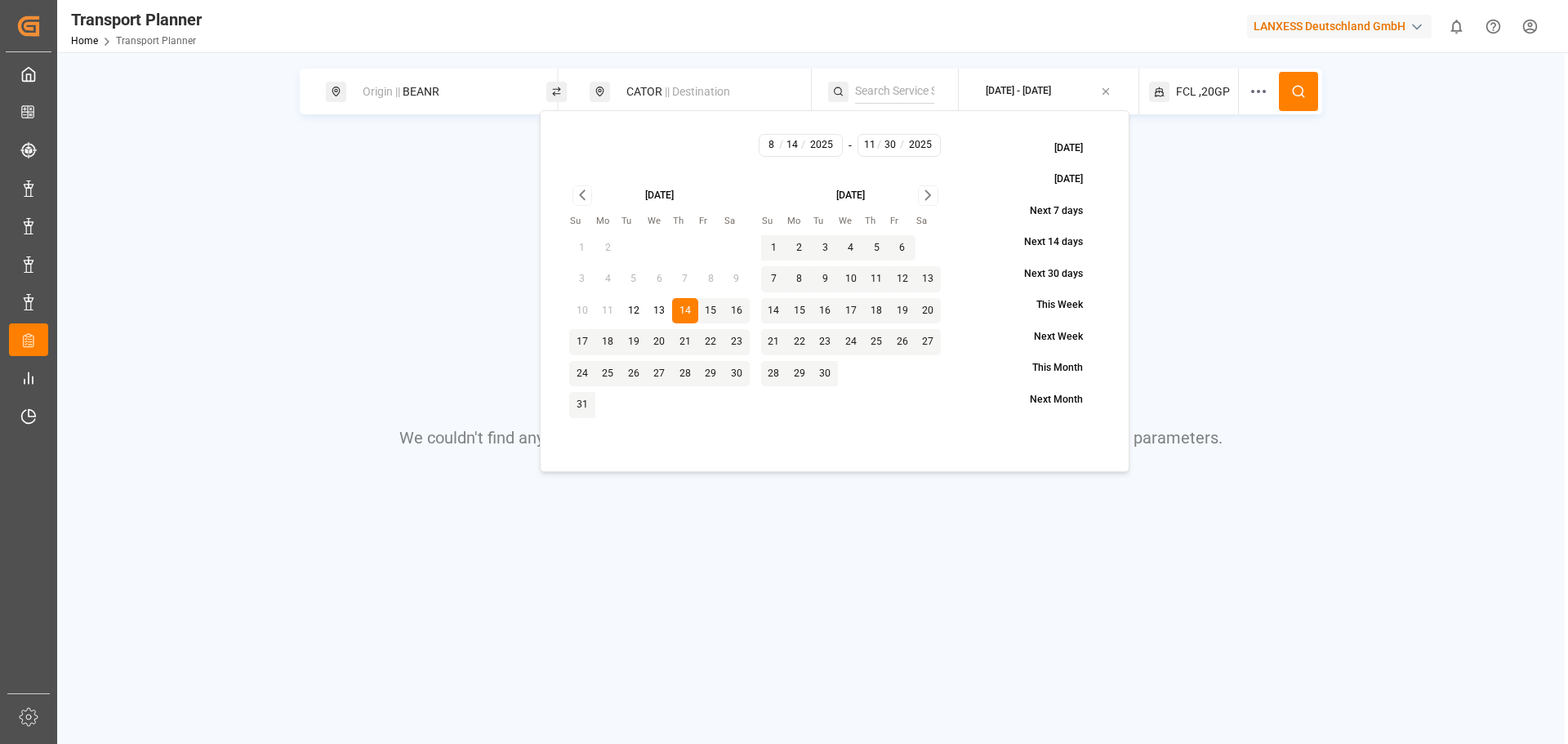
click at [928, 197] on icon "Go to next month" at bounding box center [928, 196] width 5 height 9
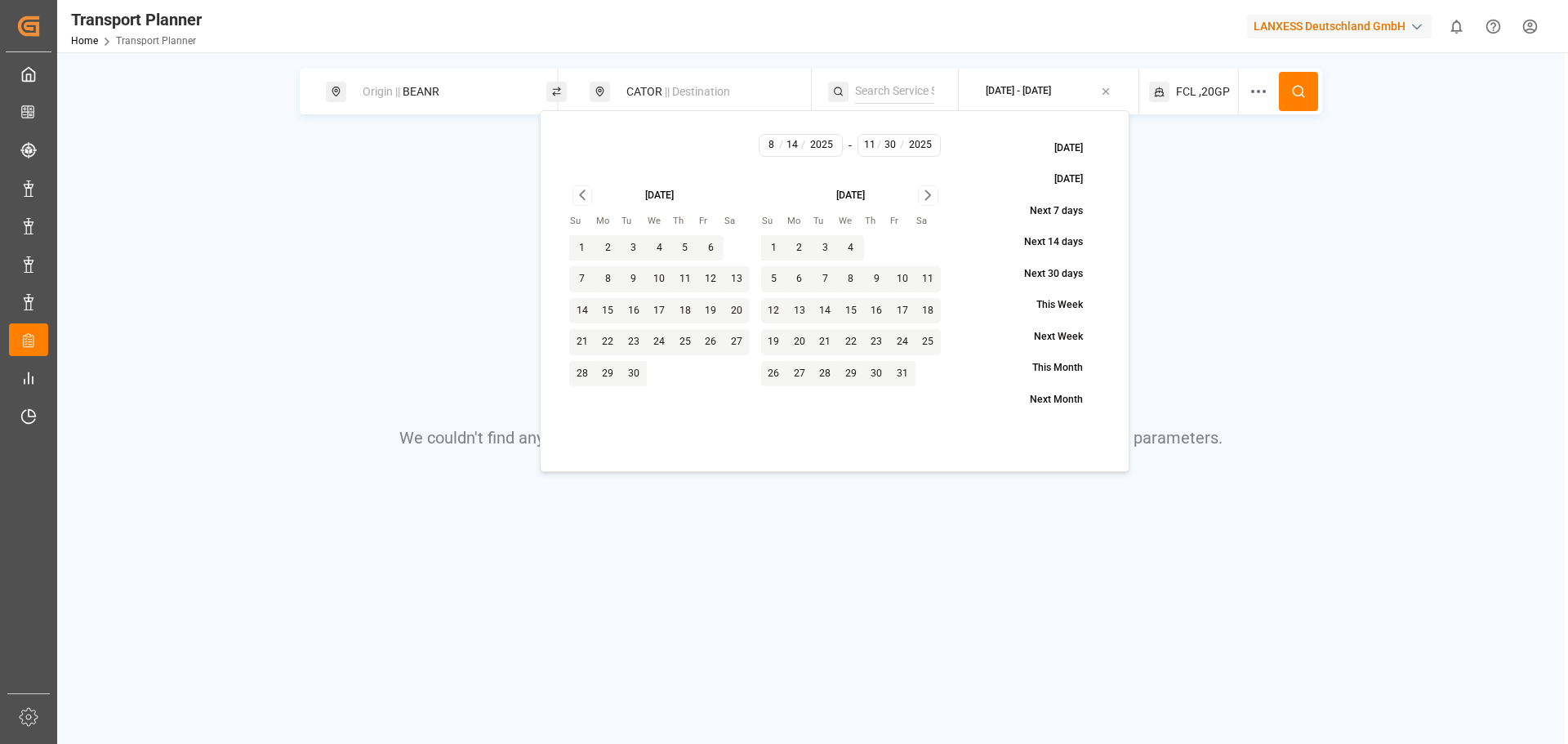
click at [928, 197] on icon "Go to next month" at bounding box center [928, 196] width 5 height 9
click at [1205, 93] on span ",20GP" at bounding box center [1215, 92] width 31 height 17
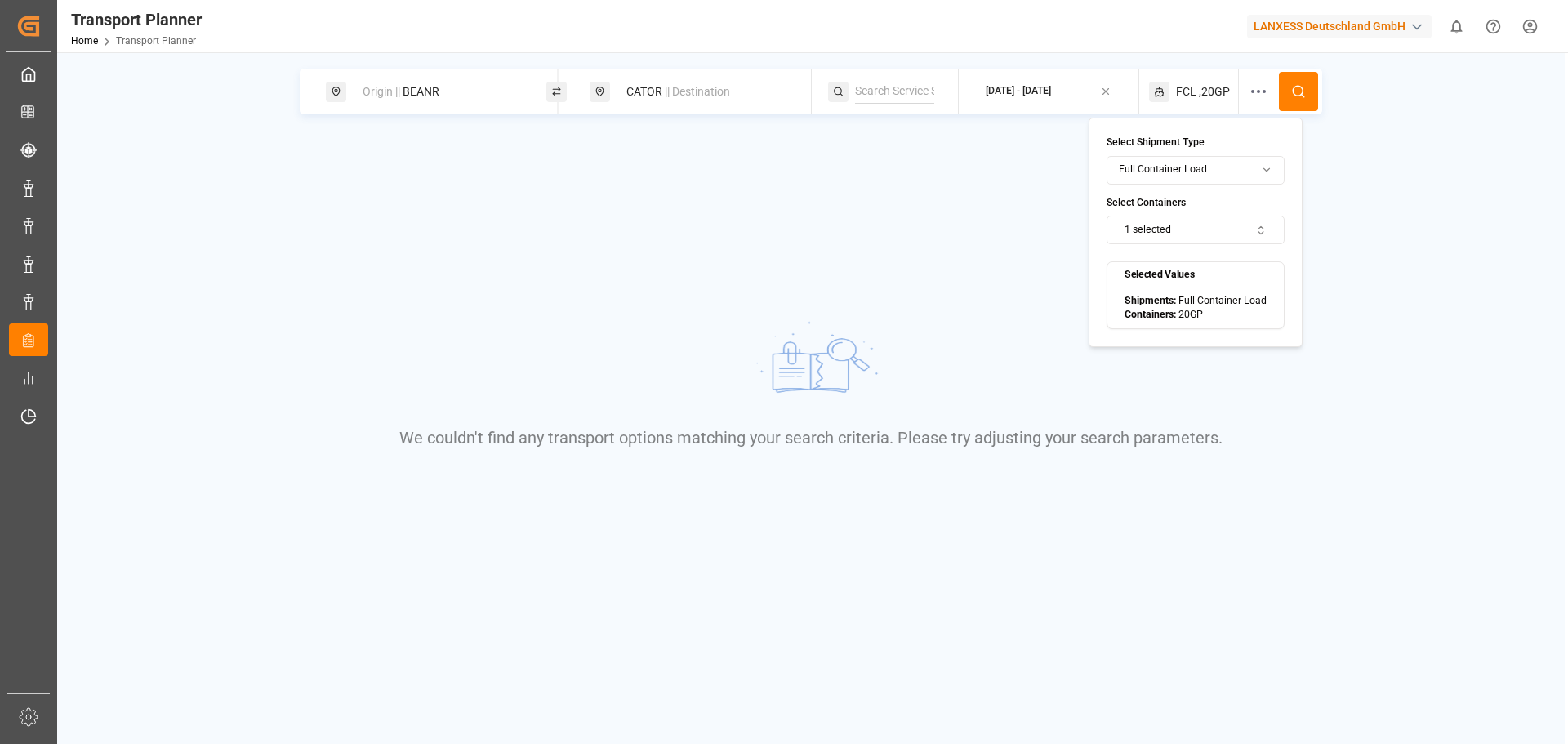
drag, startPoint x: 515, startPoint y: 91, endPoint x: 510, endPoint y: 102, distance: 12.1
click at [514, 91] on div "Origin || BEANR" at bounding box center [440, 91] width 177 height 30
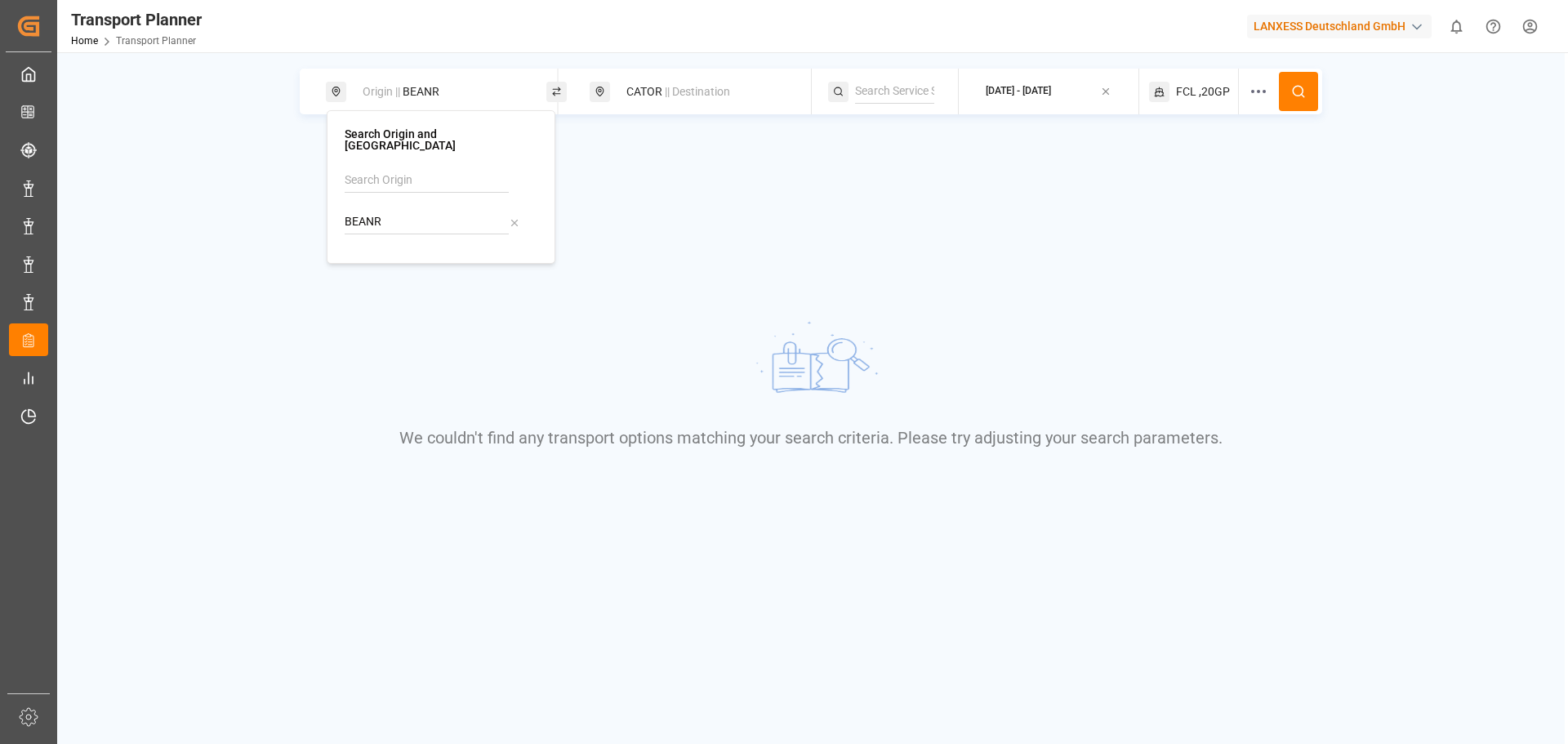
click at [678, 85] on span "|| Destination" at bounding box center [697, 91] width 66 height 13
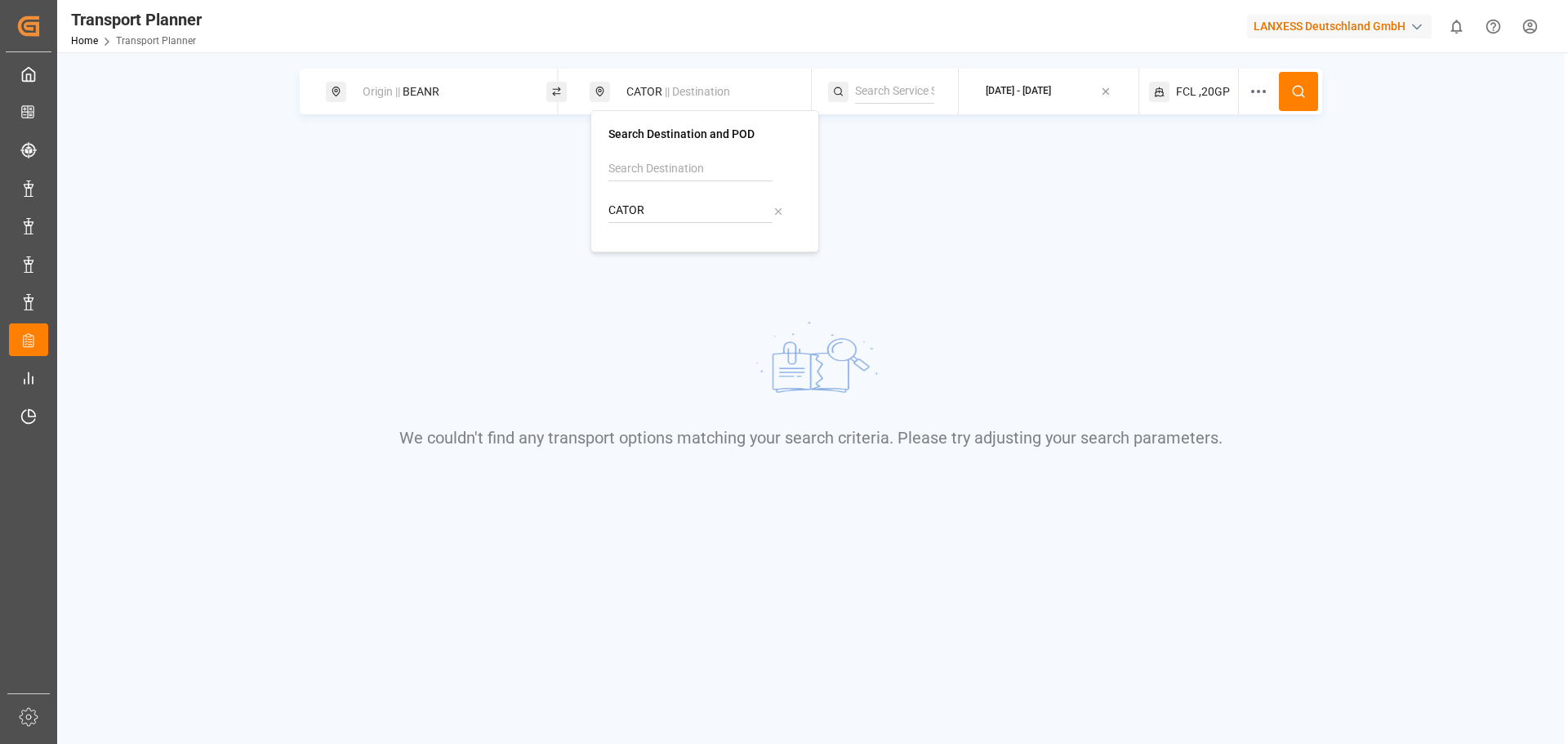
click at [1206, 91] on span ",20GP" at bounding box center [1215, 92] width 31 height 17
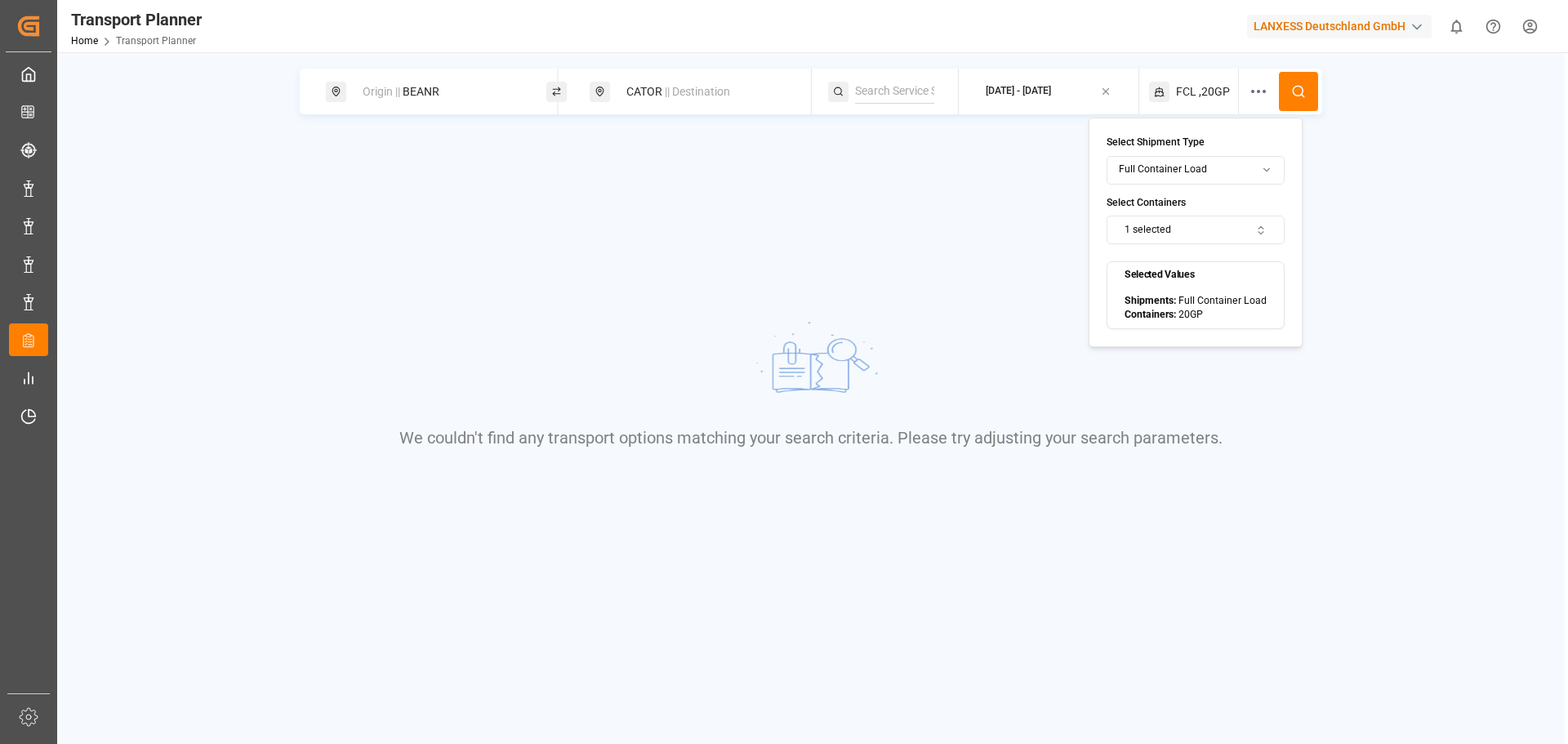
click at [1163, 236] on button "1 selected" at bounding box center [1196, 229] width 178 height 28
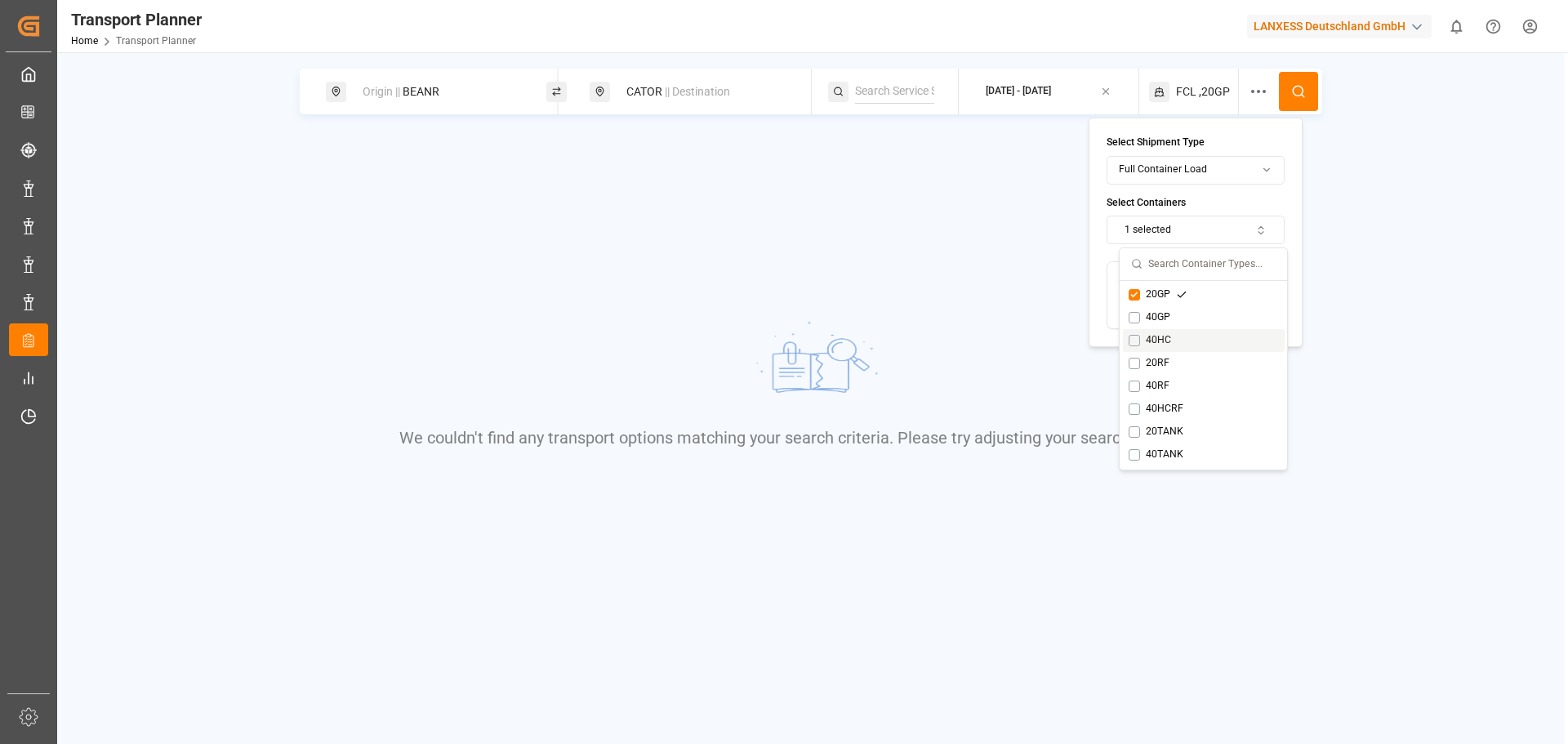
drag, startPoint x: 1131, startPoint y: 334, endPoint x: 1133, endPoint y: 296, distance: 38.1
click at [1131, 333] on div "40HC" at bounding box center [1158, 340] width 59 height 15
click at [1135, 284] on div "20GP 40GP 40HC 20RF 40RF 40HCRF 20TANK 40TANK" at bounding box center [1203, 375] width 167 height 189
click at [1134, 293] on button "Suggestions" at bounding box center [1134, 294] width 11 height 11
click at [1309, 78] on button at bounding box center [1297, 91] width 39 height 39
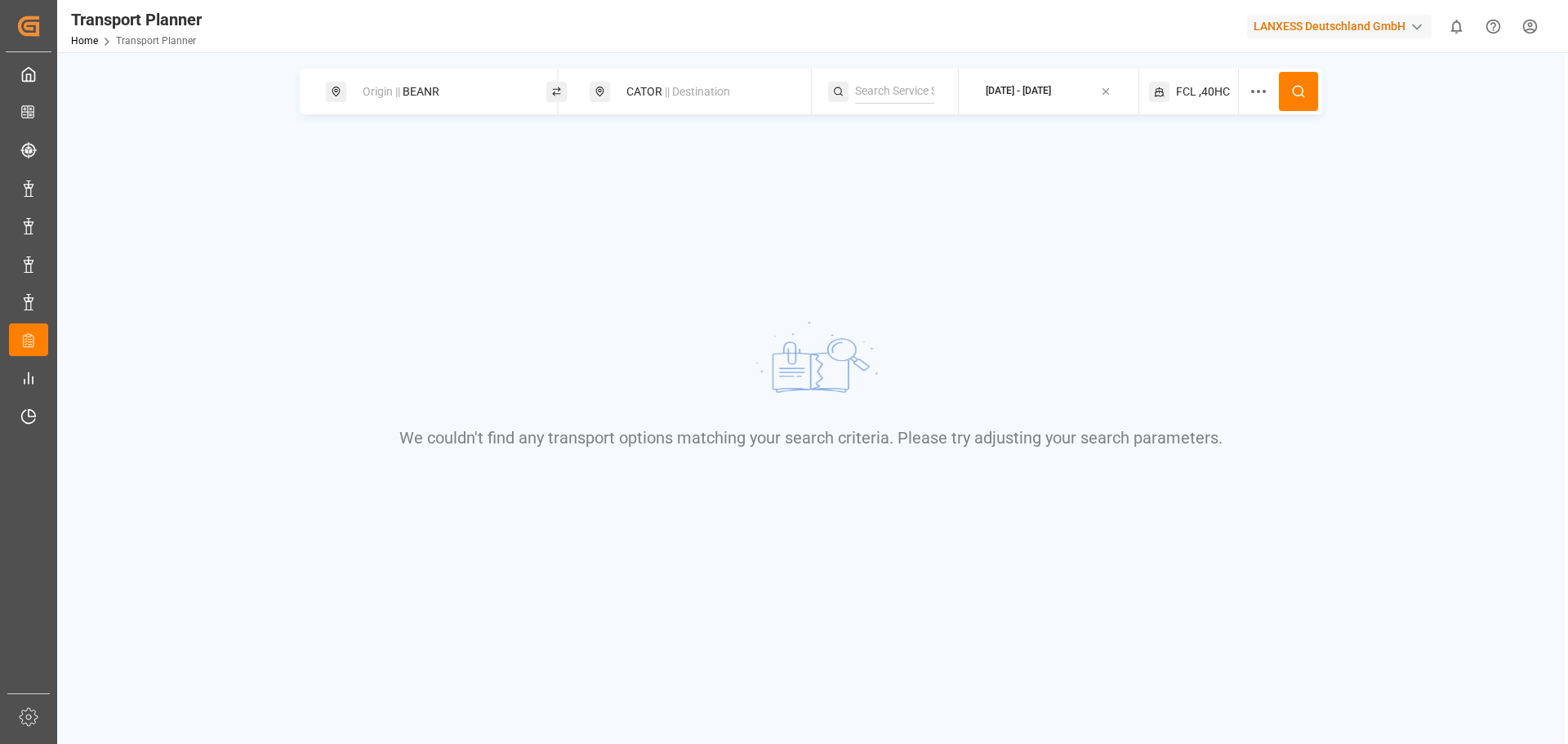
click at [426, 72] on div "Origin || BEANR" at bounding box center [436, 91] width 221 height 46
click at [452, 106] on div "Origin || BEANR" at bounding box center [436, 91] width 221 height 46
click at [451, 93] on div "Origin || BEANR" at bounding box center [440, 91] width 177 height 30
drag, startPoint x: 440, startPoint y: 212, endPoint x: 337, endPoint y: 214, distance: 103.0
click at [337, 214] on div "Search Origin and POL BEANR" at bounding box center [440, 187] width 228 height 153
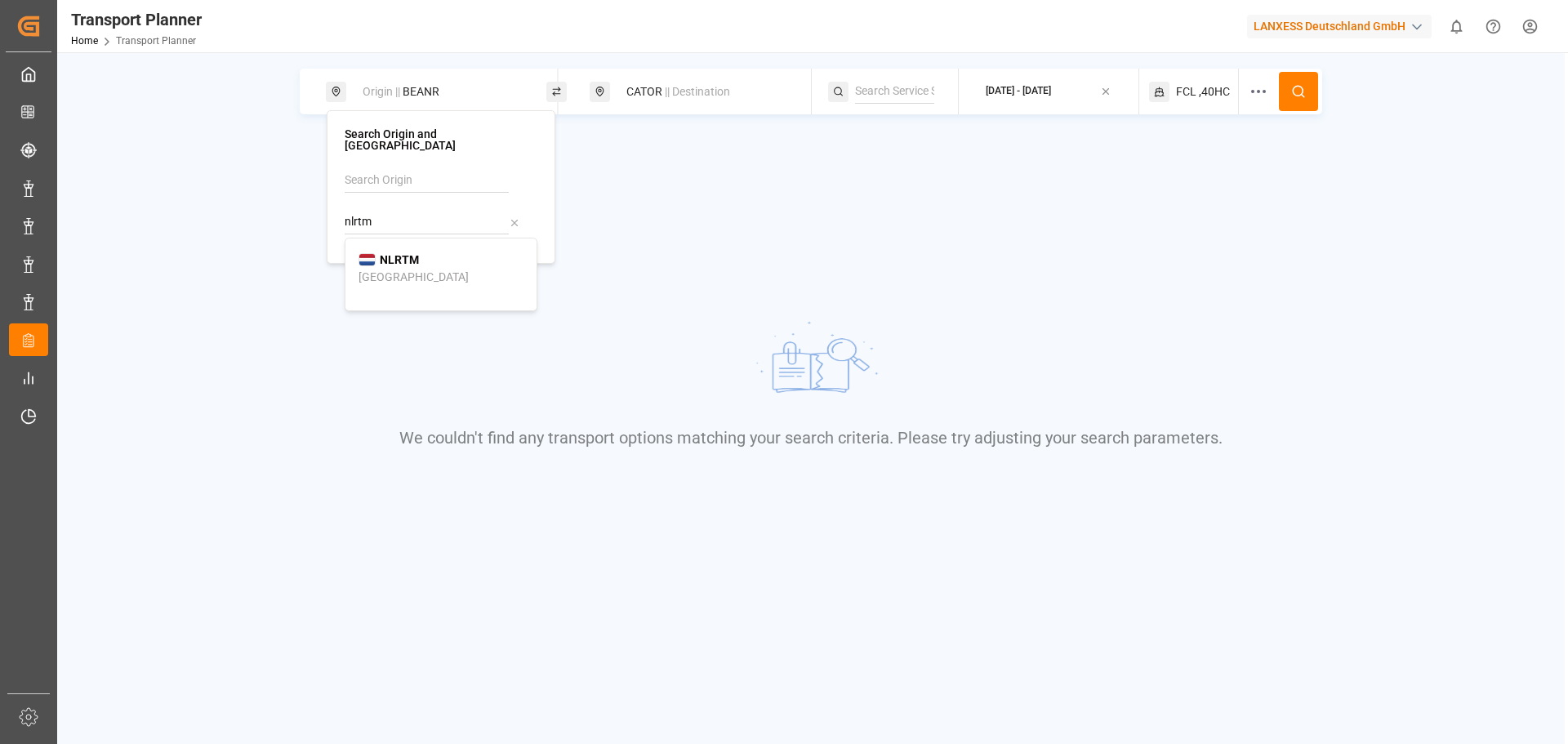
click at [421, 263] on div "NLRTM [GEOGRAPHIC_DATA]" at bounding box center [440, 269] width 165 height 34
type input "NLRTM"
click at [679, 81] on div "CATOR || Destination" at bounding box center [704, 91] width 177 height 30
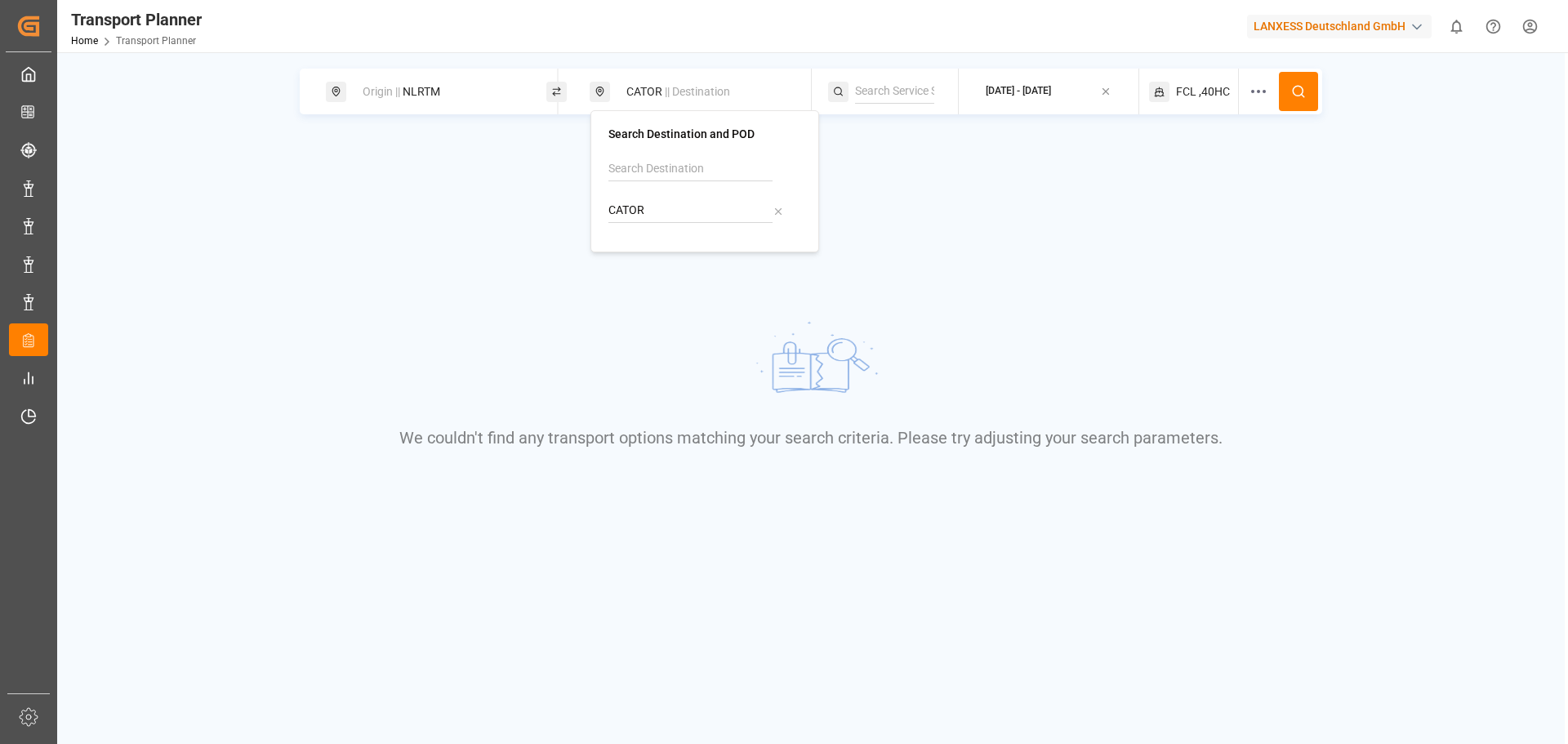
drag, startPoint x: 677, startPoint y: 216, endPoint x: 606, endPoint y: 205, distance: 71.8
click at [606, 205] on div "Search Destination and POD CATOR" at bounding box center [704, 181] width 228 height 142
drag, startPoint x: 665, startPoint y: 249, endPoint x: 673, endPoint y: 258, distance: 12.0
click at [673, 258] on div "[PERSON_NAME] ([PERSON_NAME])" at bounding box center [704, 274] width 165 height 34
type input "INNSA"
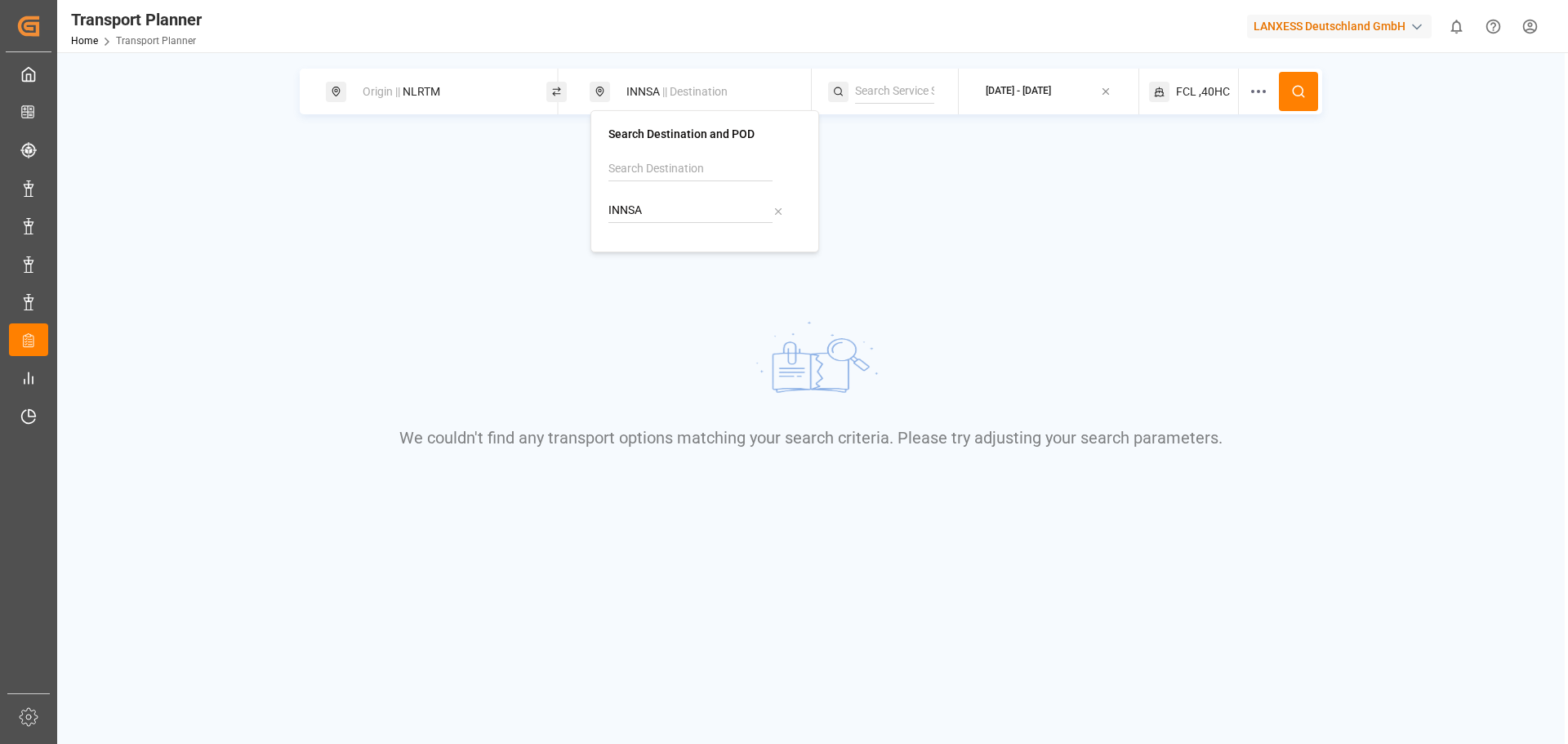
click at [1037, 77] on button "[DATE] - [DATE]" at bounding box center [1048, 91] width 160 height 32
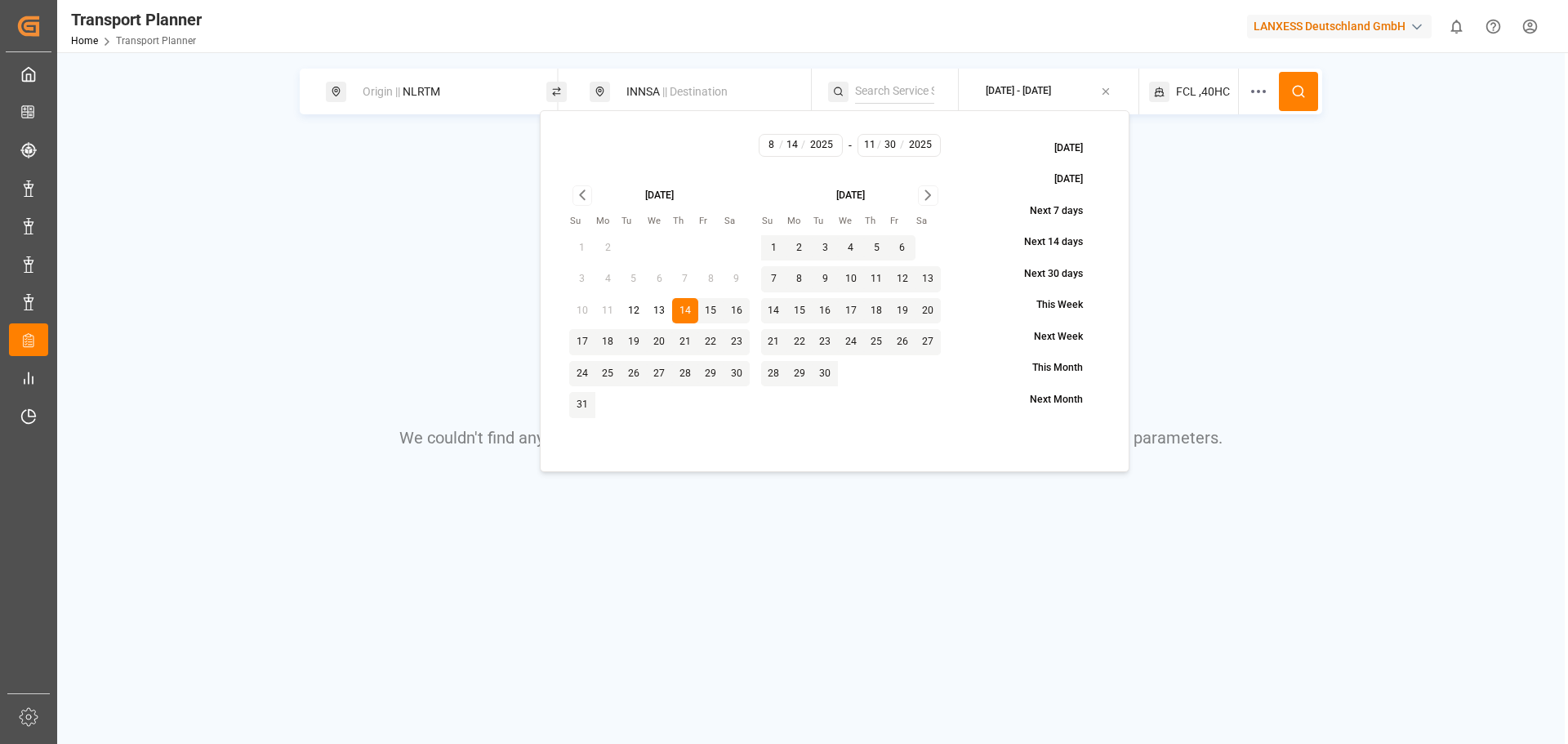
click at [1277, 155] on div "Origin || NLRTM INNSA || Destination [DATE] - [DATE] FCL ,40HC We couldn't find…" at bounding box center [810, 319] width 1508 height 500
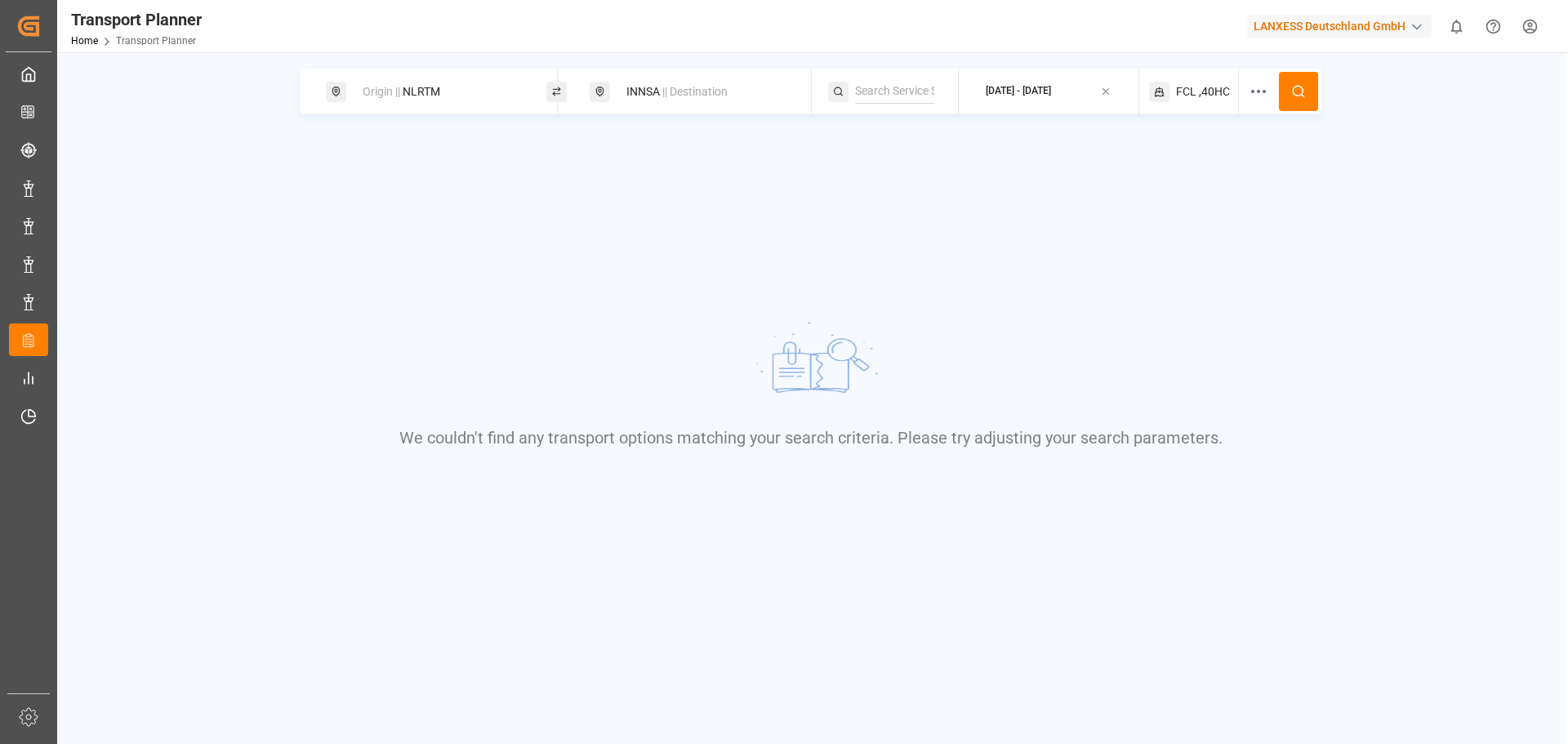
click at [1194, 85] on span "FCL" at bounding box center [1186, 92] width 21 height 17
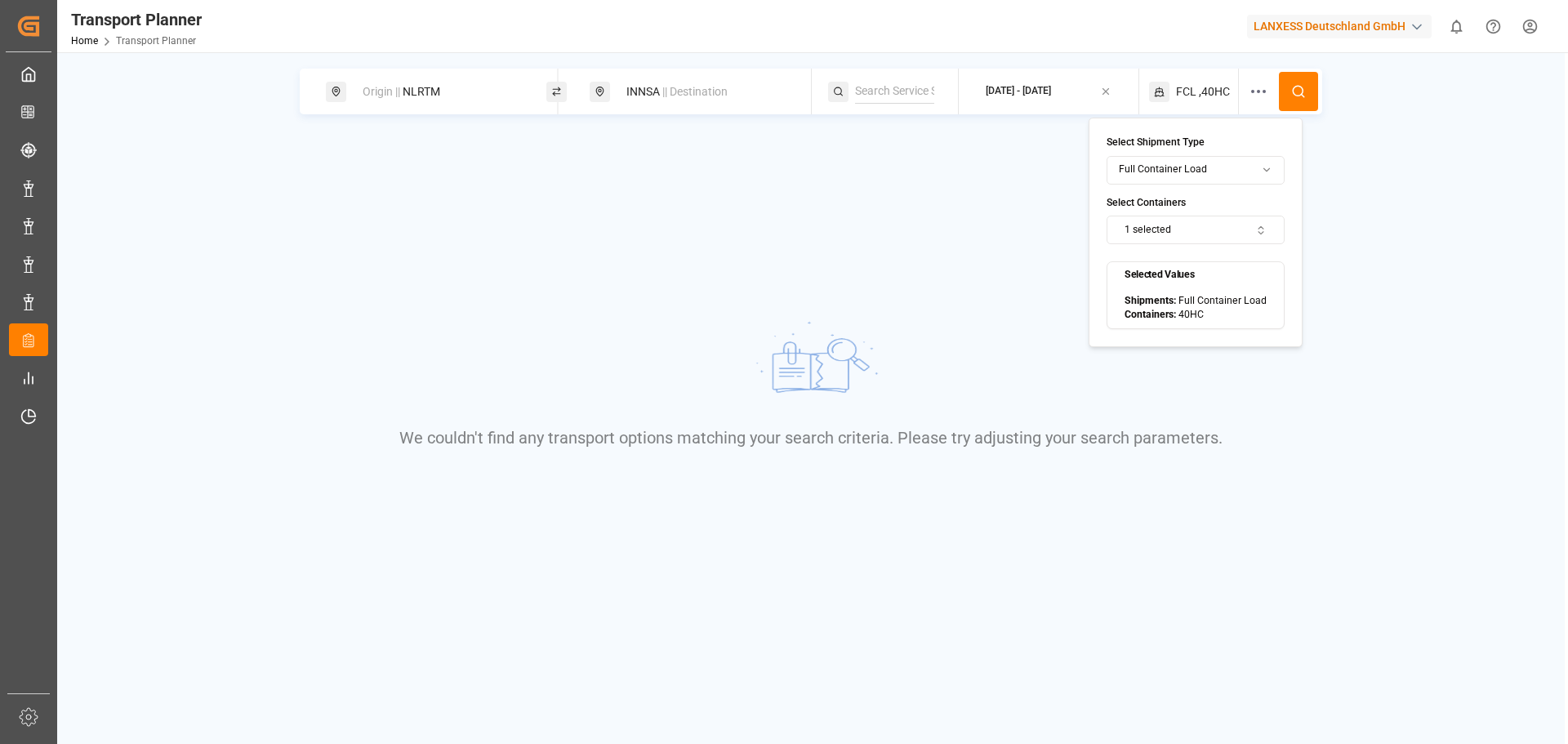
click at [1163, 227] on button "1 selected" at bounding box center [1196, 229] width 178 height 28
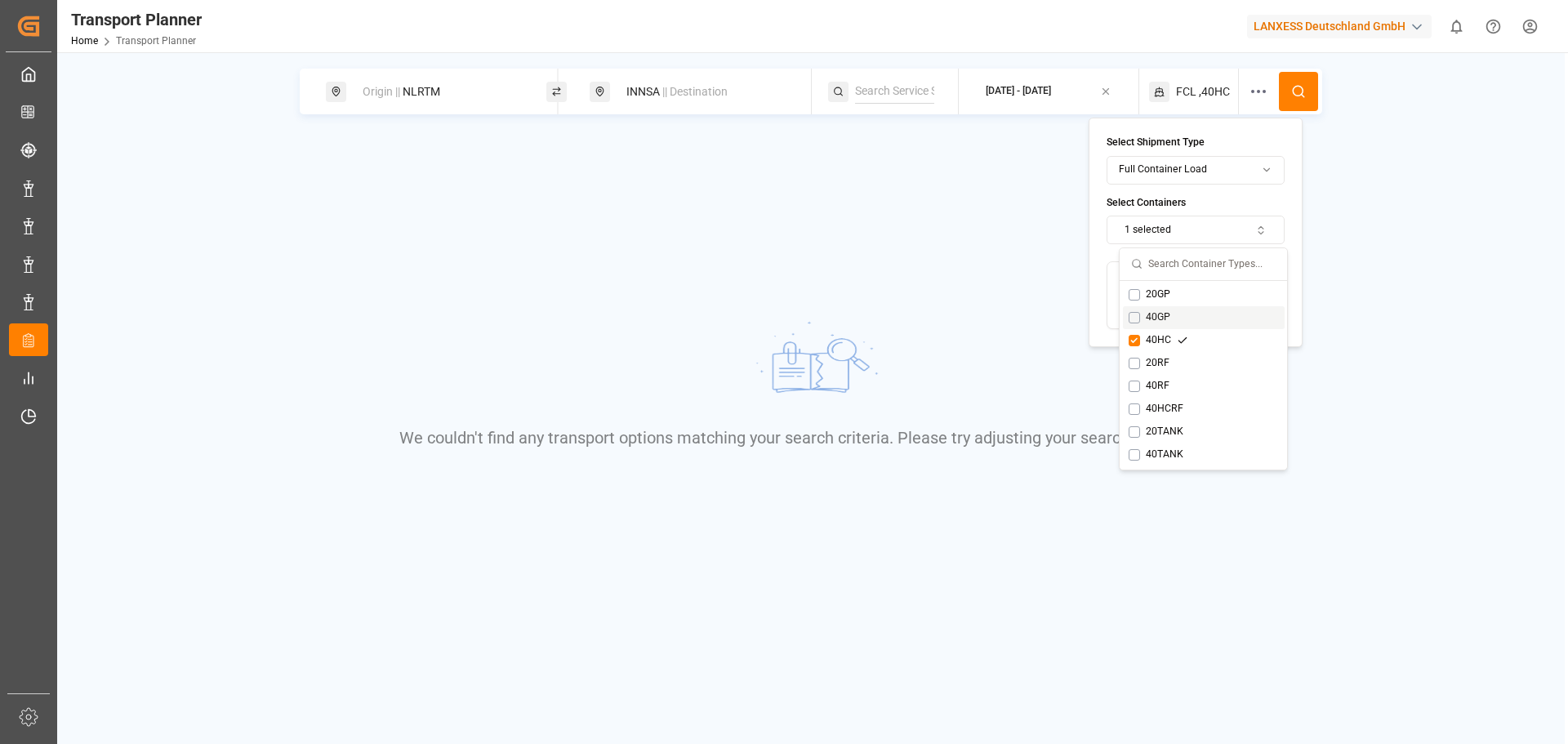
click at [1149, 323] on div "40GP" at bounding box center [1158, 317] width 59 height 15
click at [1134, 316] on button "Suggestions" at bounding box center [1134, 317] width 11 height 11
click at [1134, 296] on button "Suggestions" at bounding box center [1134, 294] width 11 height 11
click at [1132, 341] on button "Suggestions" at bounding box center [1134, 340] width 11 height 11
click at [1290, 85] on button at bounding box center [1297, 91] width 39 height 39
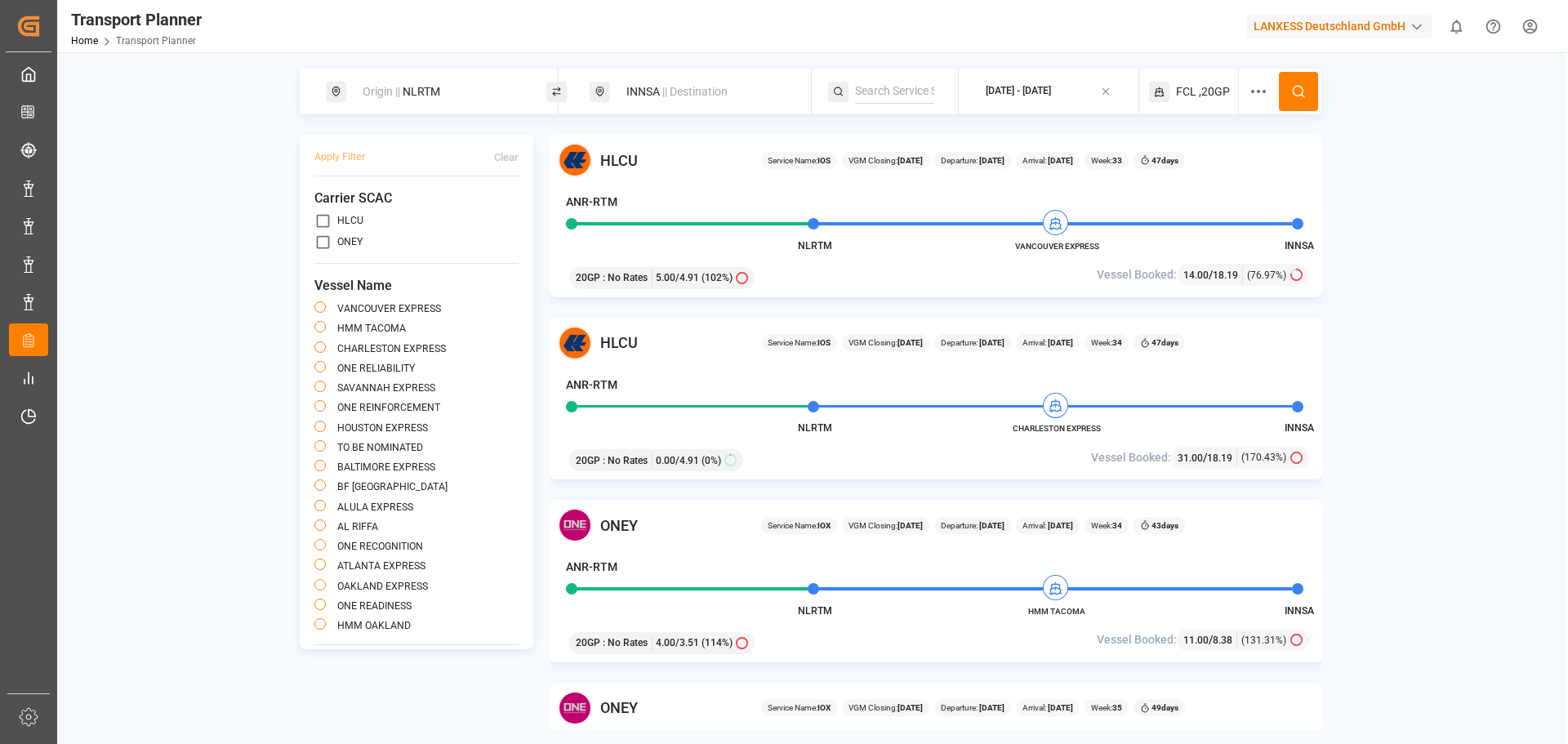
click at [1085, 80] on button "[DATE] - [DATE]" at bounding box center [1048, 91] width 160 height 32
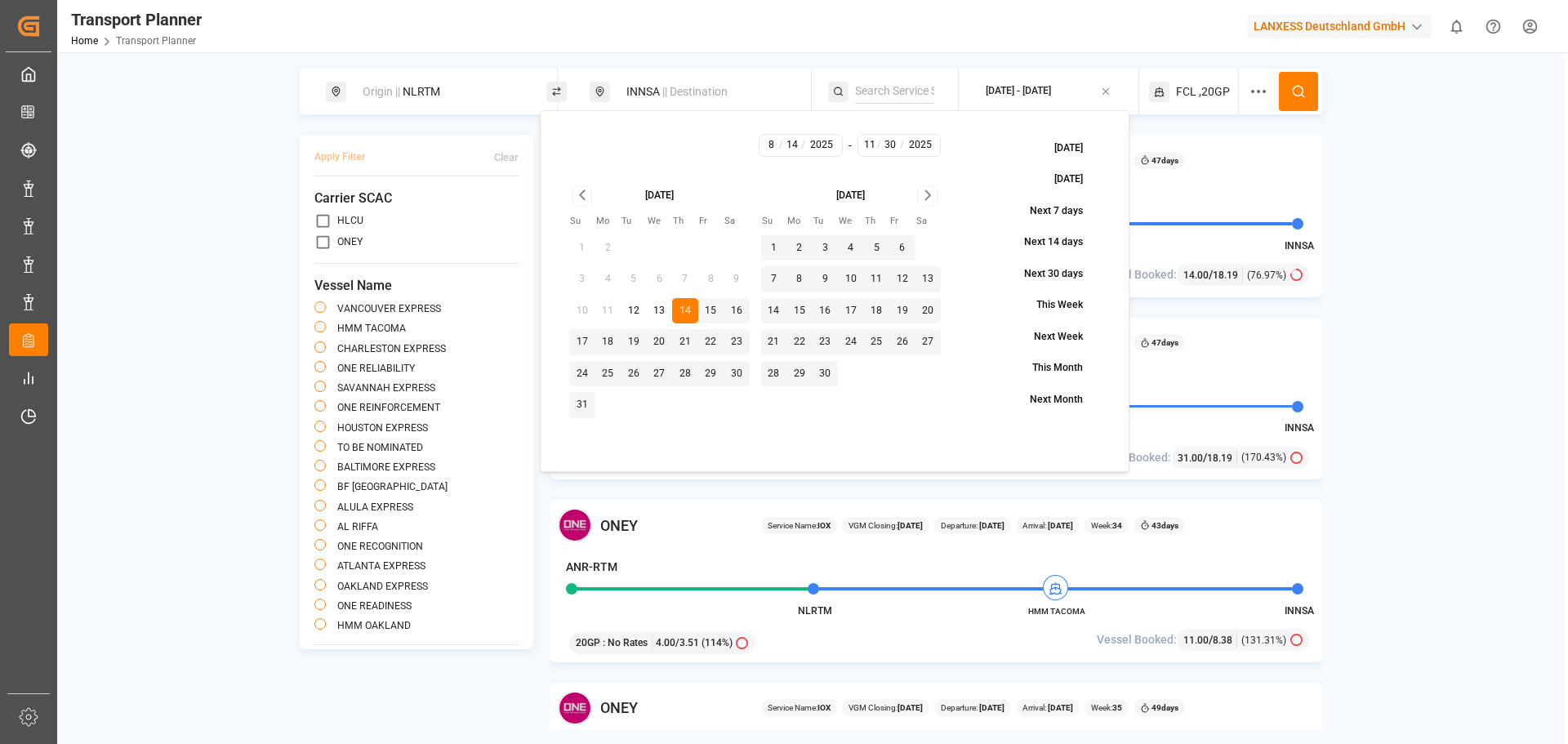
click at [710, 49] on div "Transport Planner Home Transport Planner LANXESS Deutschland GmbH 0 Notificatio…" at bounding box center [807, 26] width 1522 height 53
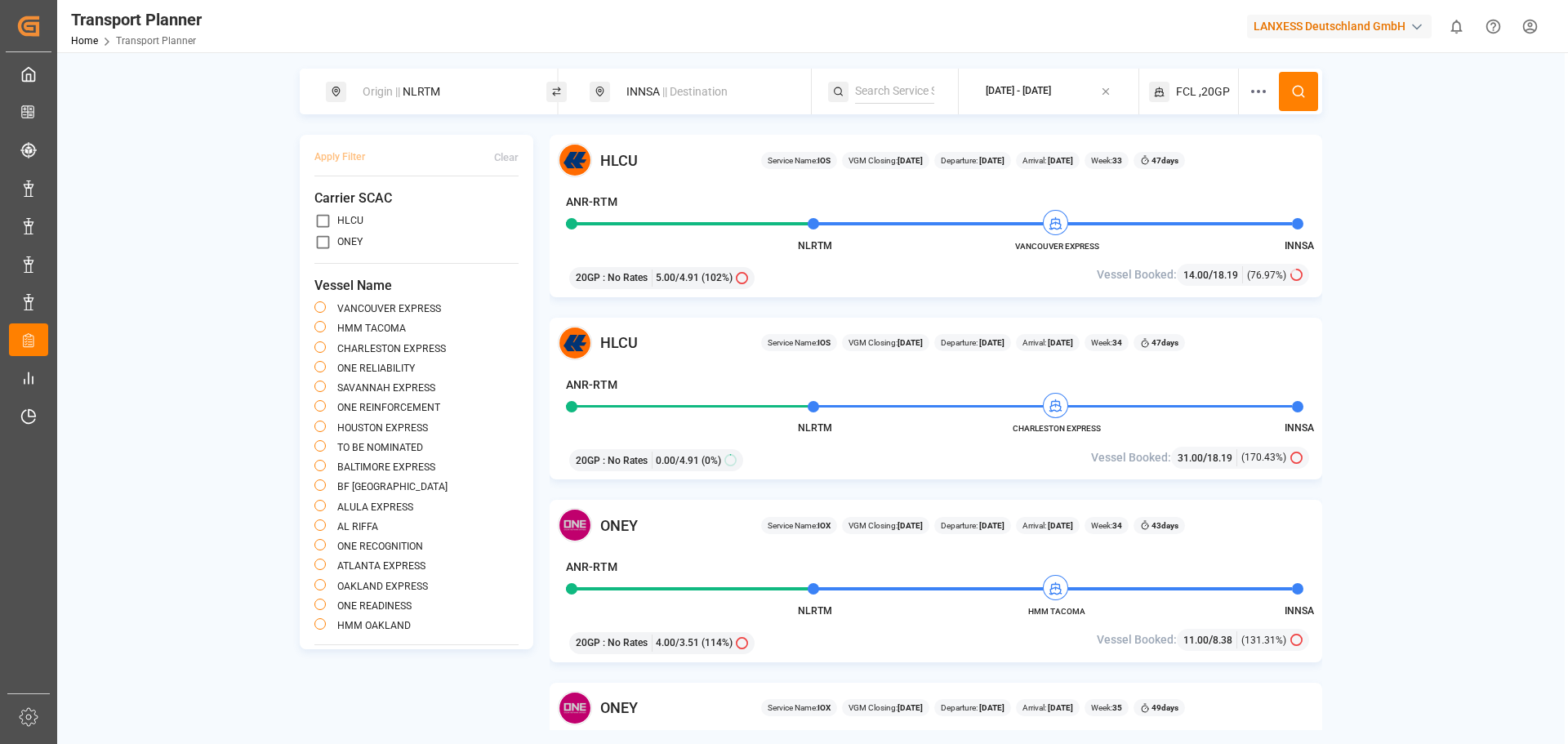
click at [723, 88] on span "|| Destination" at bounding box center [695, 91] width 66 height 13
drag, startPoint x: 703, startPoint y: 209, endPoint x: 578, endPoint y: 203, distance: 125.1
click at [578, 203] on body "Created by potrace 1.15, written by [PERSON_NAME] [DATE]-[DATE] Created by potr…" at bounding box center [784, 372] width 1568 height 744
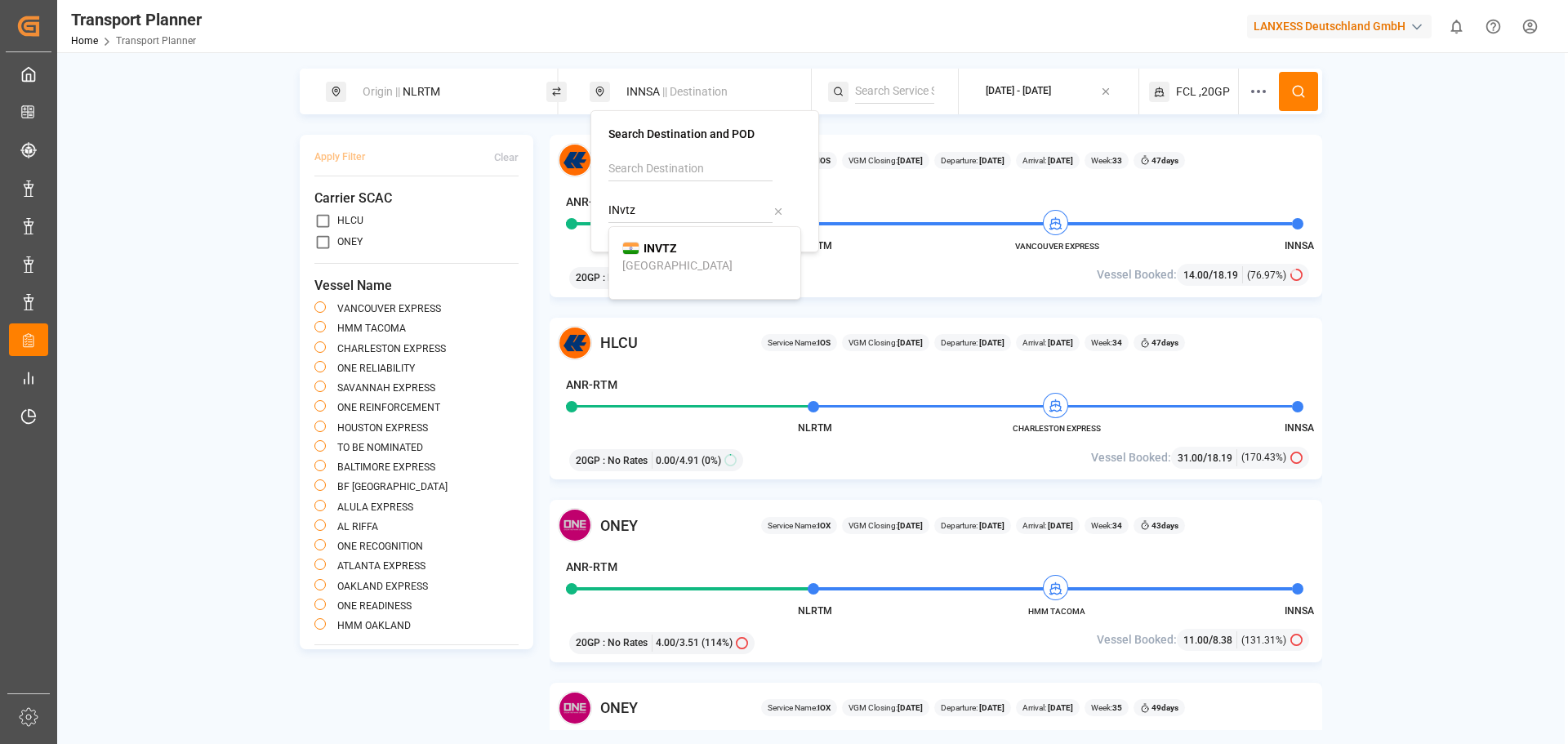
click at [678, 250] on div "INVTZ [GEOGRAPHIC_DATA]" at bounding box center [704, 257] width 165 height 34
type input "INVTZ"
click at [1293, 86] on icon at bounding box center [1298, 91] width 15 height 15
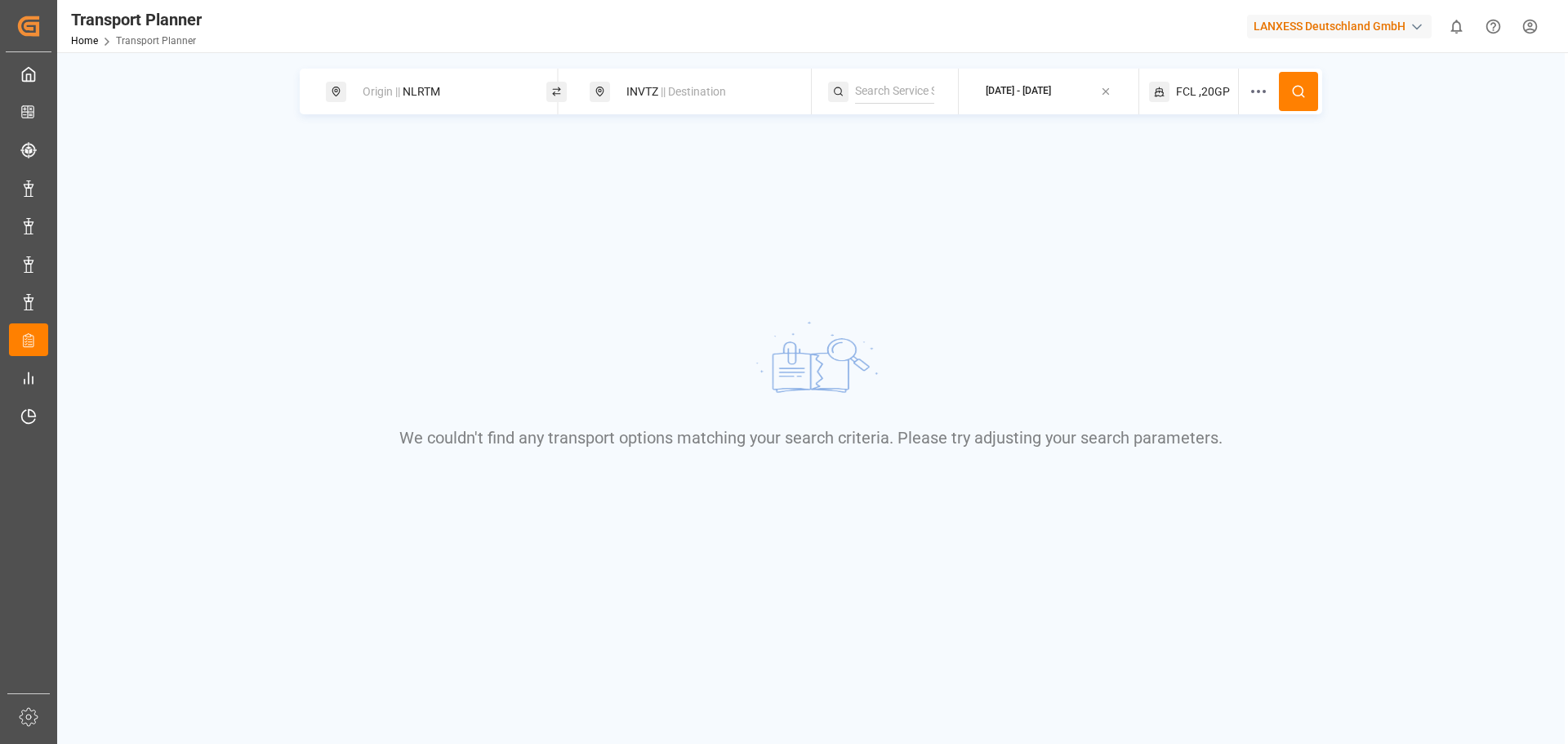
click at [426, 88] on div "Origin || NLRTM" at bounding box center [440, 91] width 177 height 30
click at [712, 85] on span "|| Destination" at bounding box center [693, 91] width 66 height 13
click at [1197, 97] on div "FCL ,20GP" at bounding box center [1194, 91] width 91 height 46
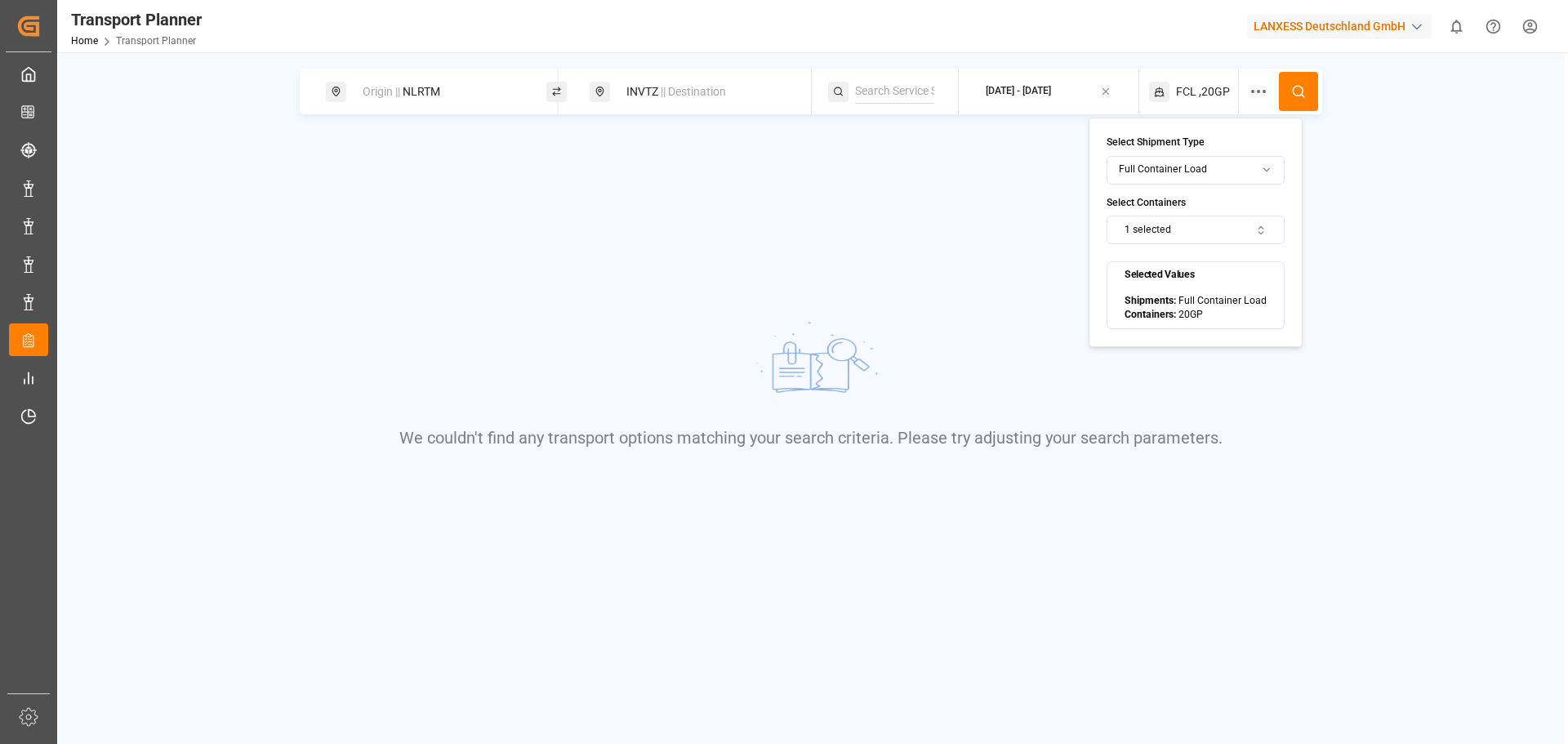
click at [1042, 85] on div "[DATE] - [DATE]" at bounding box center [1018, 91] width 66 height 15
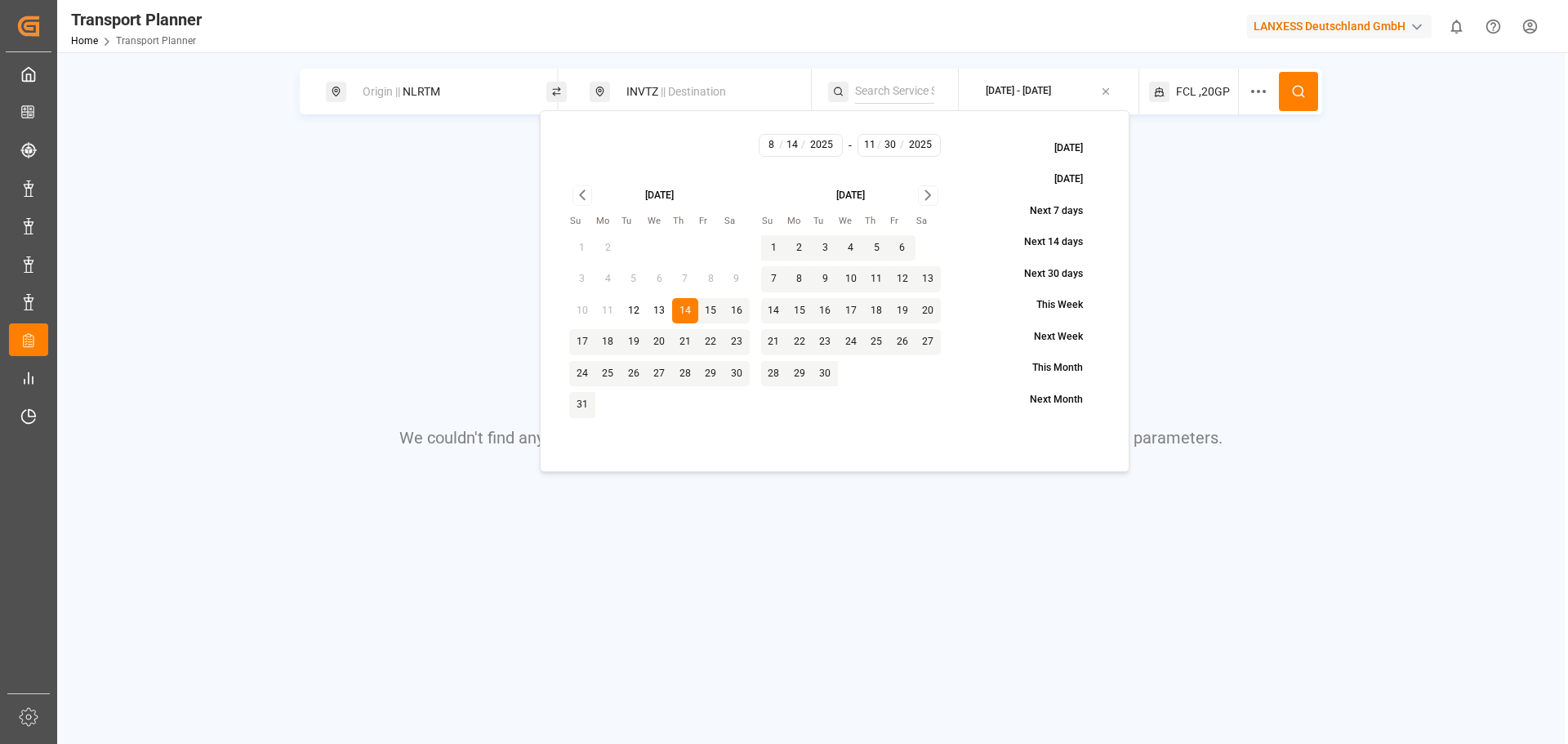
click at [1235, 155] on div "Origin || NLRTM INVTZ || Destination [DATE] - [DATE] FCL ,20GP We couldn't find…" at bounding box center [810, 319] width 1508 height 500
